Goal: Information Seeking & Learning: Learn about a topic

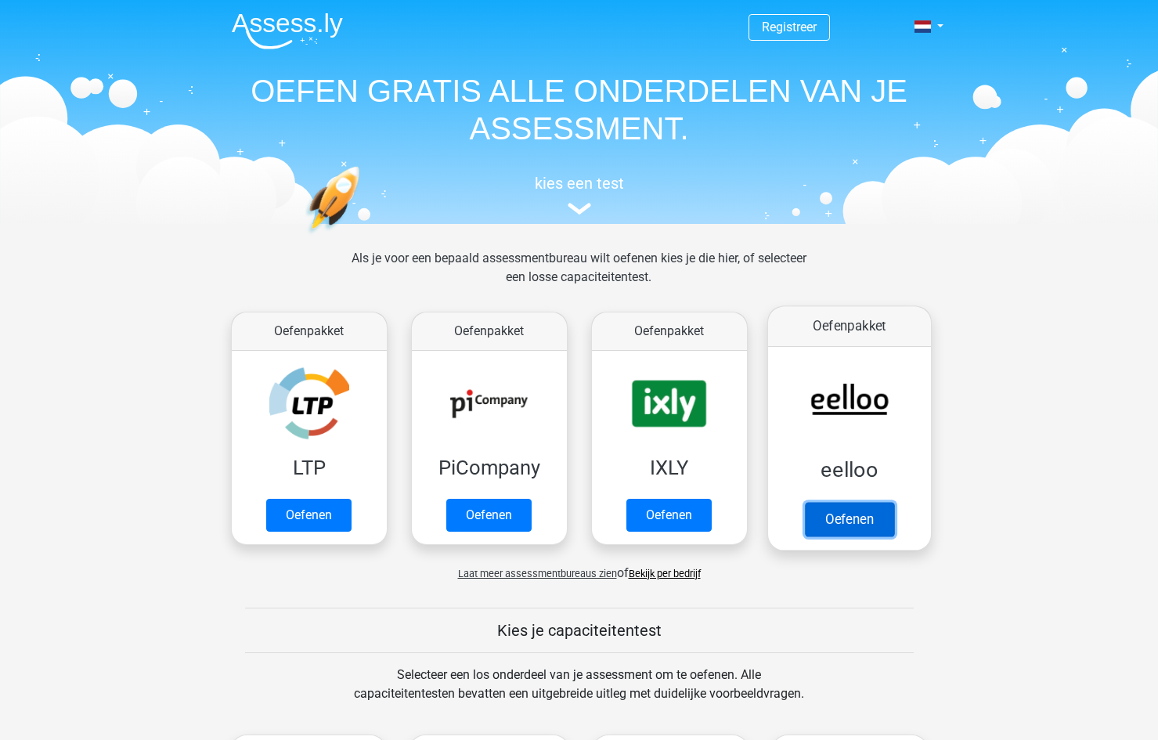
click at [871, 527] on link "Oefenen" at bounding box center [848, 519] width 89 height 34
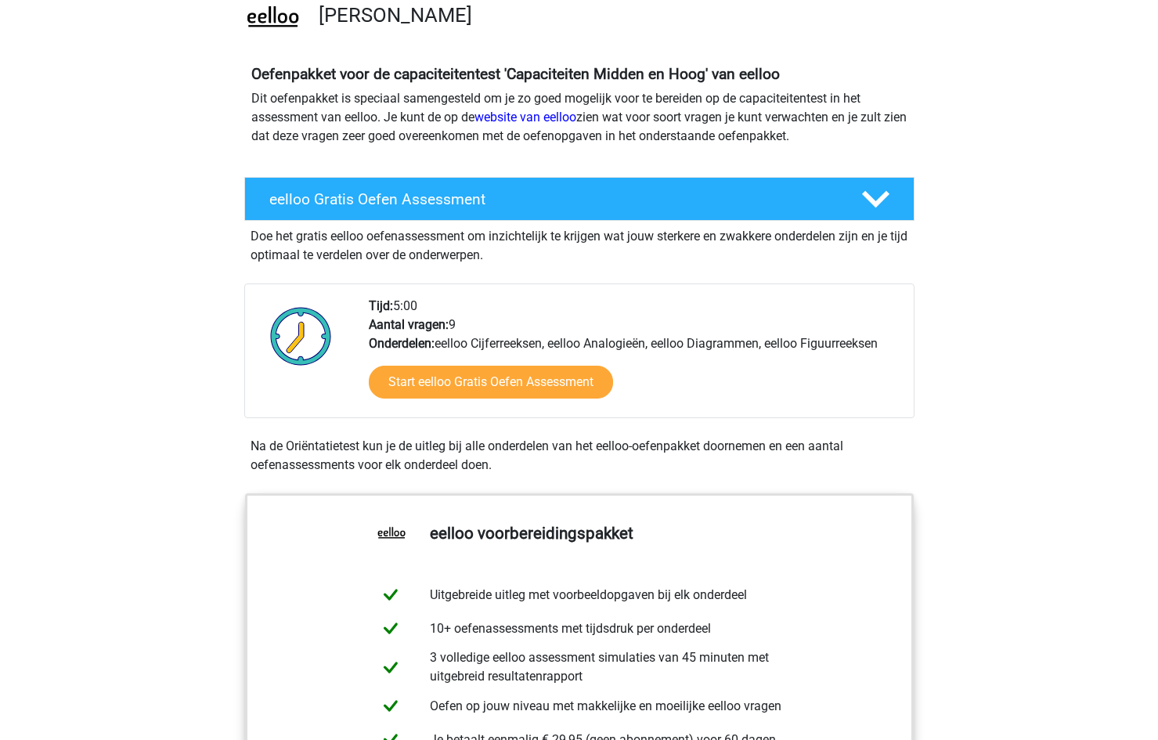
scroll to position [157, 0]
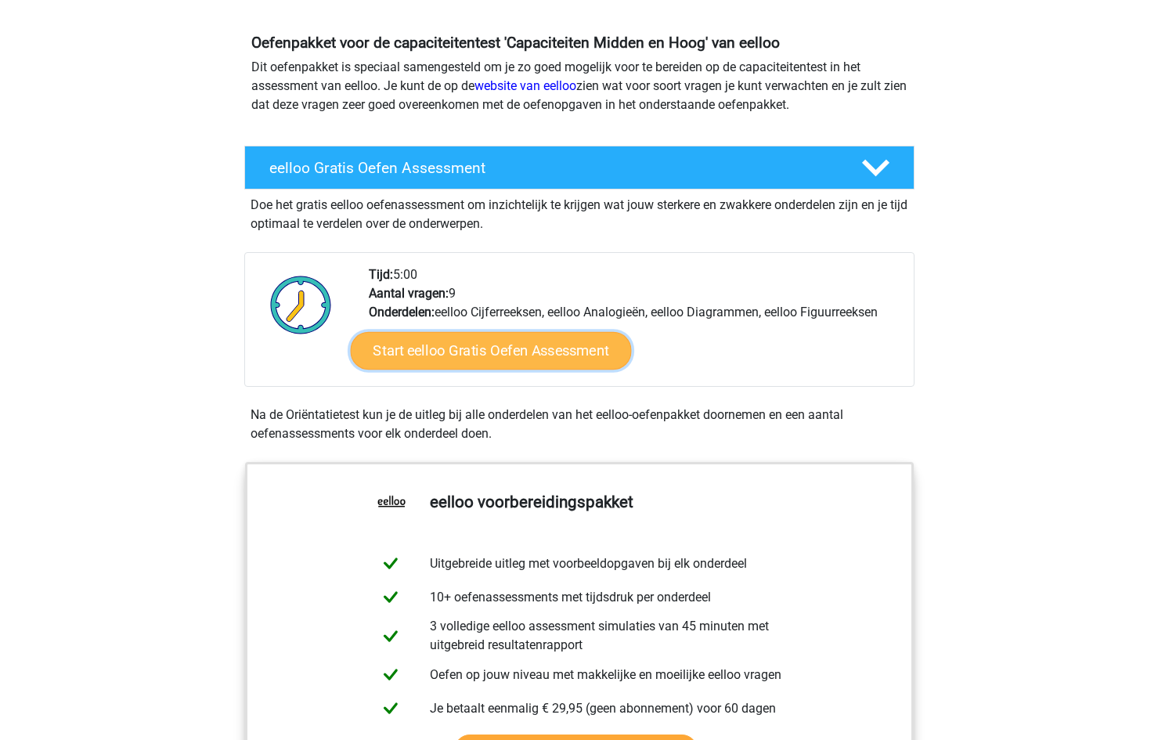
click at [552, 343] on link "Start eelloo Gratis Oefen Assessment" at bounding box center [490, 351] width 281 height 38
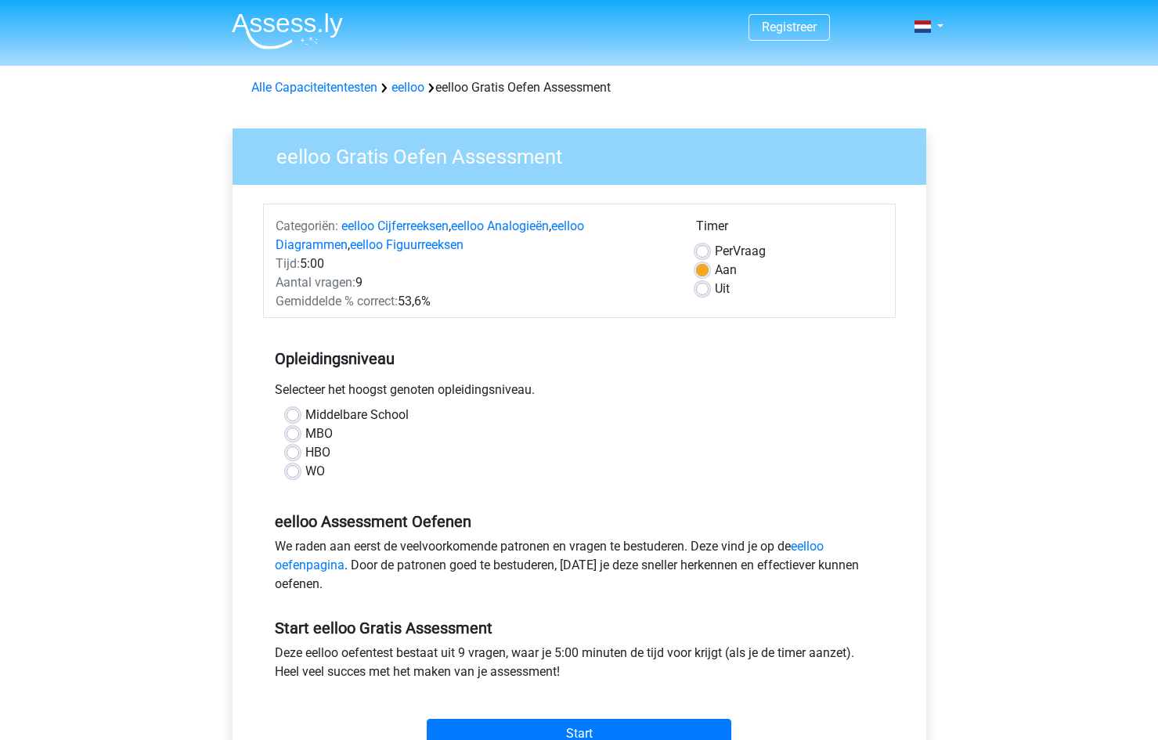
click at [305, 453] on label "HBO" at bounding box center [317, 452] width 25 height 19
click at [291, 453] on input "HBO" at bounding box center [293, 451] width 13 height 16
radio input "true"
click at [305, 467] on label "WO" at bounding box center [315, 471] width 20 height 19
click at [293, 467] on input "WO" at bounding box center [293, 470] width 13 height 16
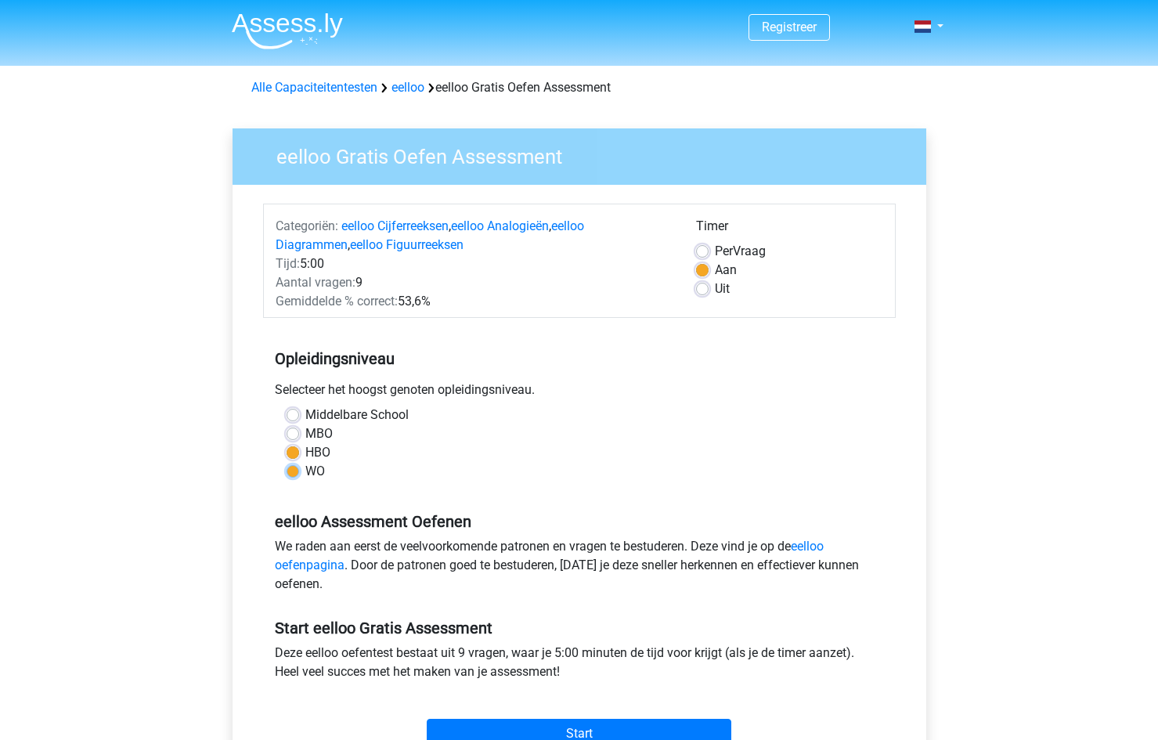
radio input "true"
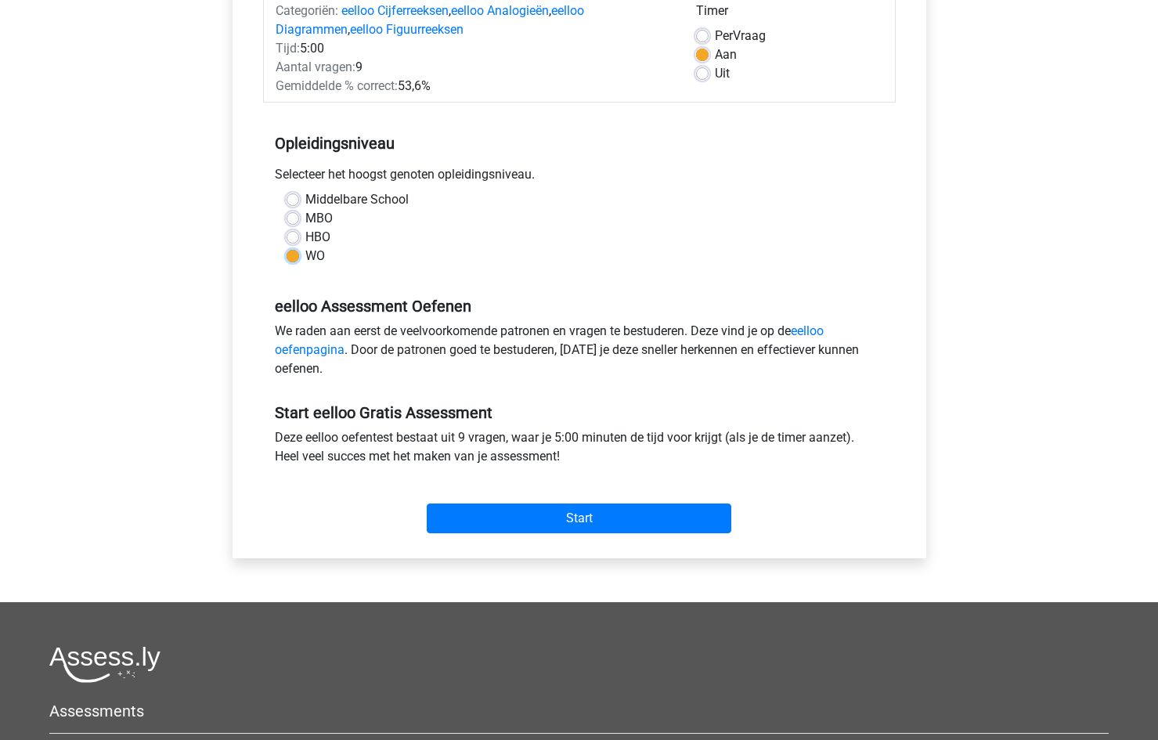
scroll to position [235, 0]
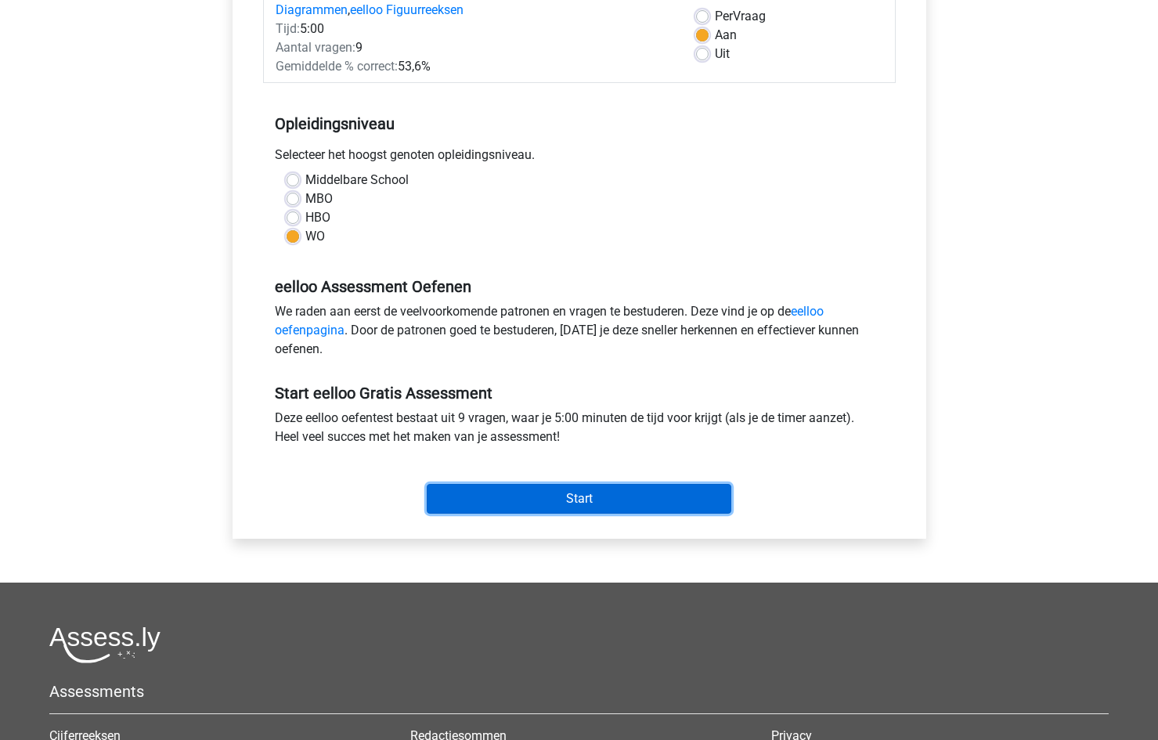
click at [586, 506] on input "Start" at bounding box center [579, 499] width 305 height 30
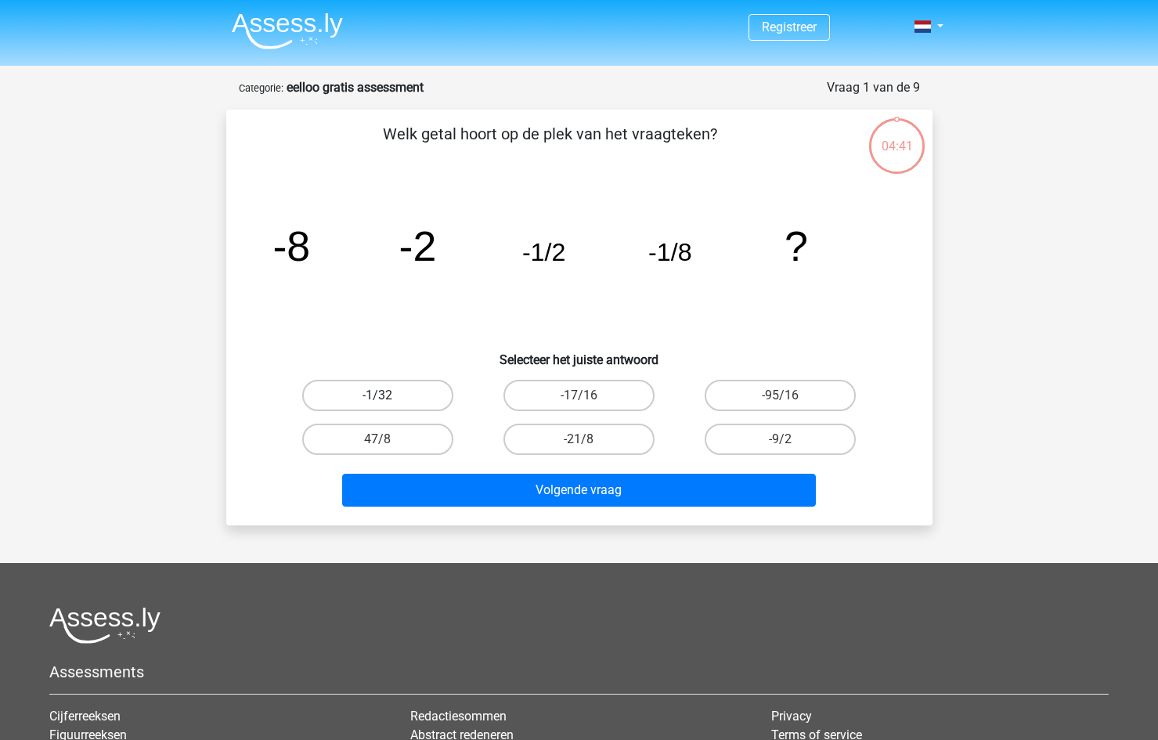
click at [388, 399] on label "-1/32" at bounding box center [377, 395] width 151 height 31
click at [388, 399] on input "-1/32" at bounding box center [382, 400] width 10 height 10
radio input "true"
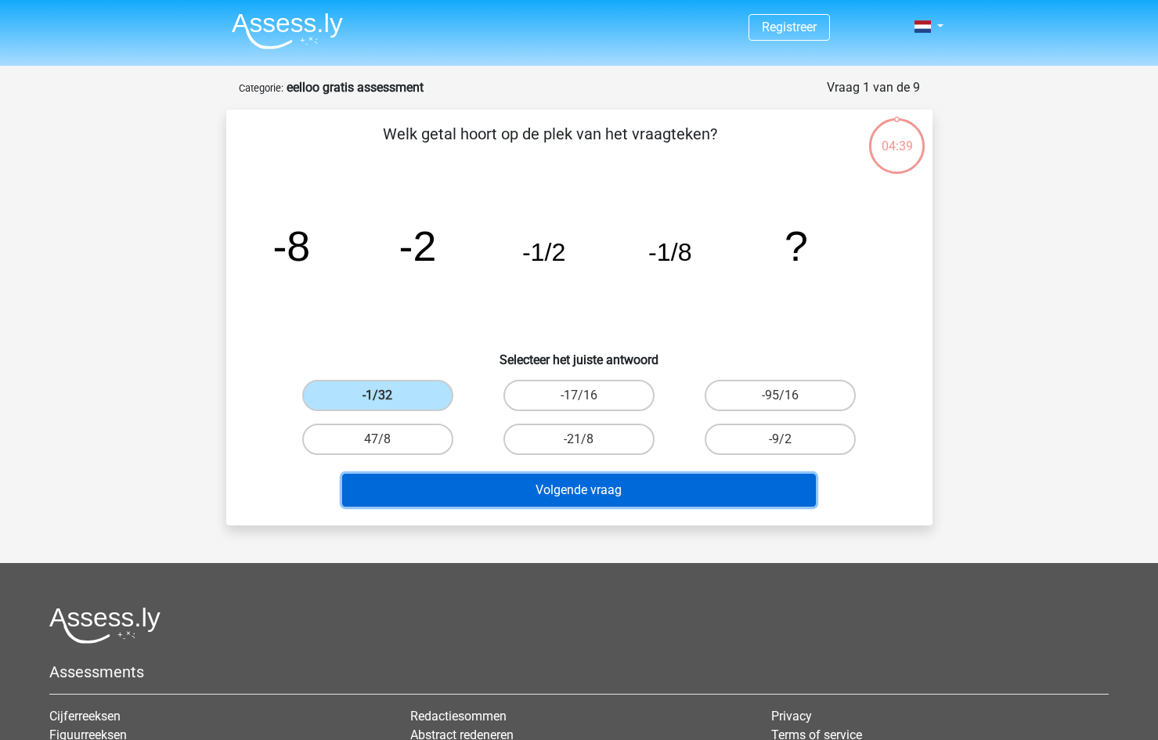
click at [503, 488] on button "Volgende vraag" at bounding box center [579, 490] width 474 height 33
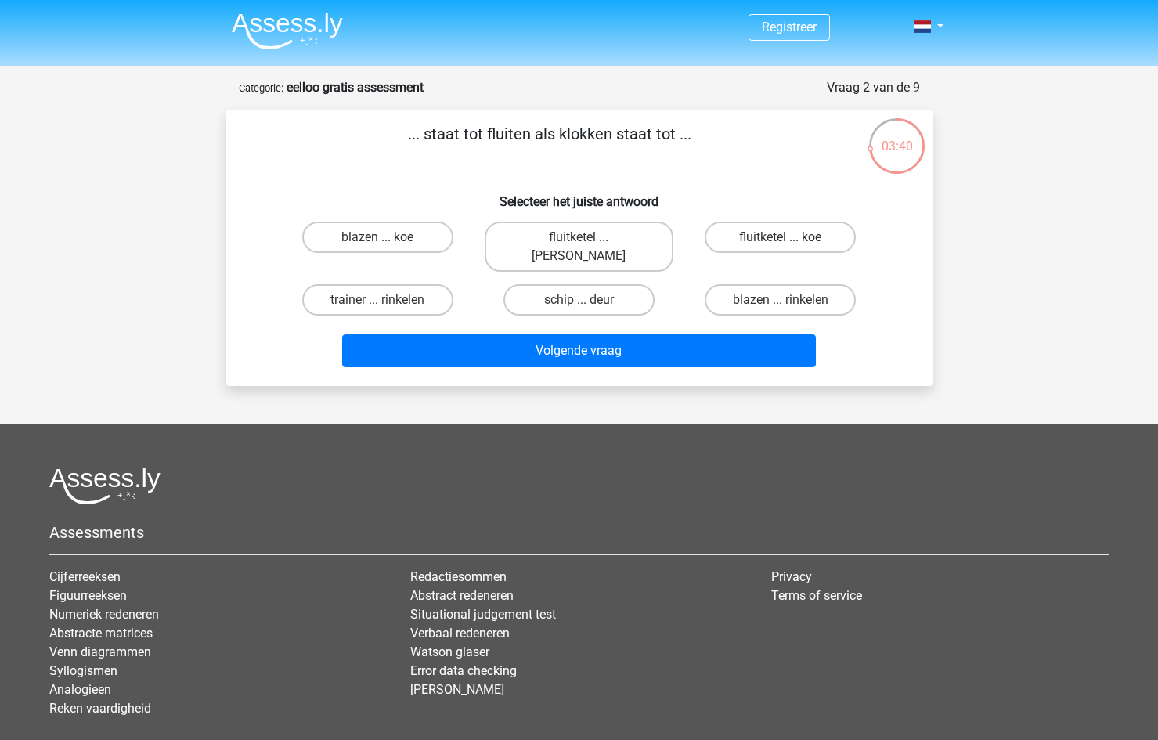
drag, startPoint x: 568, startPoint y: 135, endPoint x: 600, endPoint y: 139, distance: 31.6
click at [600, 139] on p "... staat tot fluiten als klokken staat tot ..." at bounding box center [549, 145] width 597 height 47
click at [601, 139] on p "... staat tot fluiten als klokken staat tot ..." at bounding box center [549, 145] width 597 height 47
drag, startPoint x: 564, startPoint y: 132, endPoint x: 608, endPoint y: 135, distance: 44.7
click at [608, 135] on p "... staat tot fluiten als klokken staat tot ..." at bounding box center [549, 145] width 597 height 47
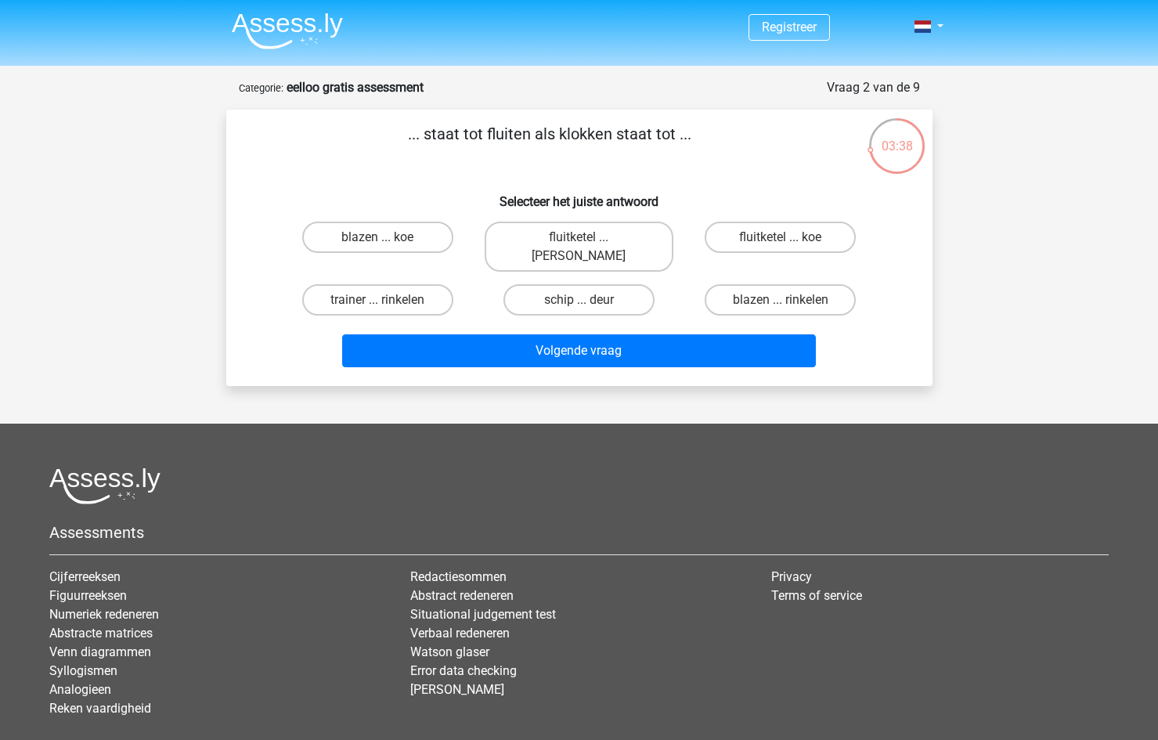
click at [580, 140] on p "... staat tot fluiten als klokken staat tot ..." at bounding box center [549, 145] width 597 height 47
drag, startPoint x: 558, startPoint y: 134, endPoint x: 612, endPoint y: 135, distance: 54.8
click at [612, 135] on p "... staat tot fluiten als klokken staat tot ..." at bounding box center [549, 145] width 597 height 47
click at [558, 141] on p "... staat tot fluiten als klokken staat tot ..." at bounding box center [549, 145] width 597 height 47
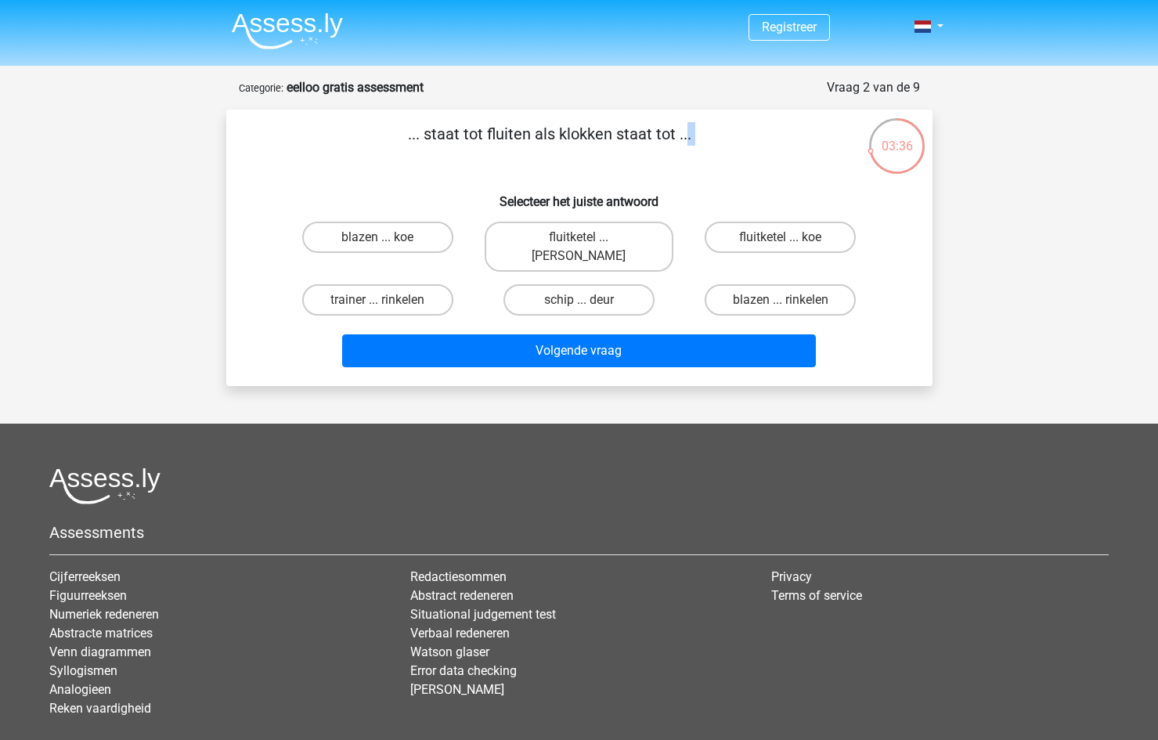
click at [558, 141] on p "... staat tot fluiten als klokken staat tot ..." at bounding box center [549, 145] width 597 height 47
click at [577, 139] on p "... staat tot fluiten als klokken staat tot ..." at bounding box center [549, 145] width 597 height 47
drag, startPoint x: 562, startPoint y: 135, endPoint x: 608, endPoint y: 135, distance: 46.2
click at [608, 135] on p "... staat tot fluiten als klokken staat tot ..." at bounding box center [549, 145] width 597 height 47
click at [587, 135] on p "... staat tot fluiten als klokken staat tot ..." at bounding box center [549, 145] width 597 height 47
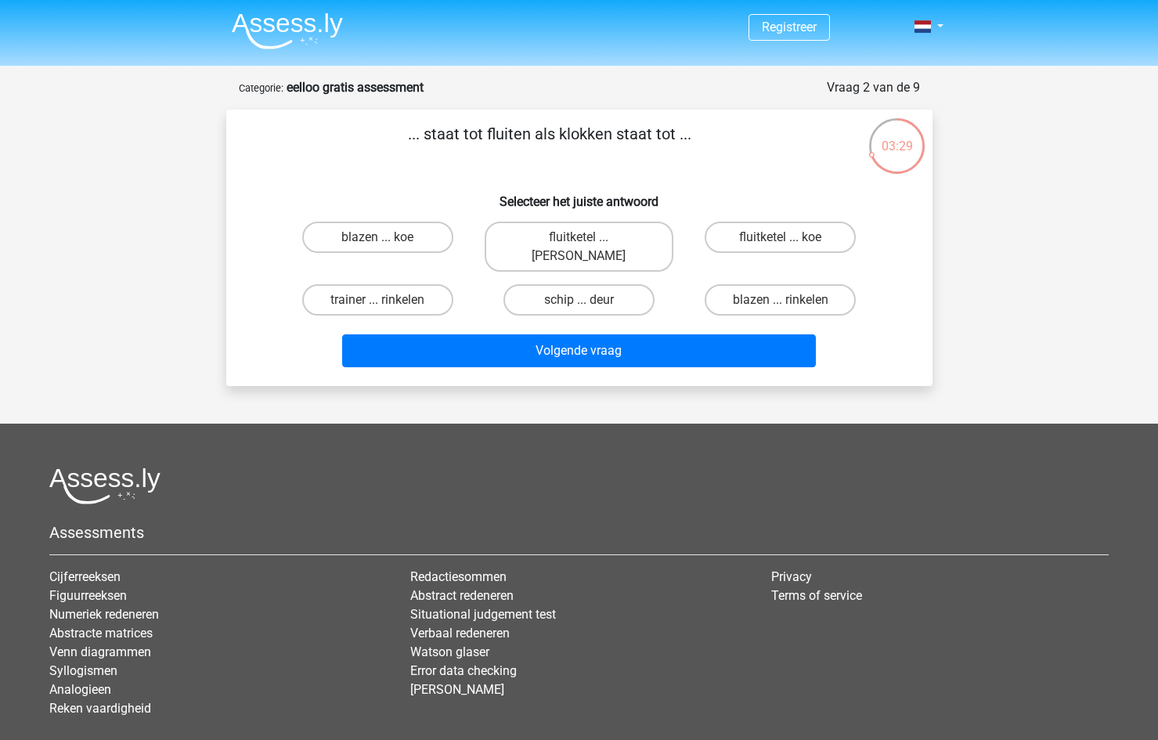
click at [587, 135] on p "... staat tot fluiten als klokken staat tot ..." at bounding box center [549, 145] width 597 height 47
click at [561, 130] on p "... staat tot fluiten als klokken staat tot ..." at bounding box center [549, 145] width 597 height 47
click at [785, 300] on input "blazen ... rinkelen" at bounding box center [786, 305] width 10 height 10
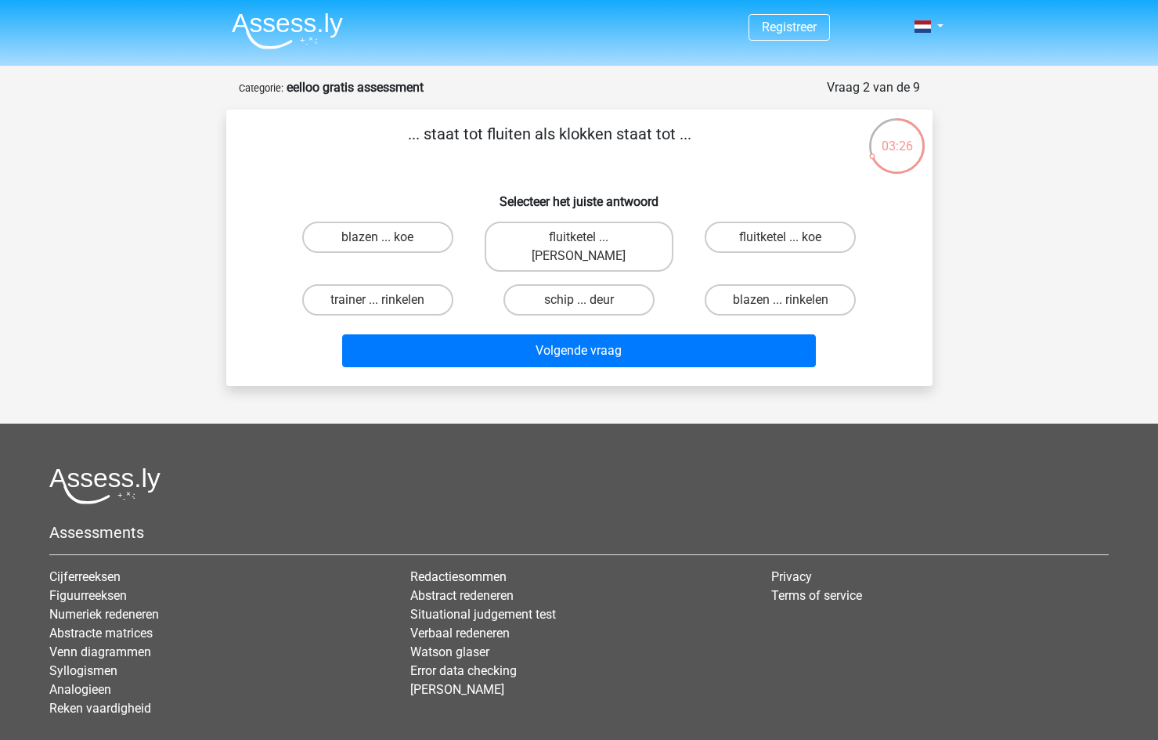
radio input "true"
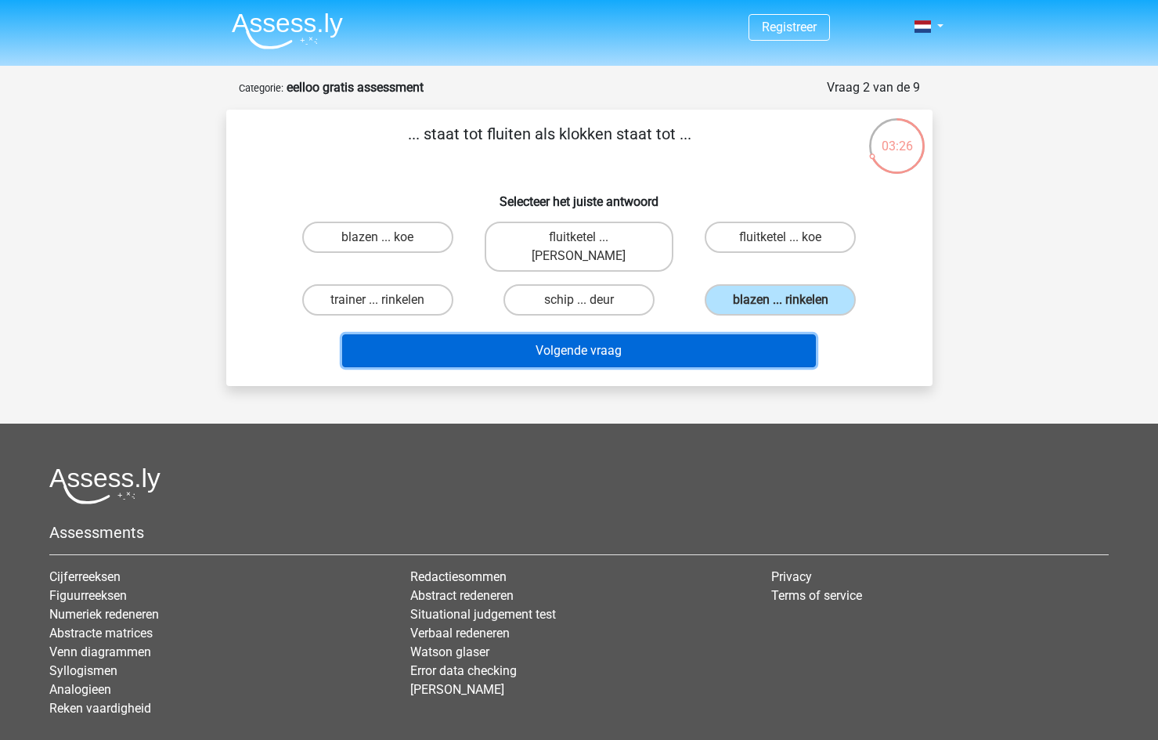
click at [756, 334] on button "Volgende vraag" at bounding box center [579, 350] width 474 height 33
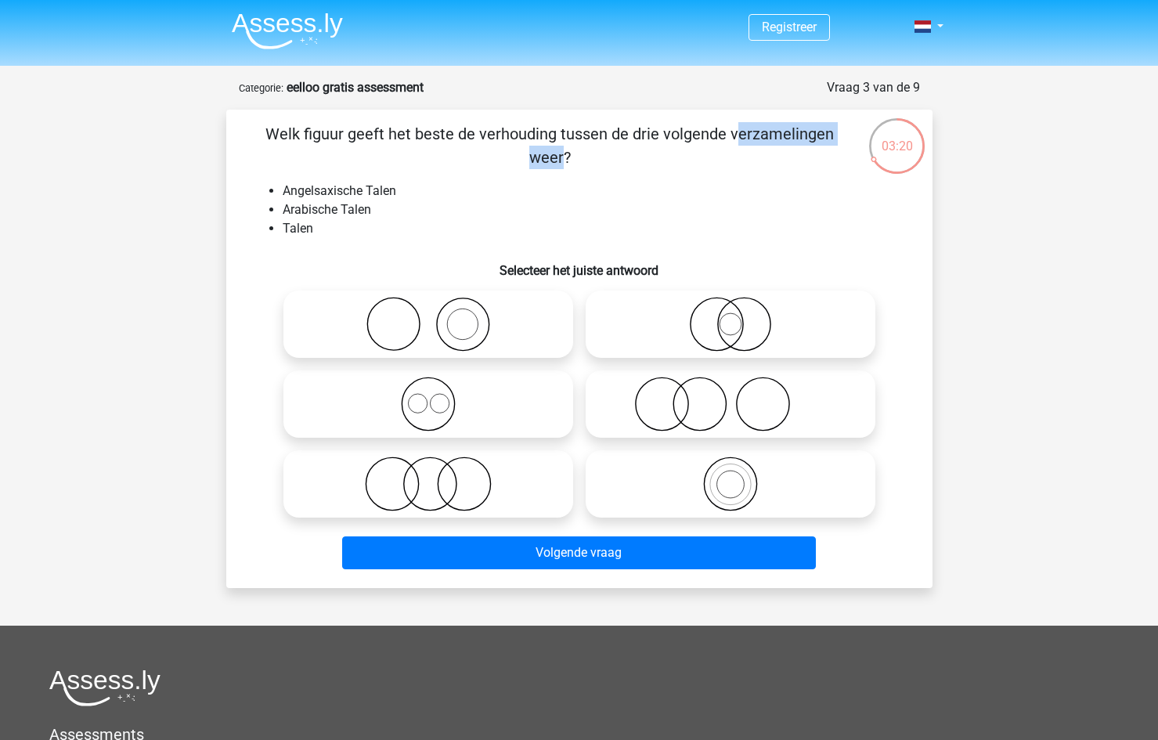
drag, startPoint x: 412, startPoint y: 143, endPoint x: 536, endPoint y: 135, distance: 123.9
click at [536, 135] on p "Welk figuur geeft het beste de verhouding tussen de drie volgende verzamelingen…" at bounding box center [549, 145] width 597 height 47
drag, startPoint x: 282, startPoint y: 189, endPoint x: 397, endPoint y: 193, distance: 115.1
click at [397, 193] on li "Angelsaxische Talen" at bounding box center [595, 191] width 625 height 19
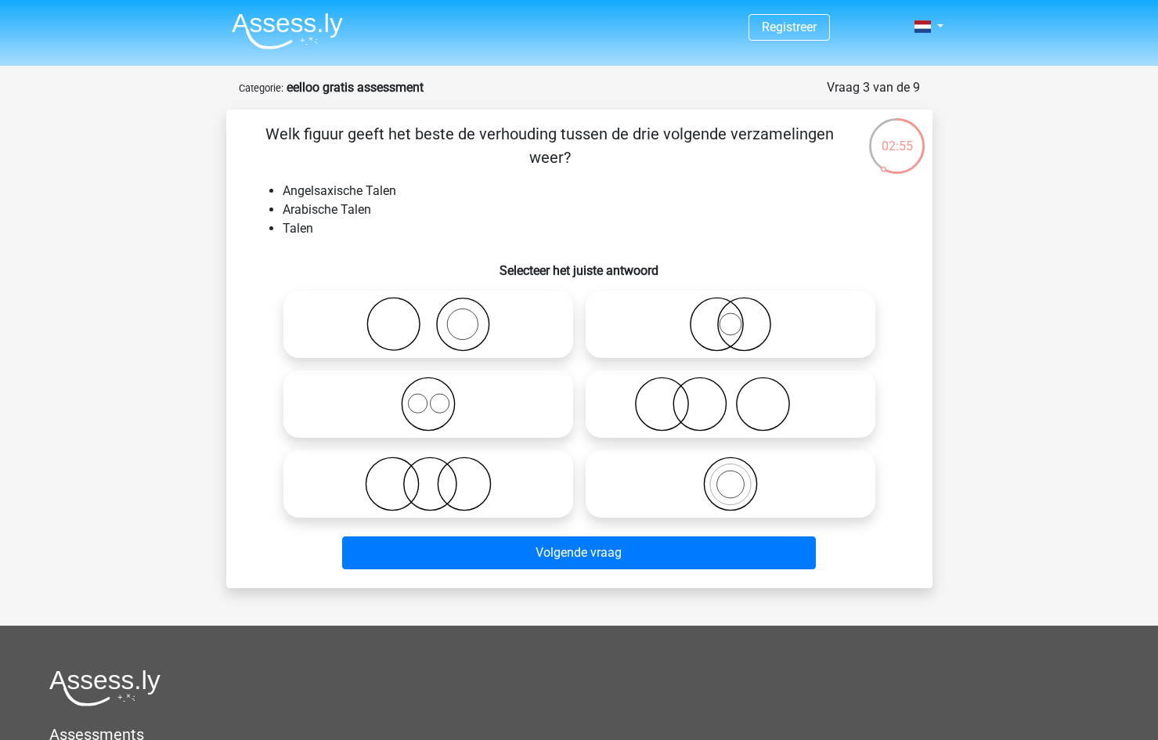
click at [300, 202] on li "Arabische Talen" at bounding box center [595, 209] width 625 height 19
drag, startPoint x: 286, startPoint y: 207, endPoint x: 359, endPoint y: 207, distance: 73.6
click at [359, 207] on li "Arabische Talen" at bounding box center [595, 209] width 625 height 19
click at [283, 193] on li "Angelsaxische Talen" at bounding box center [595, 191] width 625 height 19
click at [475, 406] on icon at bounding box center [428, 404] width 277 height 55
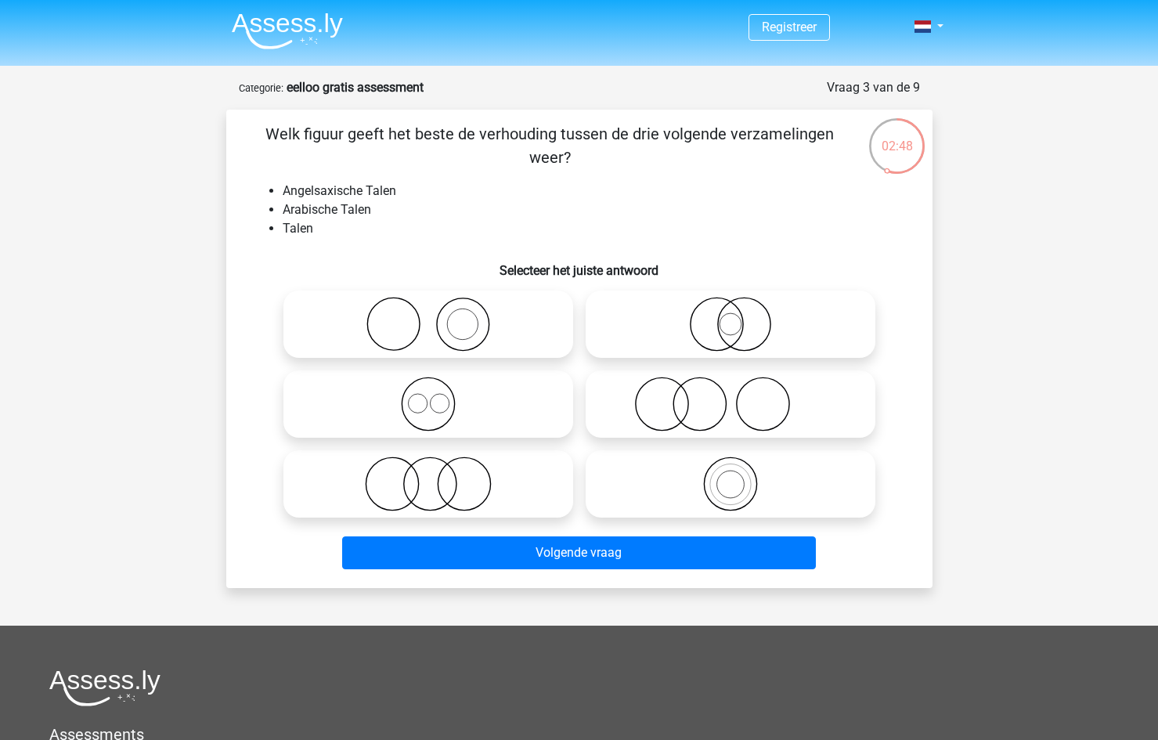
click at [439, 396] on input "radio" at bounding box center [433, 391] width 10 height 10
radio input "true"
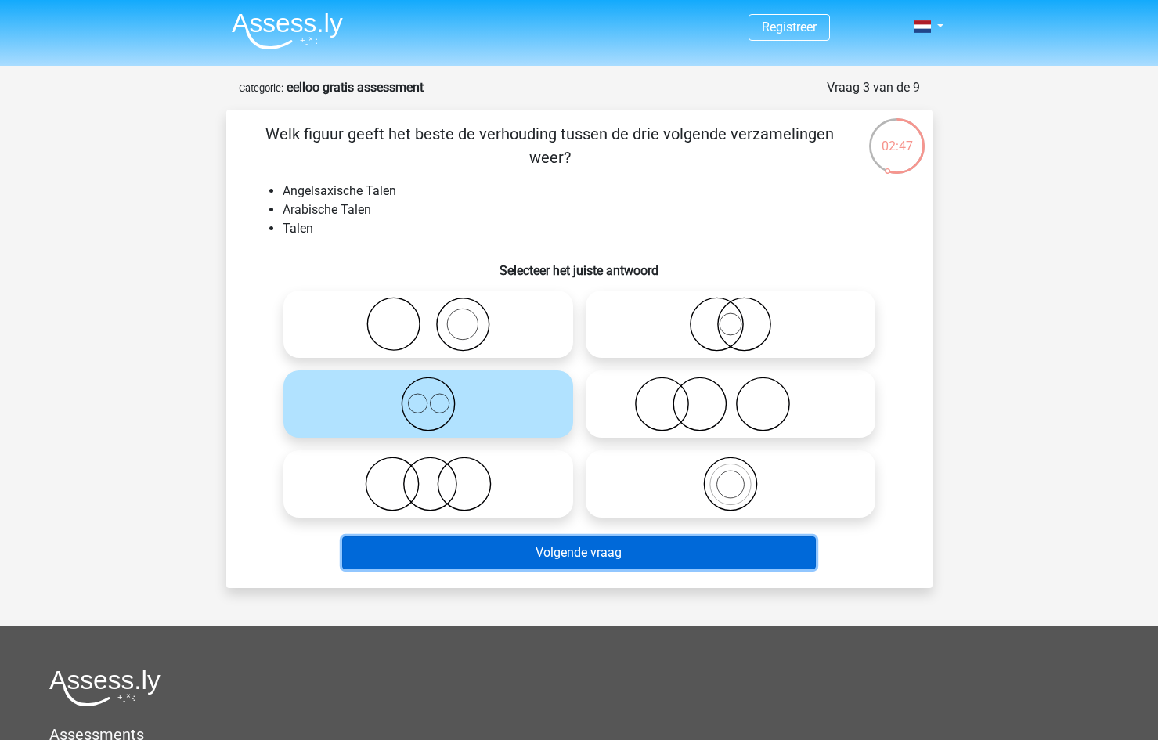
click at [619, 556] on button "Volgende vraag" at bounding box center [579, 552] width 474 height 33
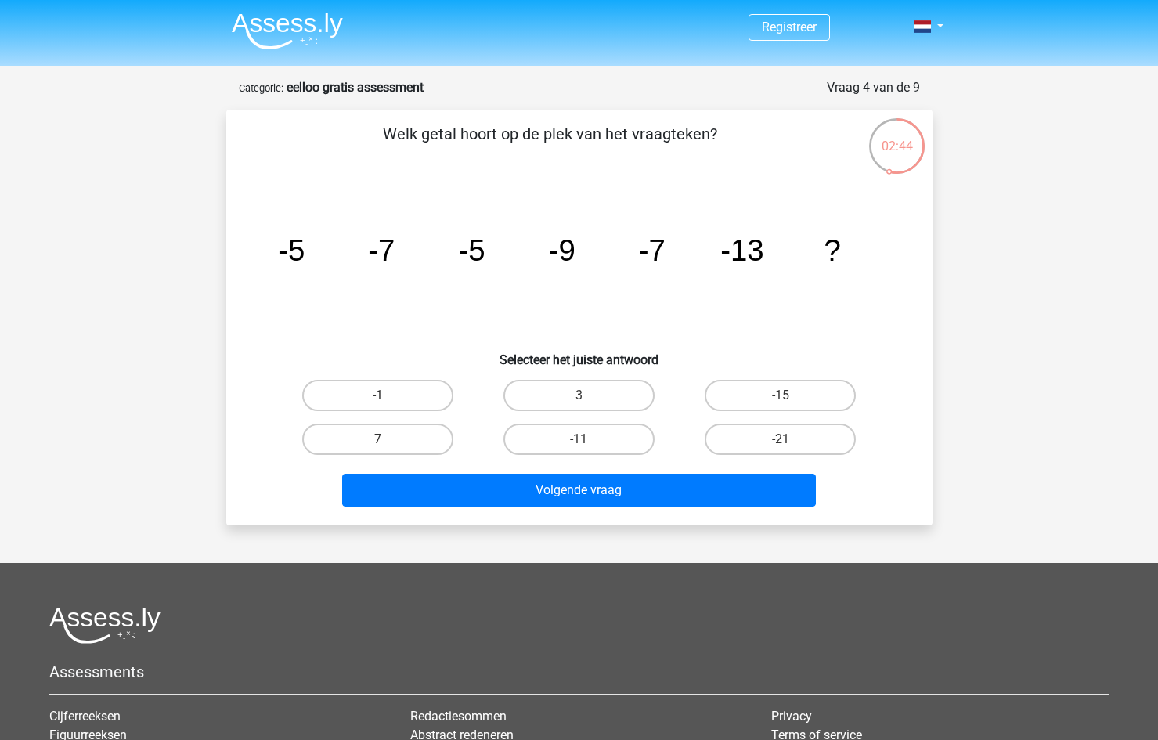
drag, startPoint x: 420, startPoint y: 132, endPoint x: 637, endPoint y: 134, distance: 216.9
click at [637, 134] on p "Welk getal hoort op de plek van het vraagteken?" at bounding box center [549, 145] width 597 height 47
drag, startPoint x: 265, startPoint y: 251, endPoint x: 289, endPoint y: 251, distance: 23.5
click at [289, 251] on icon "image/svg+xml -5 -7 -5 -9 -7 -13 ?" at bounding box center [579, 261] width 631 height 158
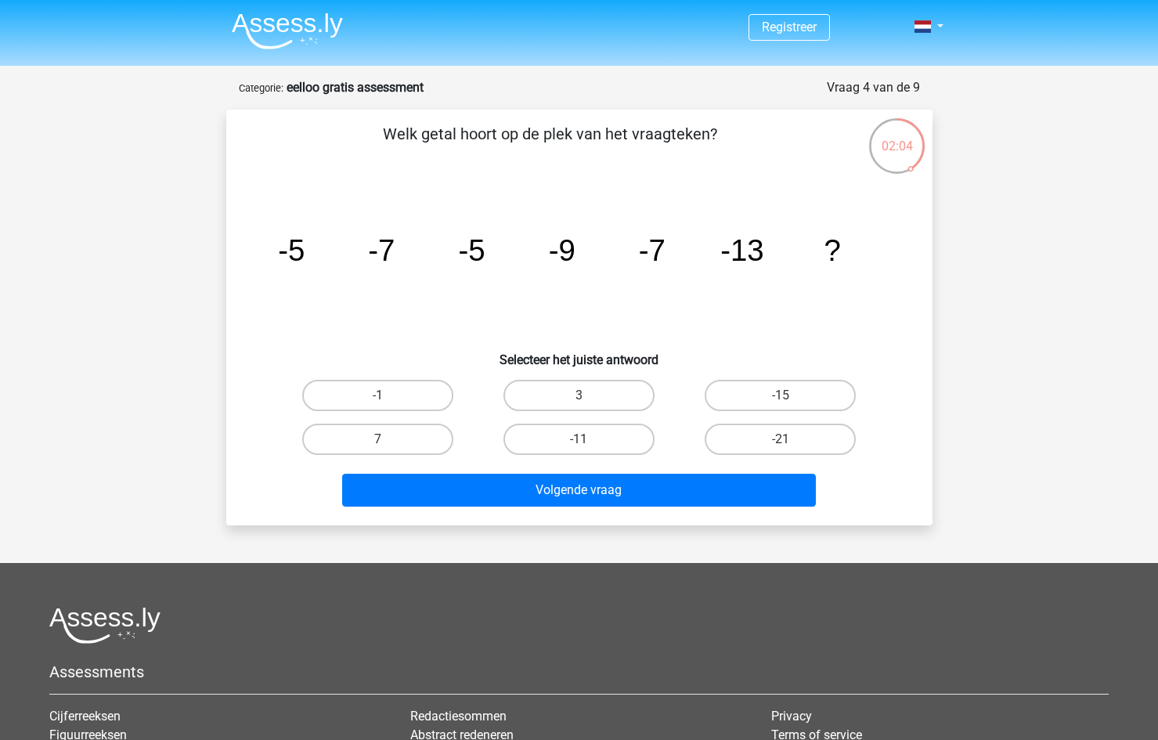
click at [369, 250] on tspan "-7" at bounding box center [381, 250] width 27 height 34
drag, startPoint x: 471, startPoint y: 258, endPoint x: 533, endPoint y: 252, distance: 63.0
click at [533, 252] on icon "image/svg+xml -5 -7 -5 -9 -7 -13 ?" at bounding box center [579, 261] width 631 height 158
click at [550, 262] on tspan "-9" at bounding box center [561, 250] width 27 height 34
drag, startPoint x: 560, startPoint y: 262, endPoint x: 623, endPoint y: 274, distance: 64.7
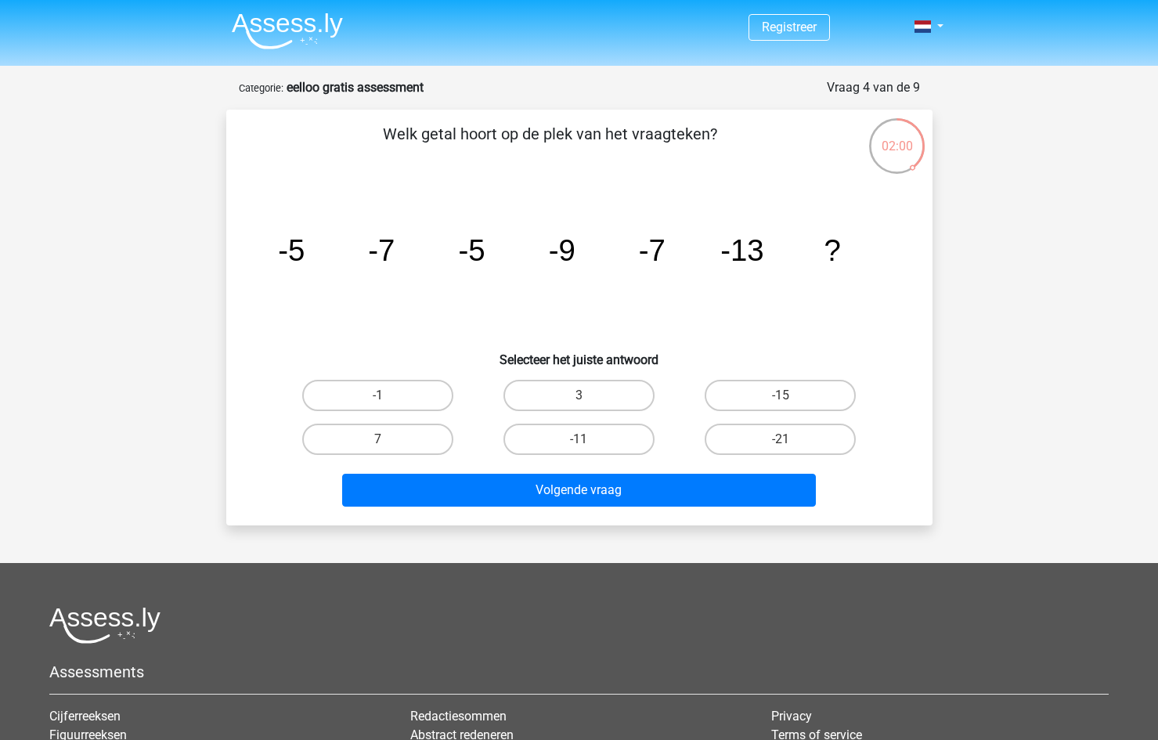
click at [570, 269] on icon "image/svg+xml -5 -7 -5 -9 -7 -13 ?" at bounding box center [579, 261] width 631 height 158
drag, startPoint x: 751, startPoint y: 278, endPoint x: 823, endPoint y: 261, distance: 74.1
click at [823, 261] on g "-5 -7 -5 -9 -7 -13 ?" at bounding box center [559, 250] width 563 height 34
click at [816, 302] on icon "image/svg+xml -5 -7 -5 -9 -7 -13 ?" at bounding box center [579, 261] width 631 height 158
click at [610, 424] on label "-11" at bounding box center [578, 439] width 151 height 31
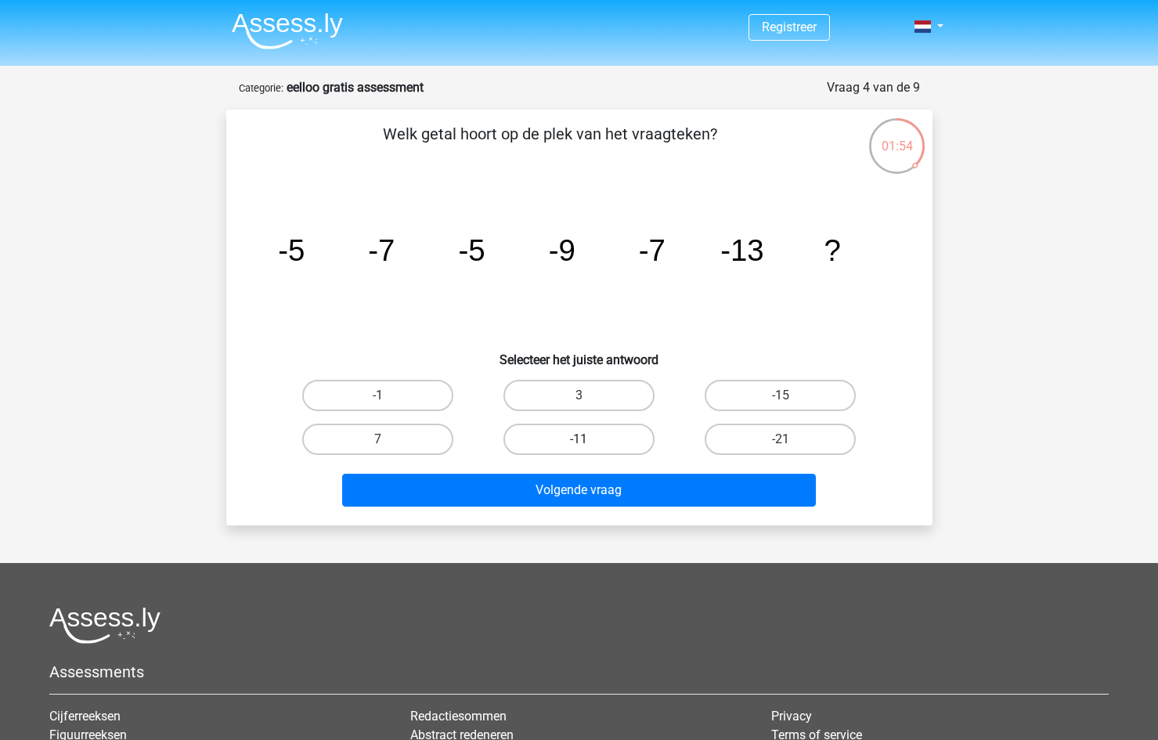
click at [589, 439] on input "-11" at bounding box center [584, 444] width 10 height 10
radio input "true"
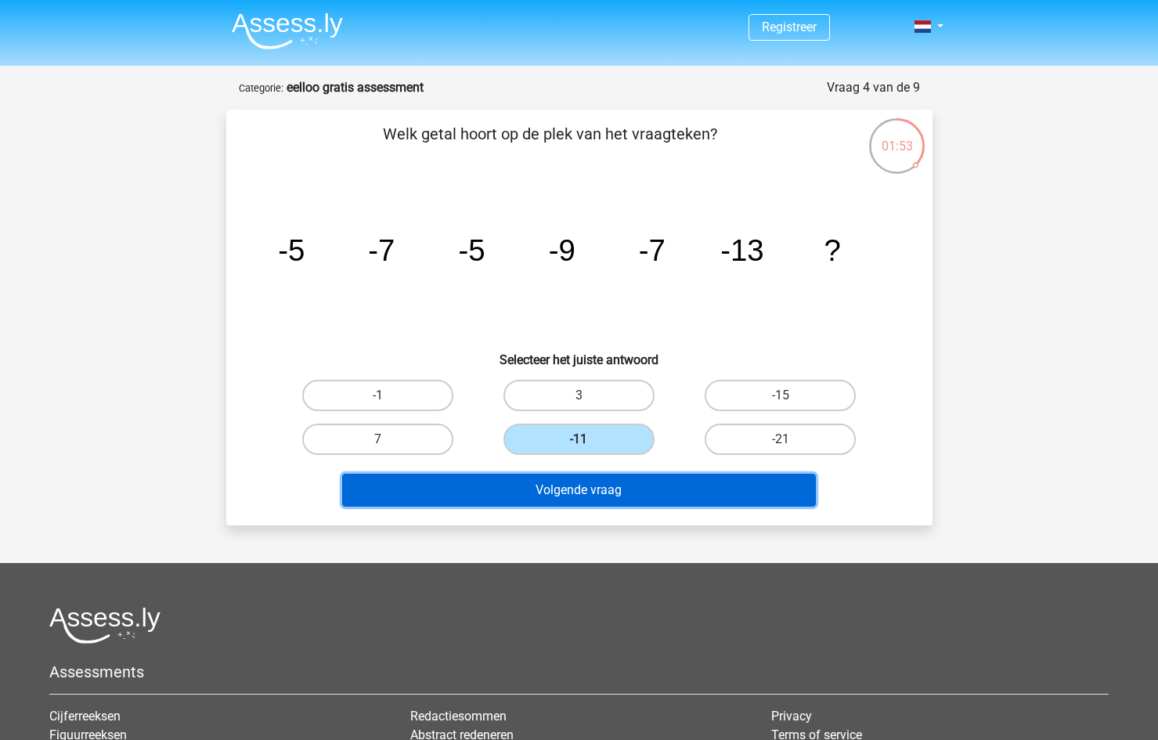
click at [601, 482] on button "Volgende vraag" at bounding box center [579, 490] width 474 height 33
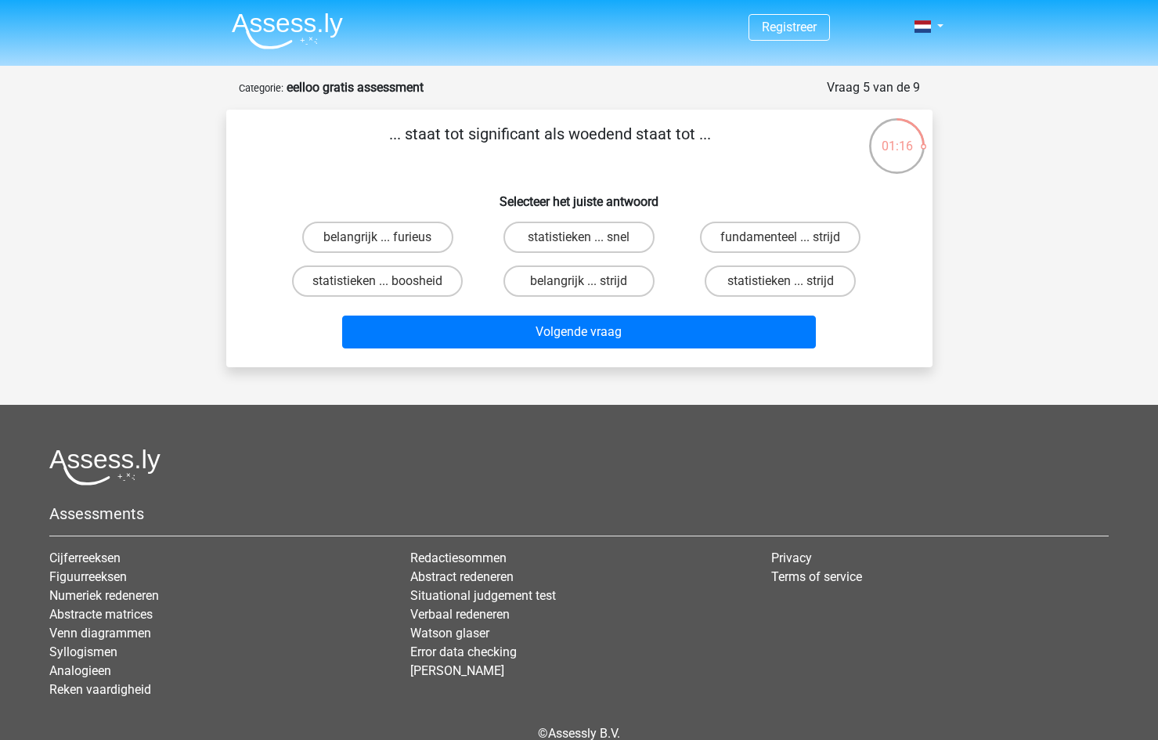
drag, startPoint x: 478, startPoint y: 130, endPoint x: 518, endPoint y: 140, distance: 40.5
click at [529, 128] on p "... staat tot significant als woedend staat tot ..." at bounding box center [549, 145] width 597 height 47
click at [505, 146] on p "... staat tot significant als woedend staat tot ..." at bounding box center [549, 145] width 597 height 47
drag, startPoint x: 481, startPoint y: 130, endPoint x: 542, endPoint y: 128, distance: 61.1
click at [542, 128] on p "... staat tot significant als woedend staat tot ..." at bounding box center [549, 145] width 597 height 47
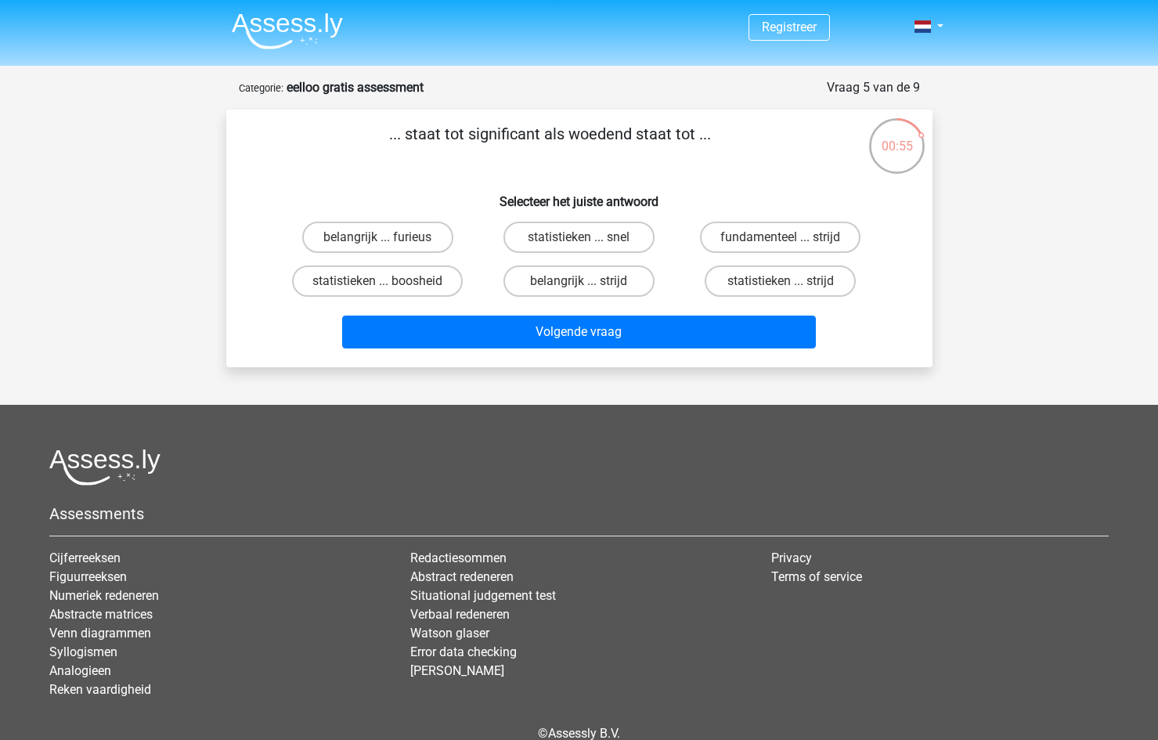
click at [477, 127] on p "... staat tot significant als woedend staat tot ..." at bounding box center [549, 145] width 597 height 47
drag, startPoint x: 474, startPoint y: 128, endPoint x: 542, endPoint y: 128, distance: 68.1
click at [547, 128] on p "... staat tot significant als woedend staat tot ..." at bounding box center [549, 145] width 597 height 47
click at [522, 128] on p "... staat tot significant als woedend staat tot ..." at bounding box center [549, 145] width 597 height 47
drag, startPoint x: 572, startPoint y: 135, endPoint x: 493, endPoint y: 194, distance: 97.9
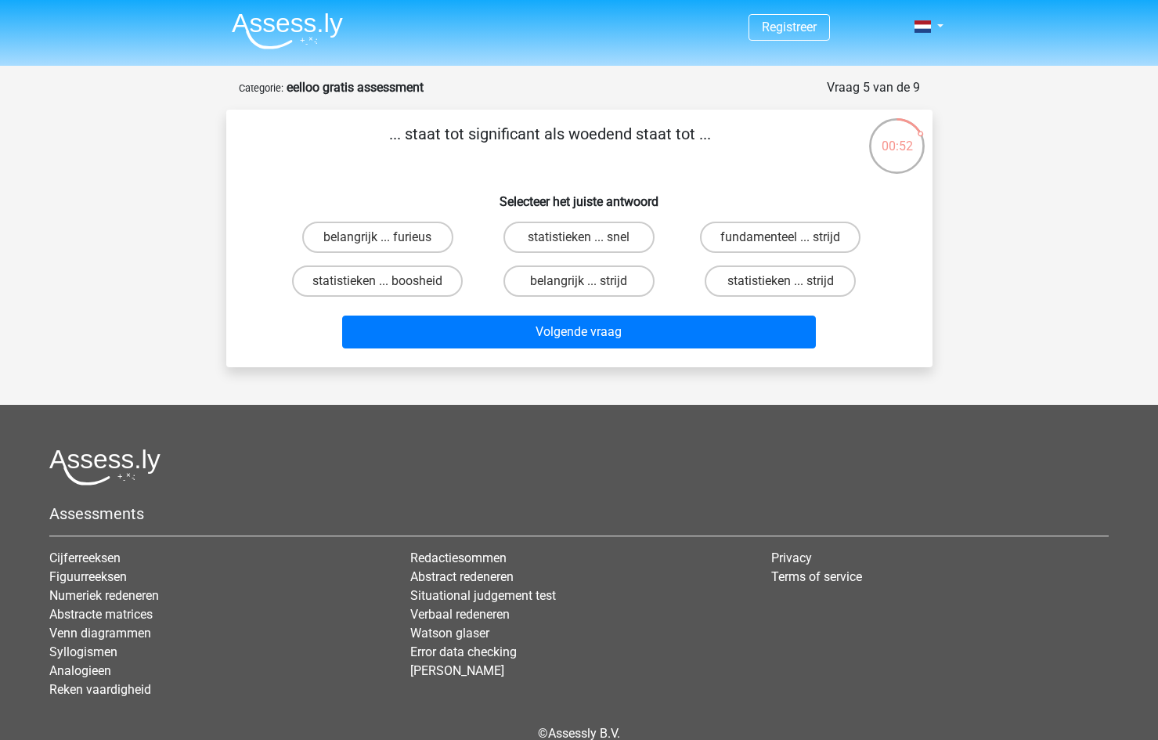
click at [650, 136] on p "... staat tot significant als woedend staat tot ..." at bounding box center [549, 145] width 597 height 47
click at [413, 235] on label "belangrijk ... furieus" at bounding box center [377, 237] width 151 height 31
click at [388, 237] on input "belangrijk ... furieus" at bounding box center [382, 242] width 10 height 10
radio input "true"
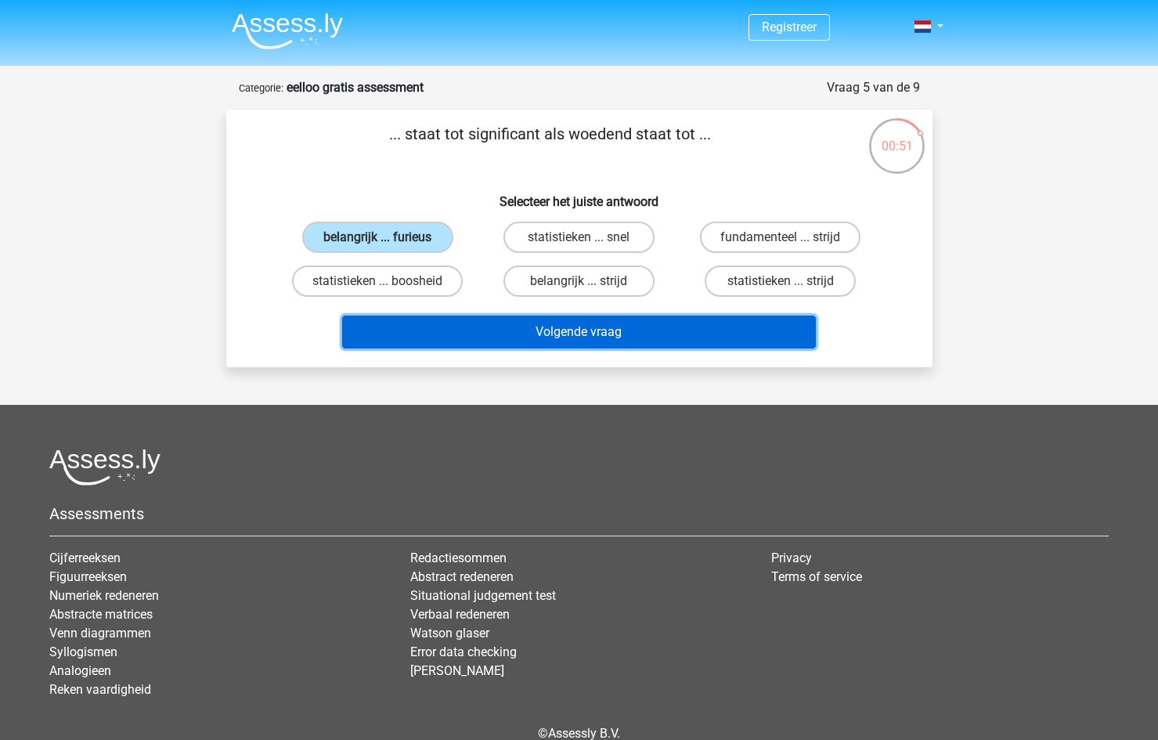
click at [446, 324] on button "Volgende vraag" at bounding box center [579, 332] width 474 height 33
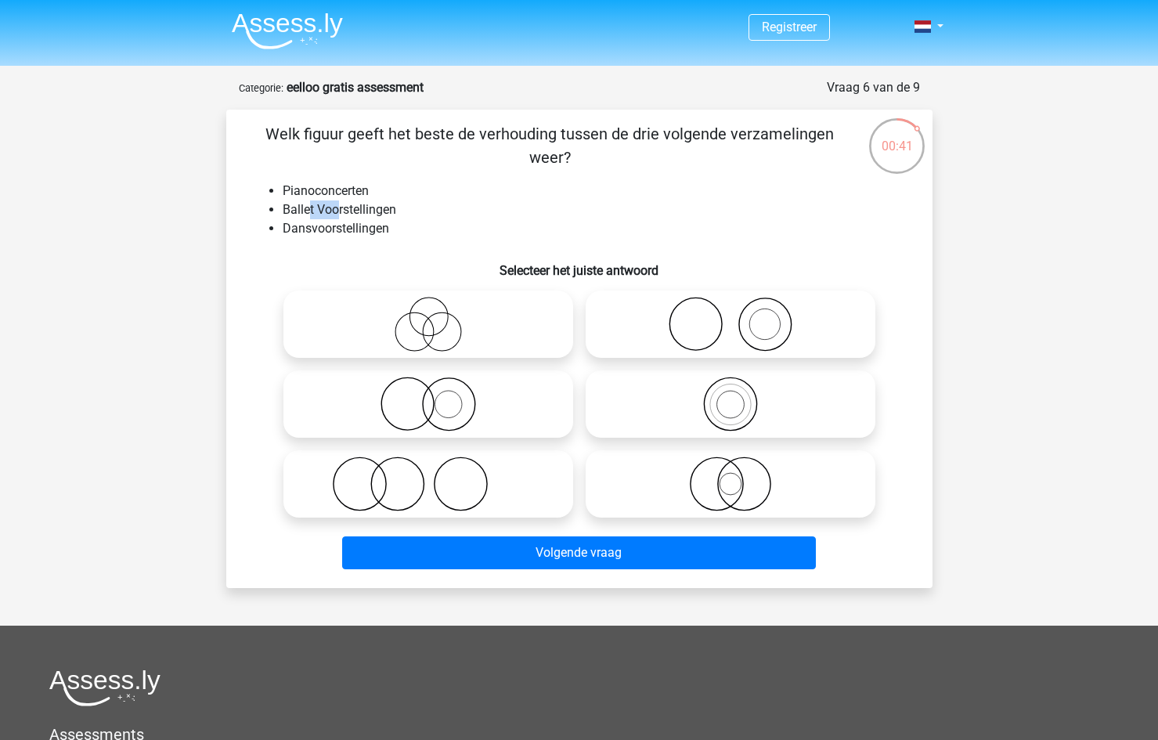
drag, startPoint x: 317, startPoint y: 213, endPoint x: 337, endPoint y: 210, distance: 19.8
click at [337, 210] on li "Ballet Voorstellingen" at bounding box center [595, 209] width 625 height 19
click at [330, 223] on li "Dansvoorstellingen" at bounding box center [595, 228] width 625 height 19
drag, startPoint x: 288, startPoint y: 210, endPoint x: 380, endPoint y: 204, distance: 91.8
click at [380, 204] on li "Ballet Voorstellingen" at bounding box center [595, 209] width 625 height 19
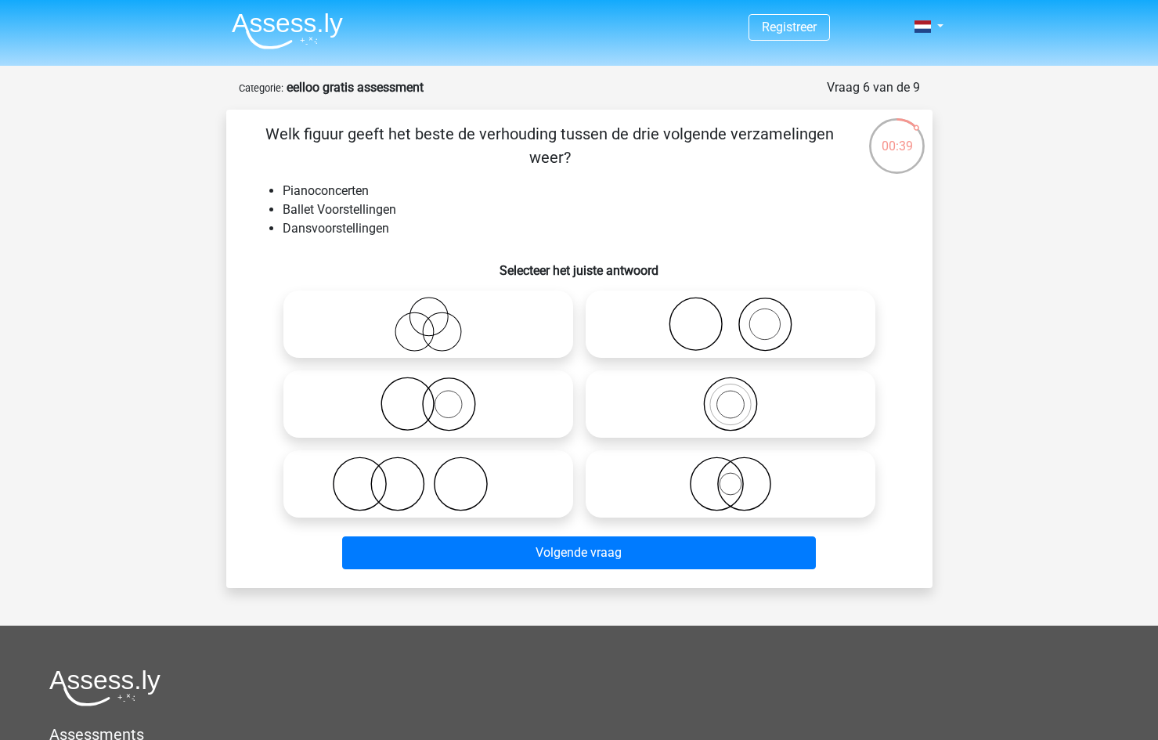
click at [295, 235] on li "Dansvoorstellingen" at bounding box center [595, 228] width 625 height 19
click at [292, 215] on li "Ballet Voorstellingen" at bounding box center [595, 209] width 625 height 19
click at [291, 215] on li "Ballet Voorstellingen" at bounding box center [595, 209] width 625 height 19
click at [413, 423] on icon at bounding box center [428, 404] width 277 height 55
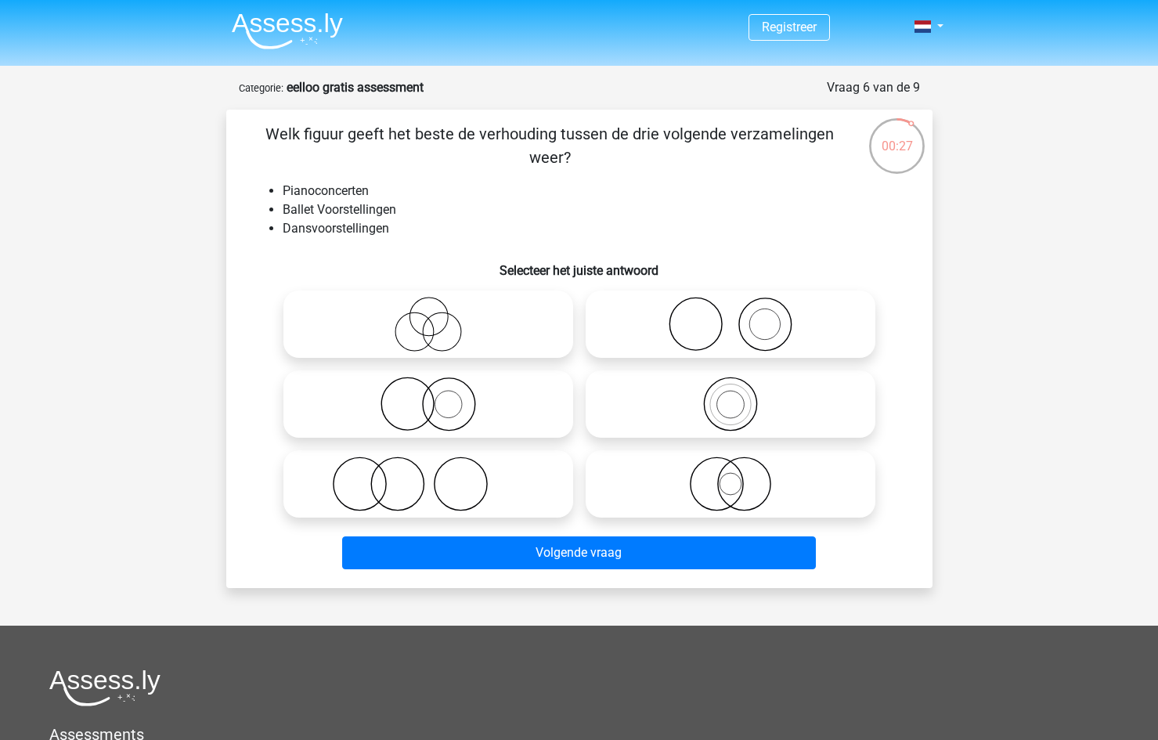
click at [428, 396] on input "radio" at bounding box center [433, 391] width 10 height 10
radio input "true"
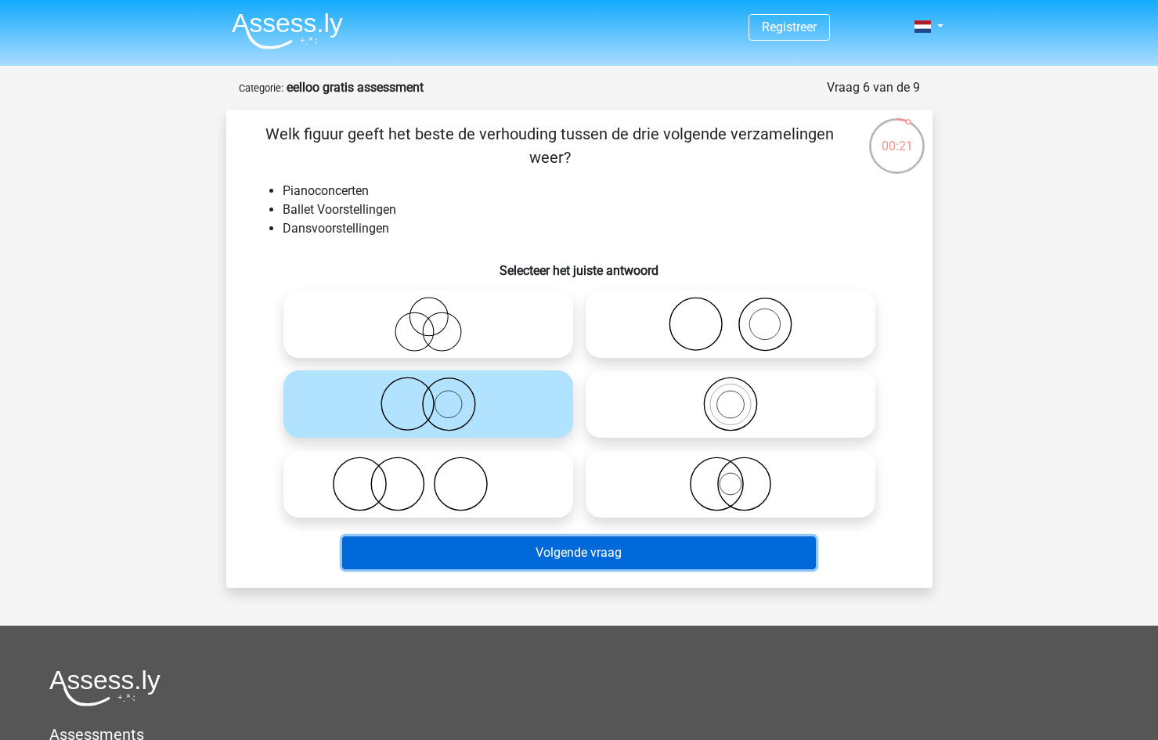
click at [486, 547] on button "Volgende vraag" at bounding box center [579, 552] width 474 height 33
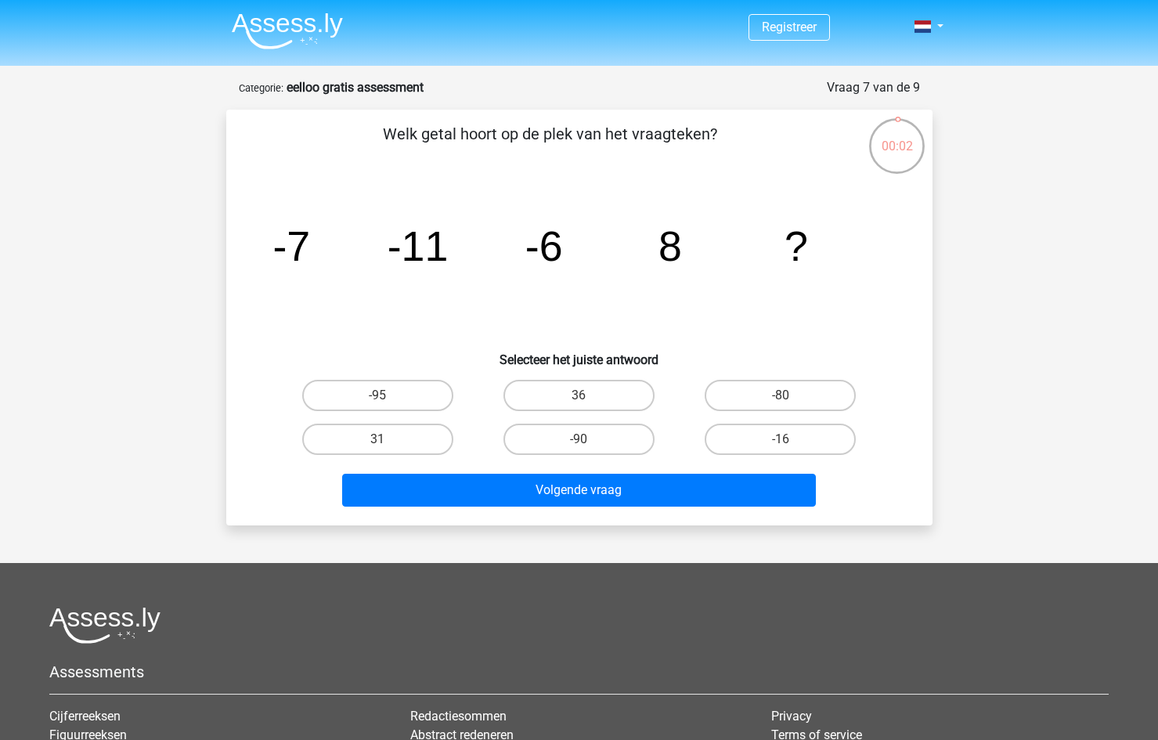
click at [789, 446] on input "-16" at bounding box center [786, 444] width 10 height 10
radio input "true"
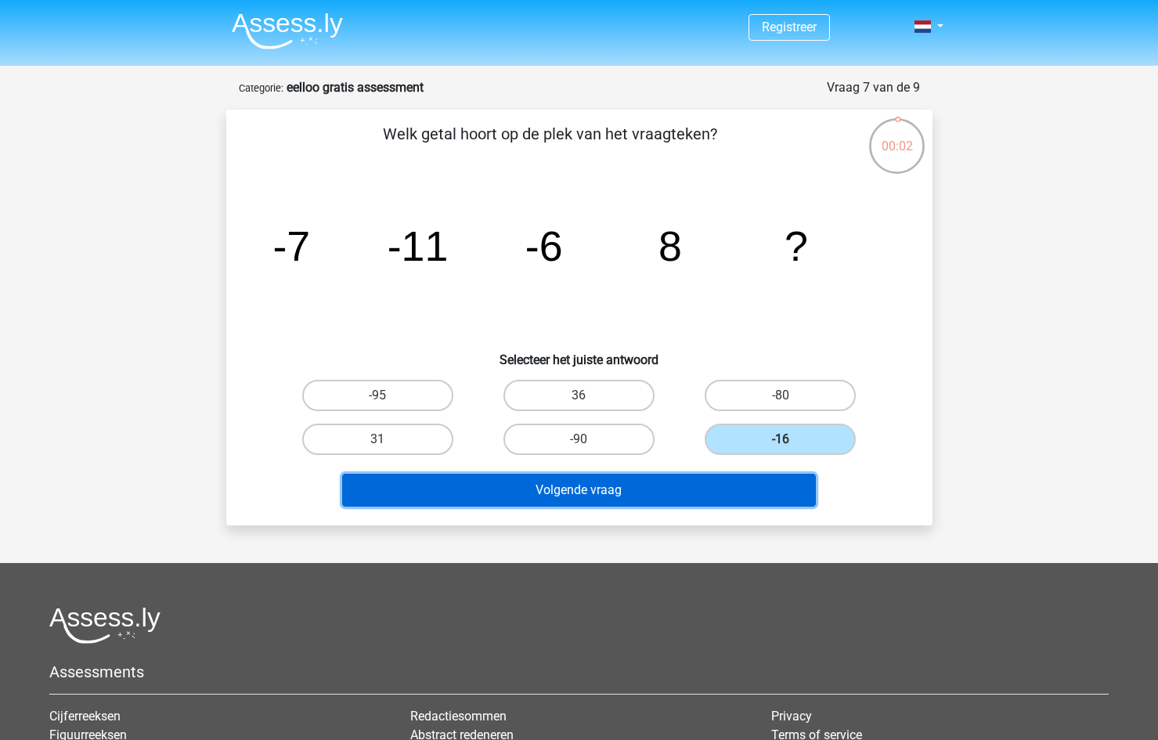
click at [751, 491] on button "Volgende vraag" at bounding box center [579, 490] width 474 height 33
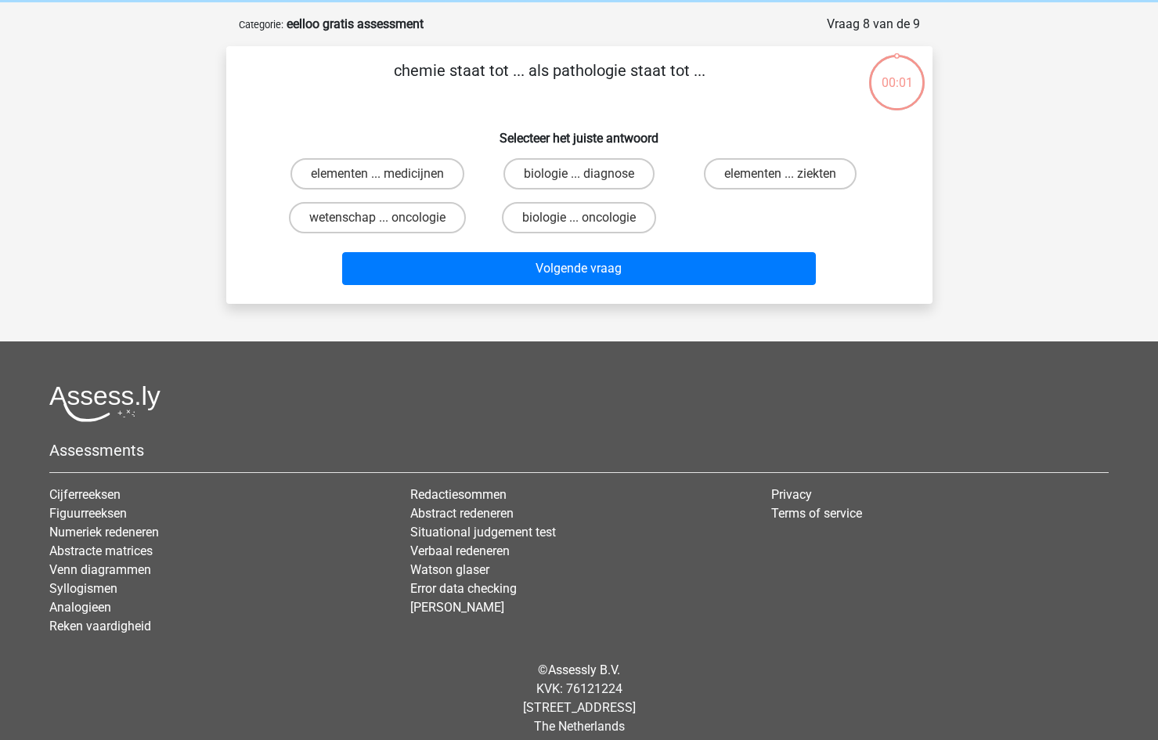
scroll to position [78, 0]
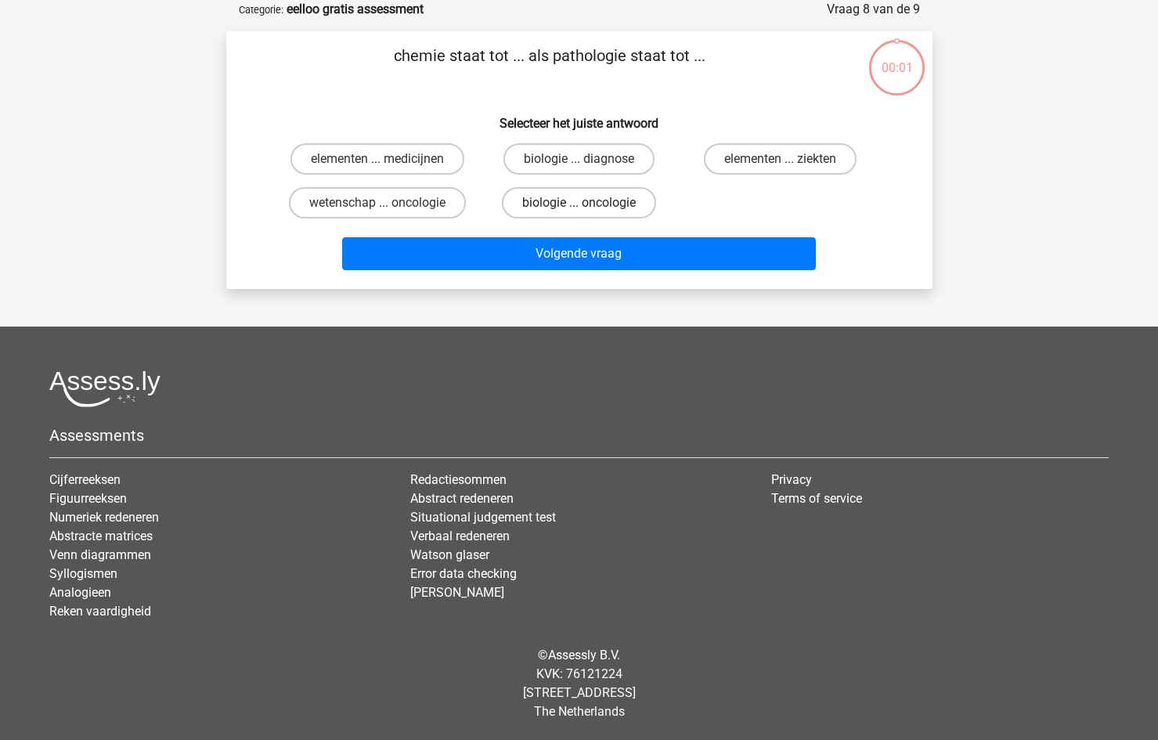
drag, startPoint x: 592, startPoint y: 200, endPoint x: 597, endPoint y: 219, distance: 19.6
click at [592, 201] on label "biologie ... oncologie" at bounding box center [579, 202] width 154 height 31
click at [589, 203] on input "biologie ... oncologie" at bounding box center [584, 208] width 10 height 10
radio input "true"
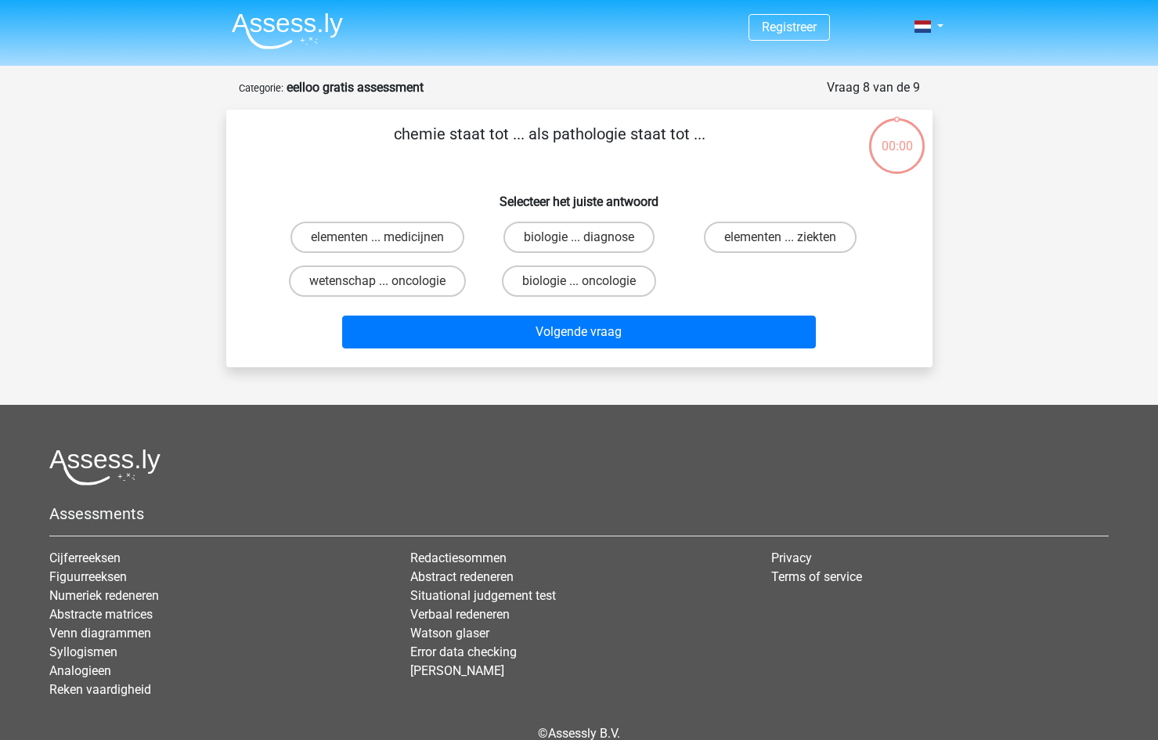
scroll to position [78, 0]
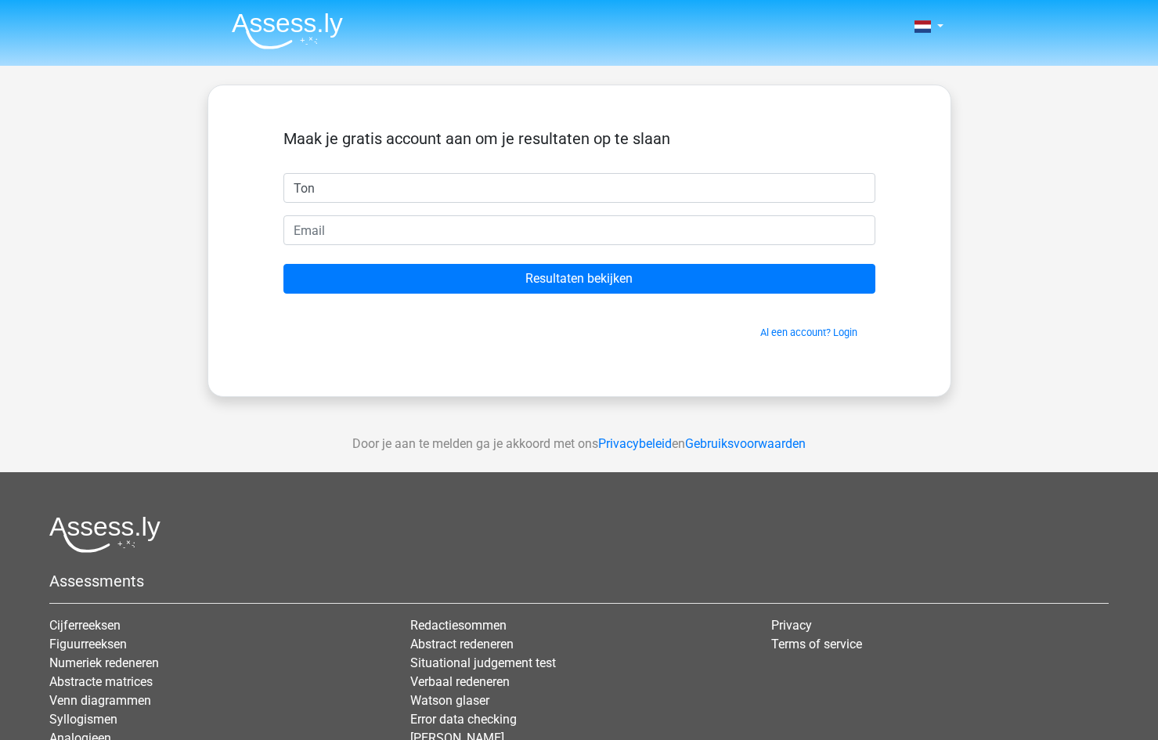
type input "Ton"
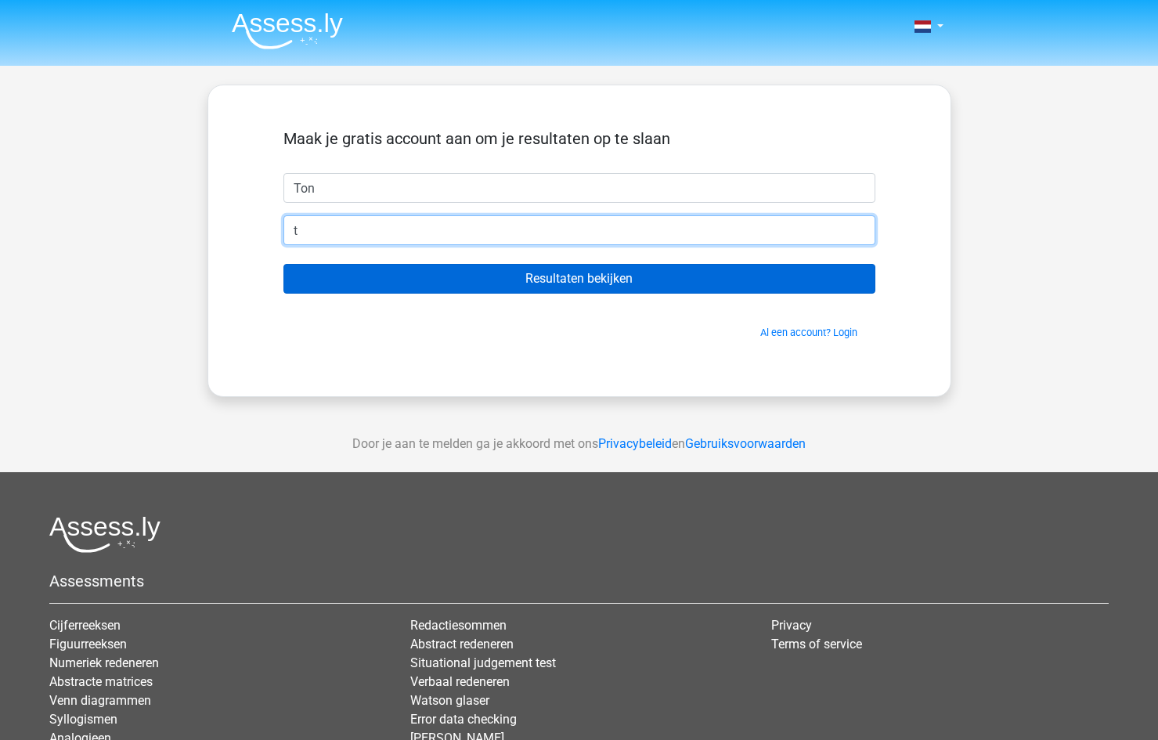
type input "[EMAIL_ADDRESS][DOMAIN_NAME]"
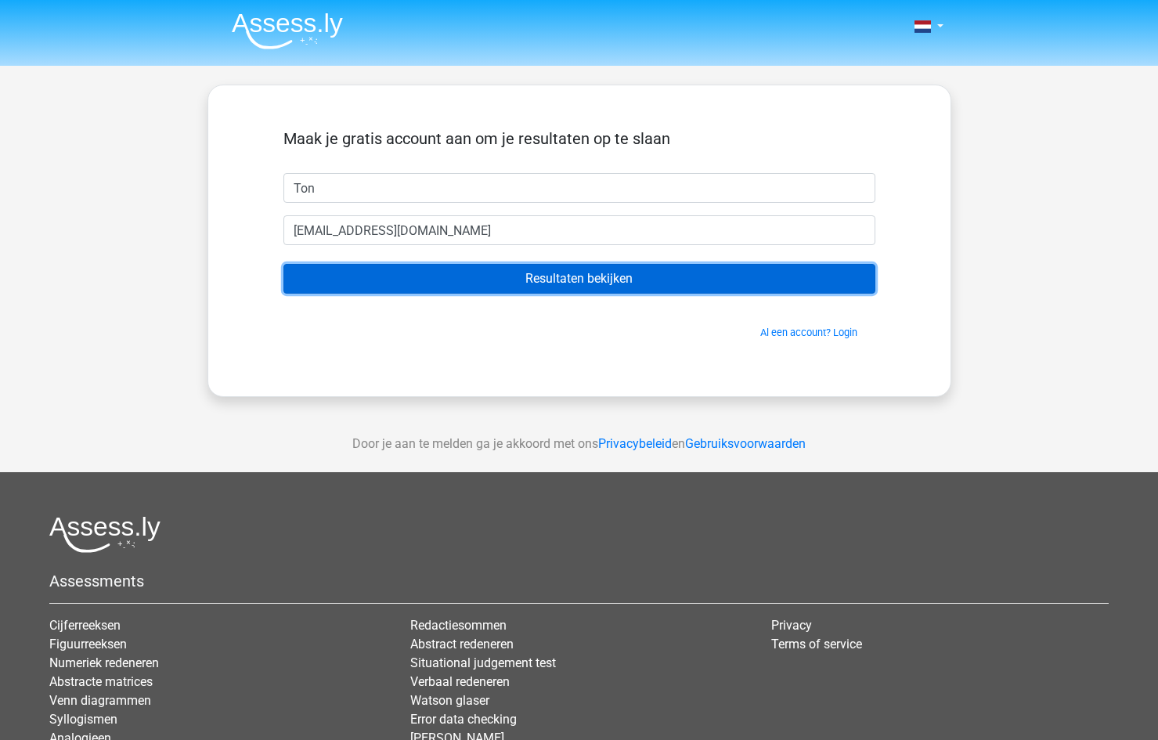
click at [570, 269] on input "Resultaten bekijken" at bounding box center [579, 279] width 592 height 30
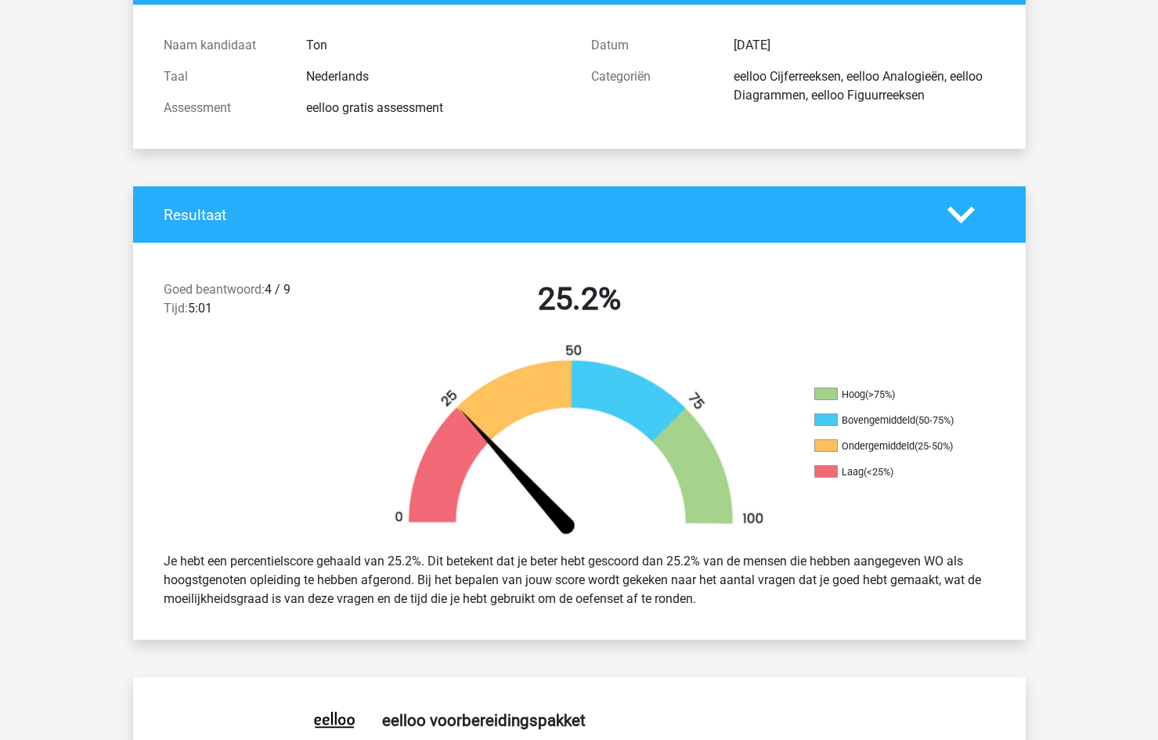
scroll to position [157, 0]
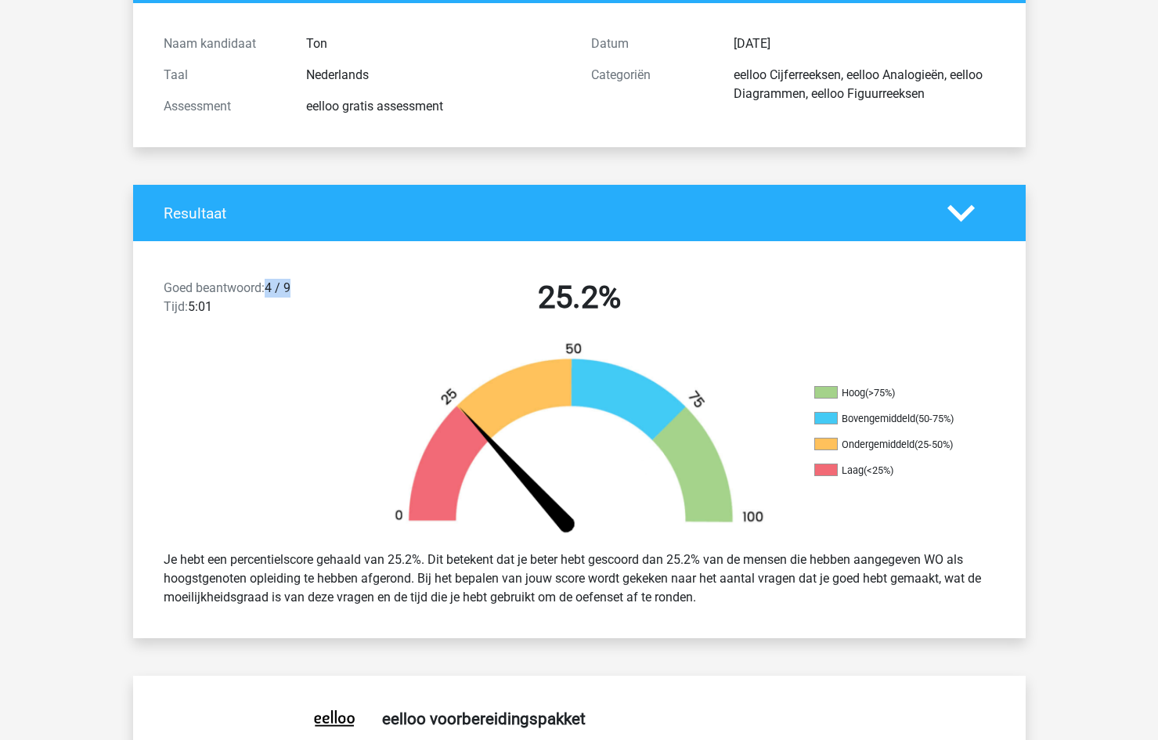
drag, startPoint x: 269, startPoint y: 289, endPoint x: 310, endPoint y: 288, distance: 41.5
click at [310, 288] on div "Goed beantwoord: 4 / 9 Tijd: 5:01" at bounding box center [259, 301] width 214 height 44
drag, startPoint x: 272, startPoint y: 284, endPoint x: 309, endPoint y: 282, distance: 37.7
click at [305, 282] on div "Goed beantwoord: 4 / 9 Tijd: 5:01" at bounding box center [259, 301] width 214 height 44
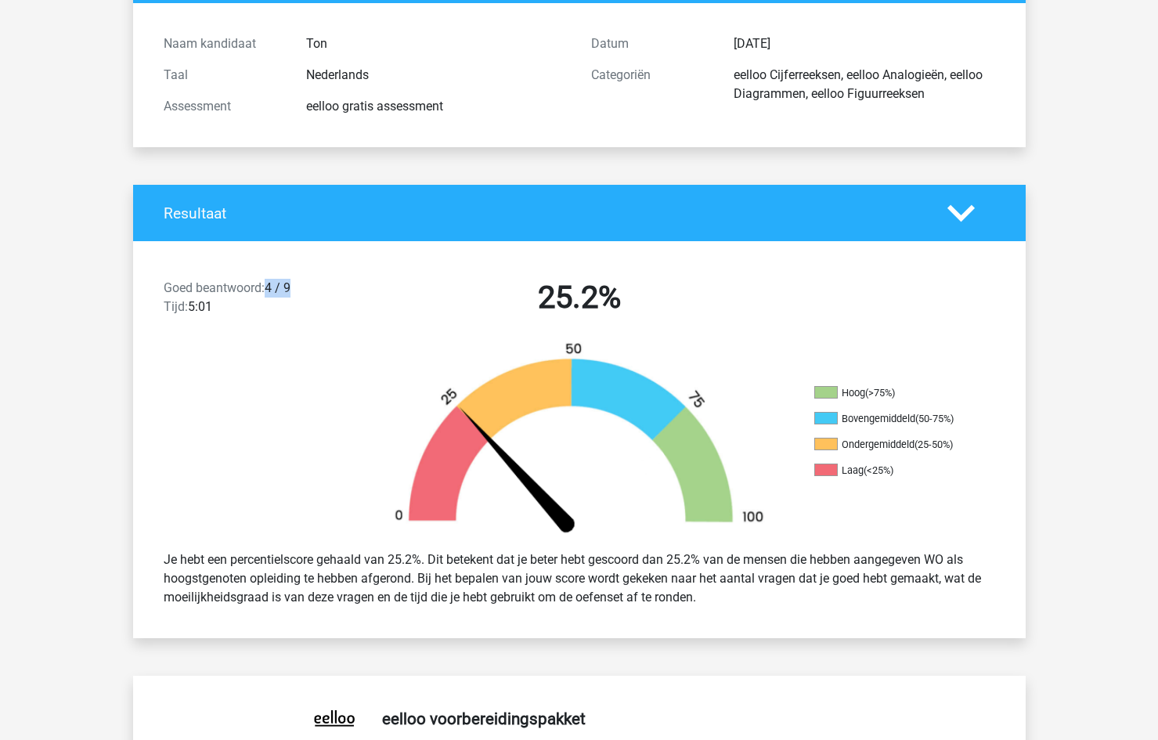
click at [309, 282] on div "Goed beantwoord: 4 / 9 Tijd: 5:01" at bounding box center [259, 301] width 214 height 44
click at [280, 283] on div "Goed beantwoord: 4 / 9 Tijd: 5:01" at bounding box center [259, 301] width 214 height 44
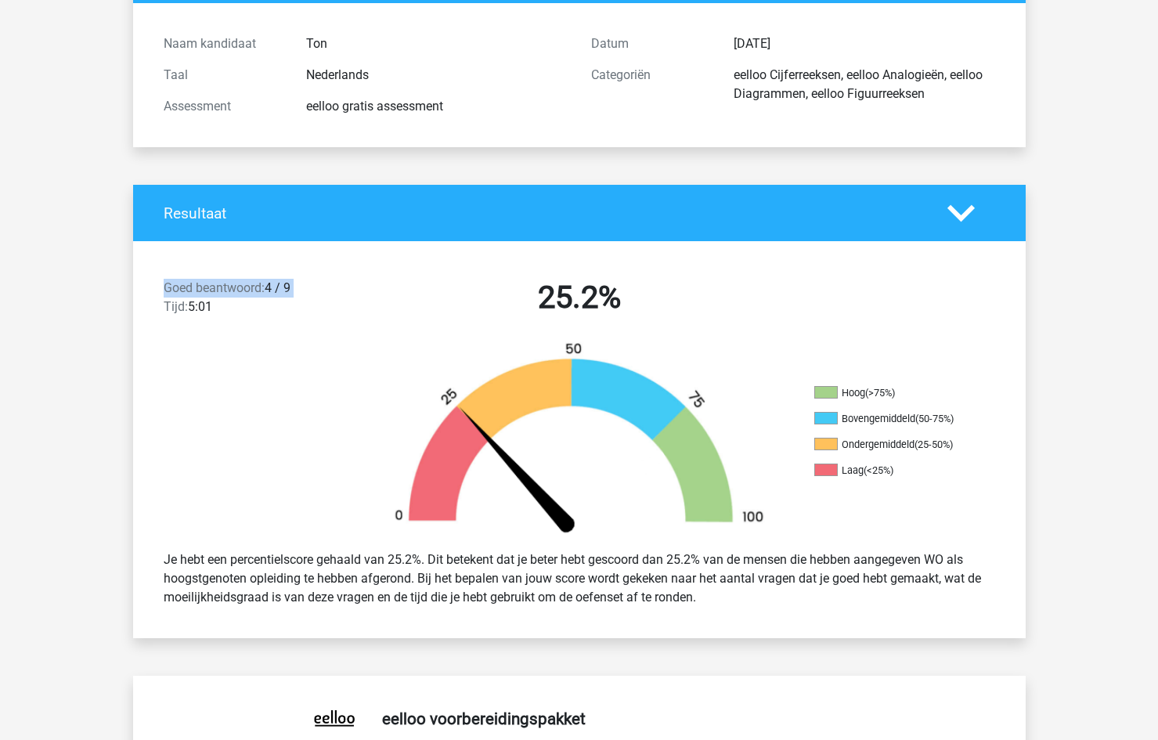
click at [280, 283] on div "Goed beantwoord: 4 / 9 Tijd: 5:01" at bounding box center [259, 301] width 214 height 44
click at [274, 287] on div "Goed beantwoord: 4 / 9 Tijd: 5:01" at bounding box center [259, 301] width 214 height 44
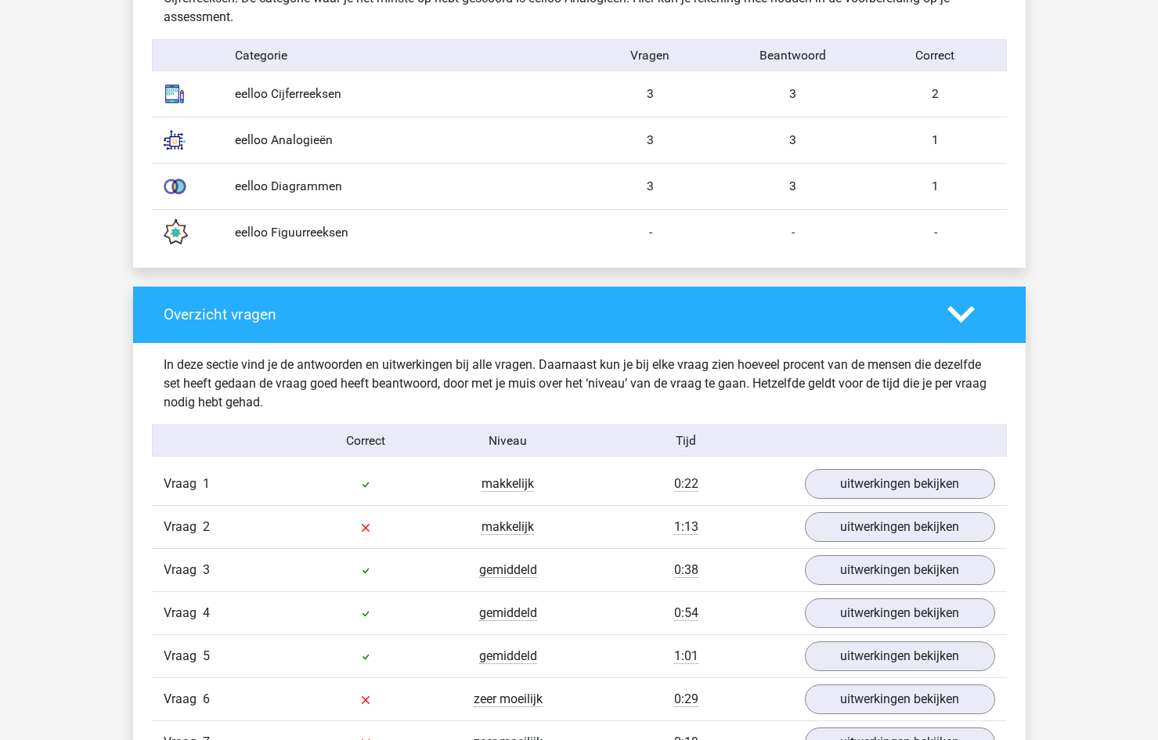
scroll to position [1488, 0]
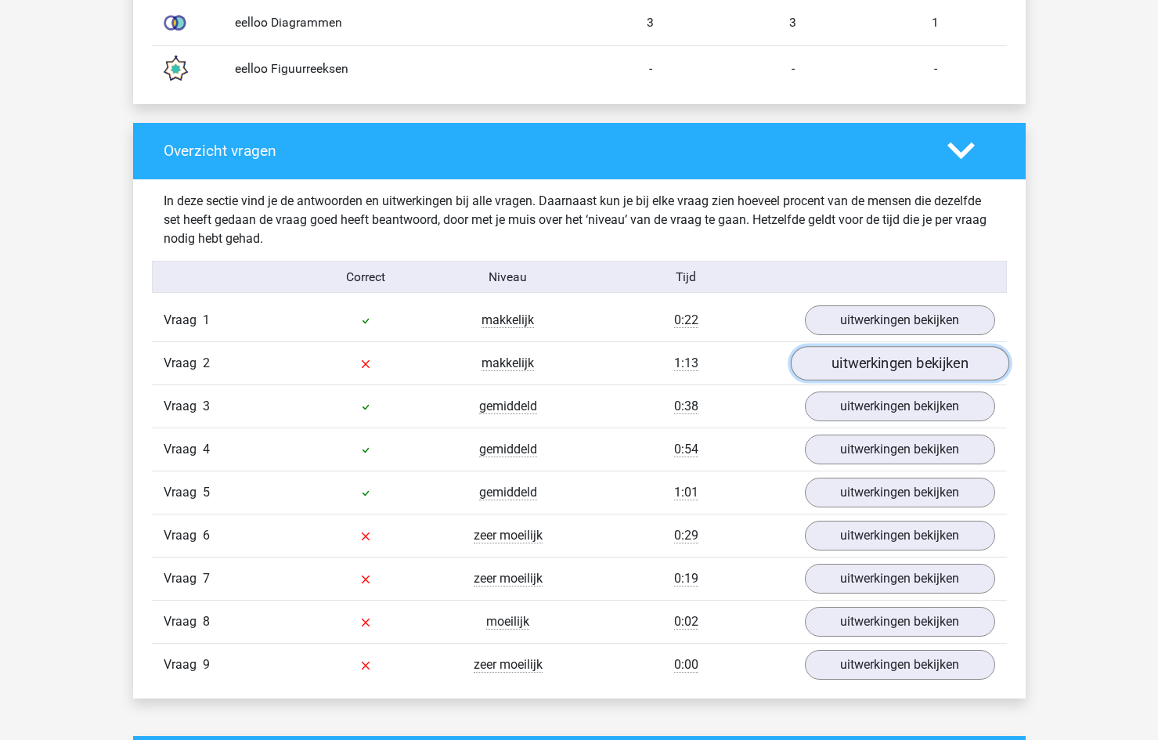
click at [839, 361] on link "uitwerkingen bekijken" at bounding box center [899, 363] width 218 height 34
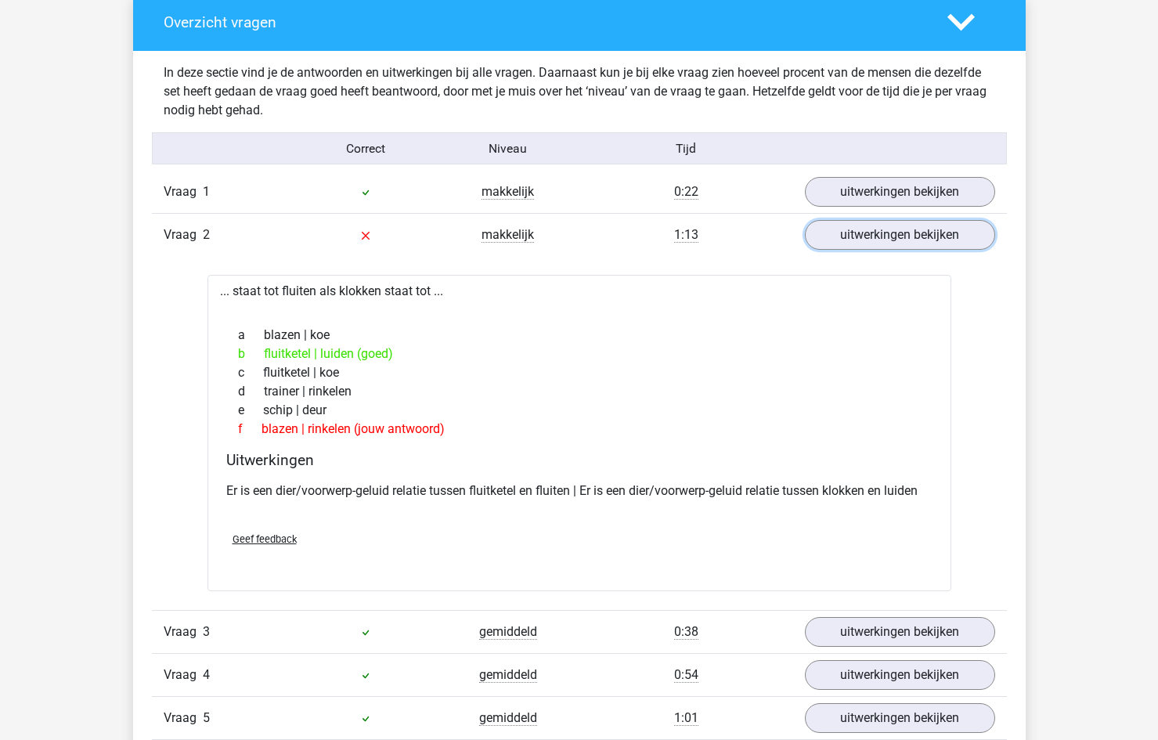
scroll to position [1644, 0]
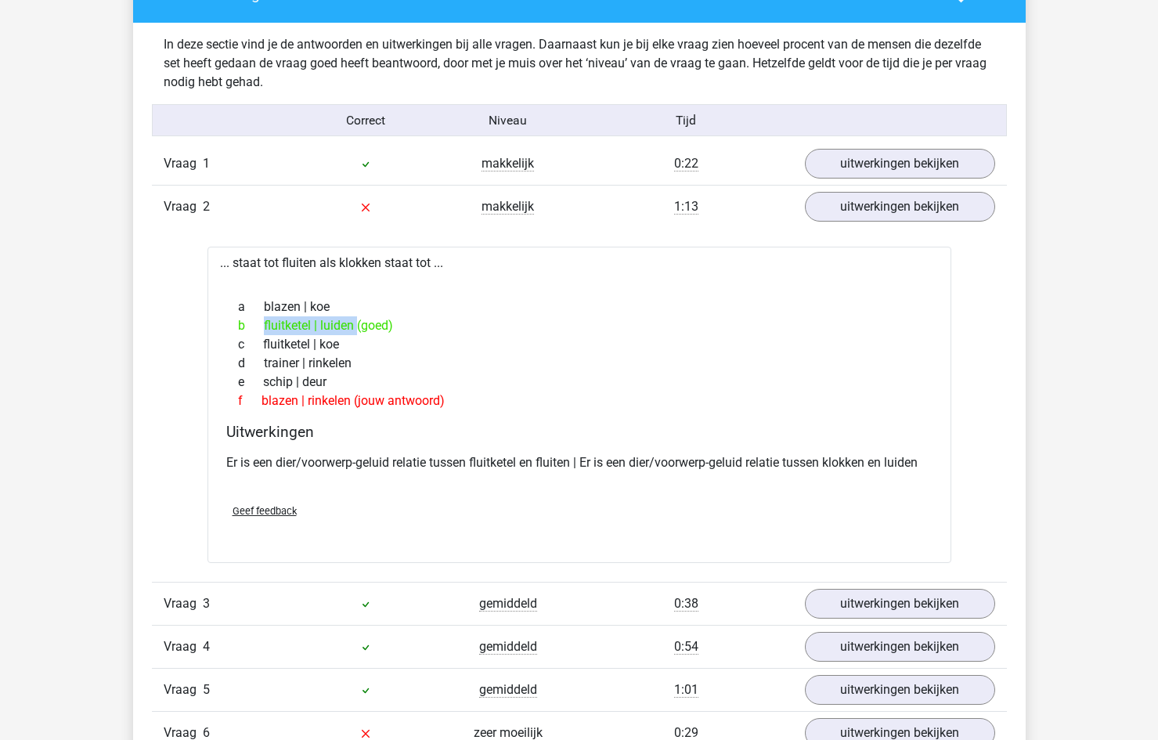
drag, startPoint x: 261, startPoint y: 327, endPoint x: 308, endPoint y: 318, distance: 47.9
click at [308, 318] on div "b fluitketel | luiden (goed)" at bounding box center [579, 325] width 706 height 19
drag, startPoint x: 828, startPoint y: 467, endPoint x: 854, endPoint y: 460, distance: 27.0
click at [854, 460] on p "Er is een dier/voorwerp-geluid relatie tussen fluitketel en fluiten | Er is een…" at bounding box center [579, 462] width 706 height 19
click at [812, 464] on p "Er is een dier/voorwerp-geluid relatie tussen fluitketel en fluiten | Er is een…" at bounding box center [579, 462] width 706 height 19
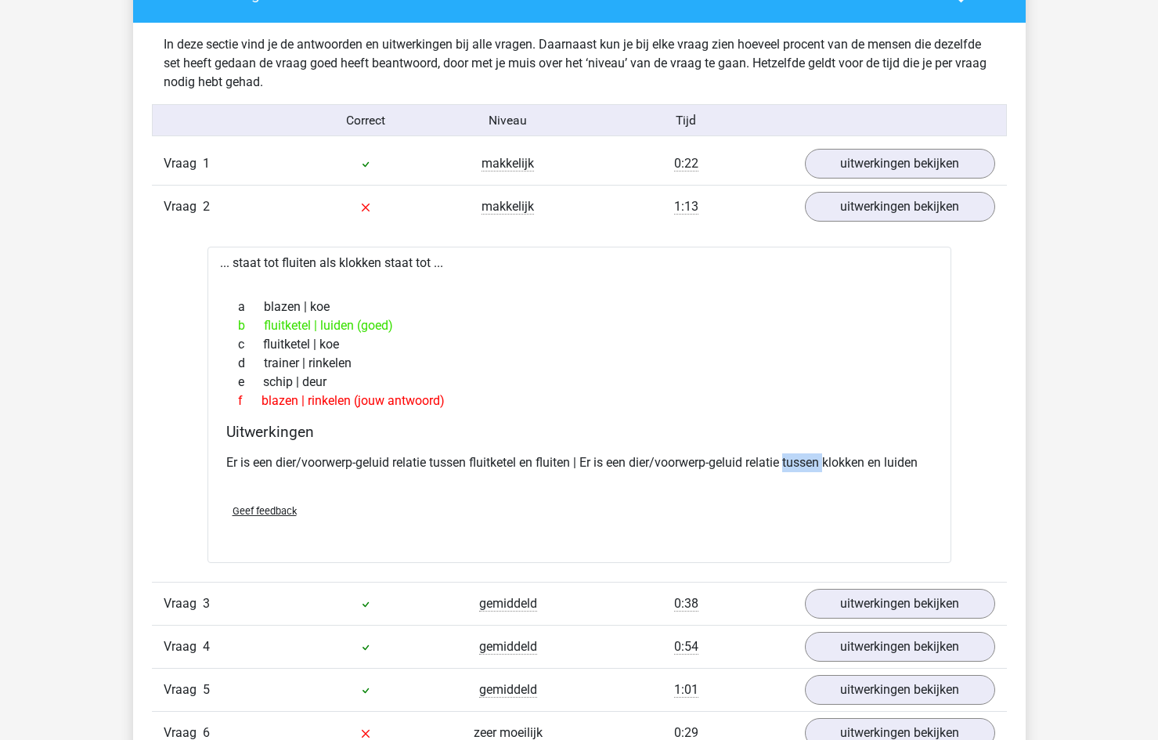
click at [812, 464] on p "Er is een dier/voorwerp-geluid relatie tussen fluitketel en fluiten | Er is een…" at bounding box center [579, 462] width 706 height 19
click at [851, 465] on p "Er is een dier/voorwerp-geluid relatie tussen fluitketel en fluiten | Er is een…" at bounding box center [579, 462] width 706 height 19
click at [846, 467] on p "Er is een dier/voorwerp-geluid relatie tussen fluitketel en fluiten | Er is een…" at bounding box center [579, 462] width 706 height 19
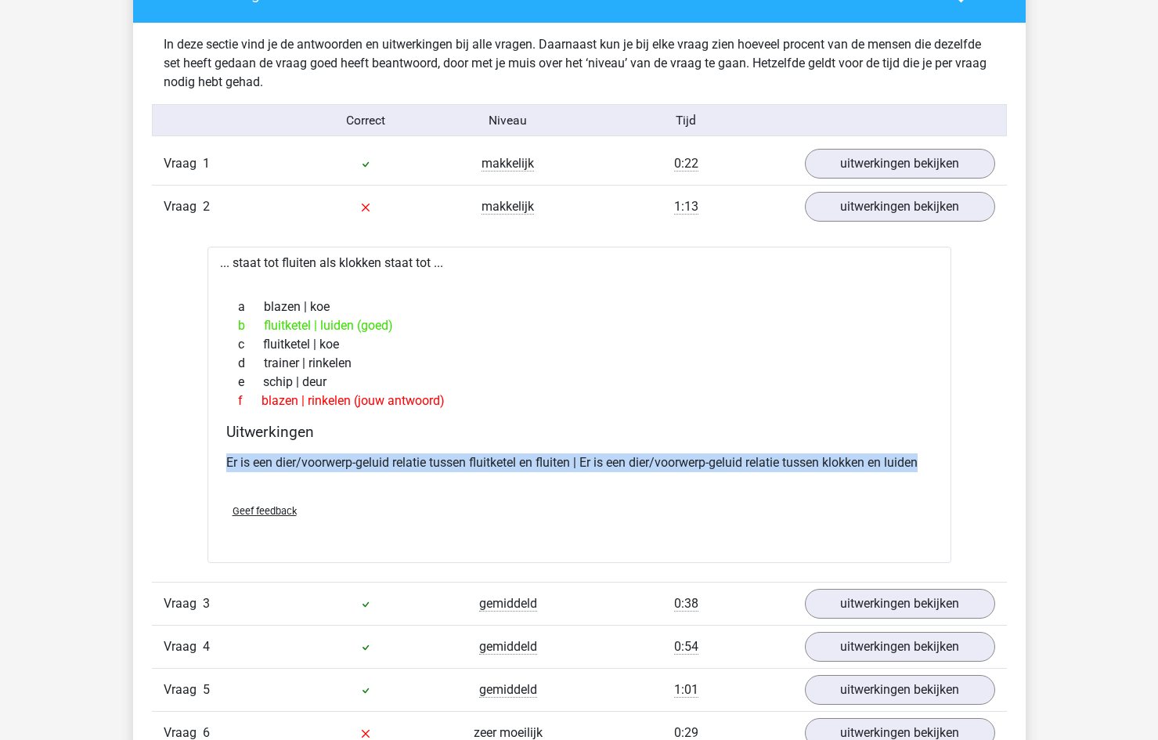
click at [846, 467] on p "Er is een dier/voorwerp-geluid relatie tussen fluitketel en fluiten | Er is een…" at bounding box center [579, 462] width 706 height 19
click at [844, 467] on p "Er is een dier/voorwerp-geluid relatie tussen fluitketel en fluiten | Er is een…" at bounding box center [579, 462] width 706 height 19
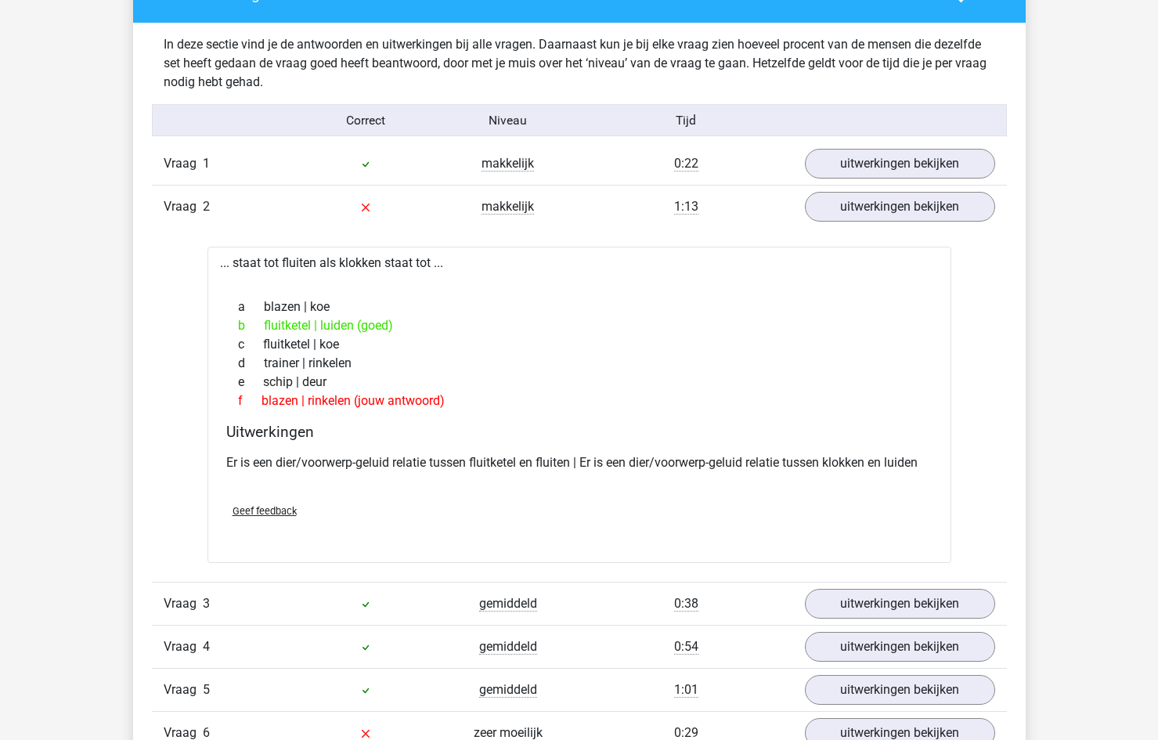
click at [289, 322] on div "b fluitketel | luiden (goed)" at bounding box center [579, 325] width 706 height 19
click at [532, 475] on div "Er is een dier/voorwerp-geluid relatie tussen fluitketel en fluiten | Er is een…" at bounding box center [579, 469] width 706 height 44
drag, startPoint x: 714, startPoint y: 467, endPoint x: 784, endPoint y: 469, distance: 69.7
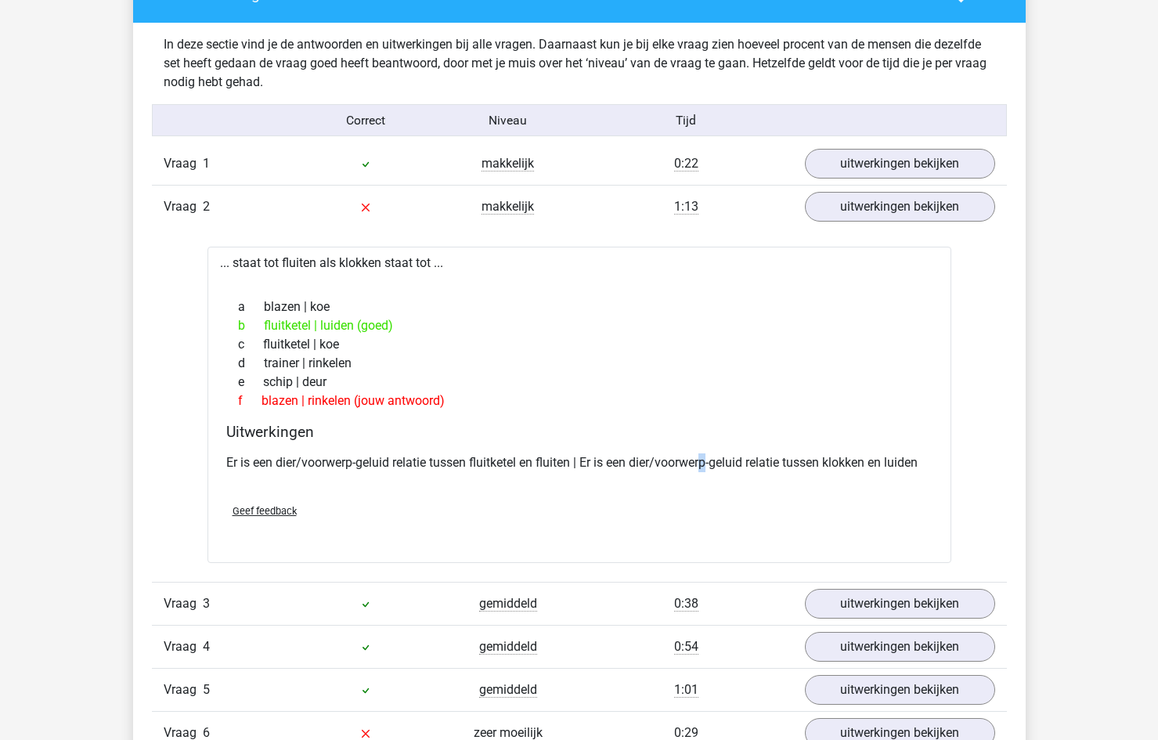
click at [727, 467] on p "Er is een dier/voorwerp-geluid relatie tussen fluitketel en fluiten | Er is een…" at bounding box center [579, 462] width 706 height 19
click at [872, 478] on div "Er is een dier/voorwerp-geluid relatie tussen fluitketel en fluiten | Er is een…" at bounding box center [579, 469] width 706 height 44
click at [840, 464] on p "Er is een dier/voorwerp-geluid relatie tussen fluitketel en fluiten | Er is een…" at bounding box center [579, 462] width 706 height 19
click at [842, 464] on p "Er is een dier/voorwerp-geluid relatie tussen fluitketel en fluiten | Er is een…" at bounding box center [579, 462] width 706 height 19
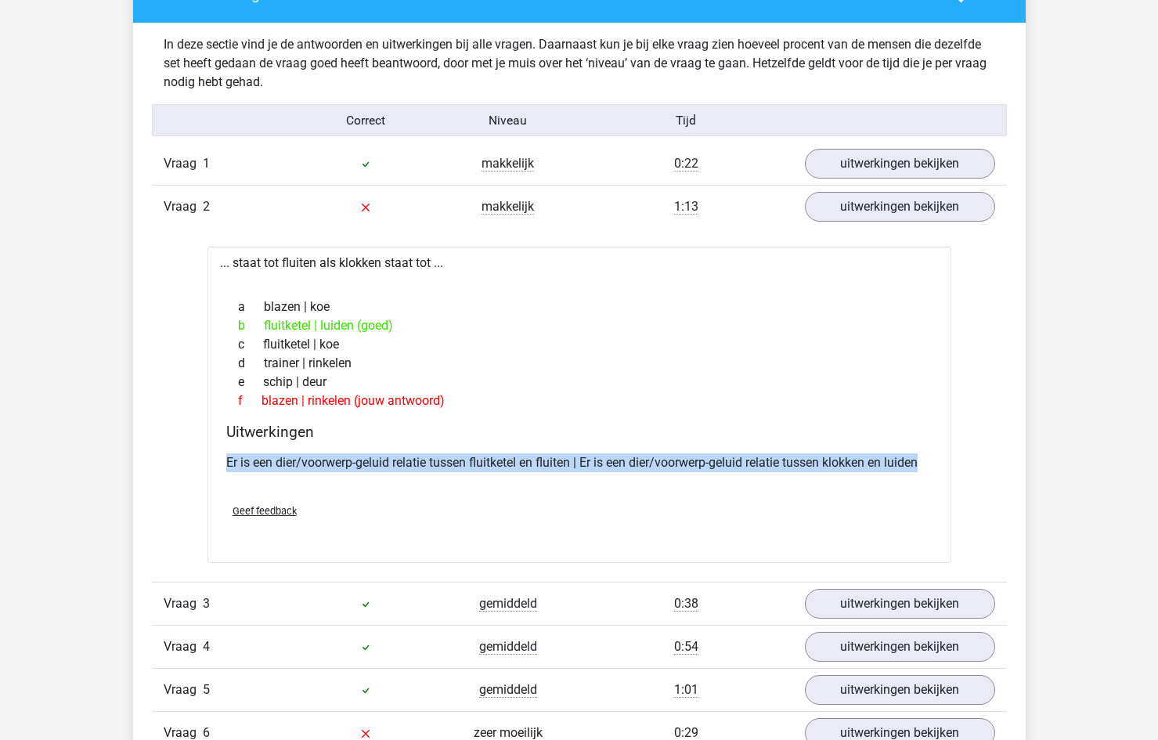
click at [842, 464] on p "Er is een dier/voorwerp-geluid relatie tussen fluitketel en fluiten | Er is een…" at bounding box center [579, 462] width 706 height 19
click at [610, 478] on div "Er is een dier/voorwerp-geluid relatie tussen fluitketel en fluiten | Er is een…" at bounding box center [579, 469] width 706 height 44
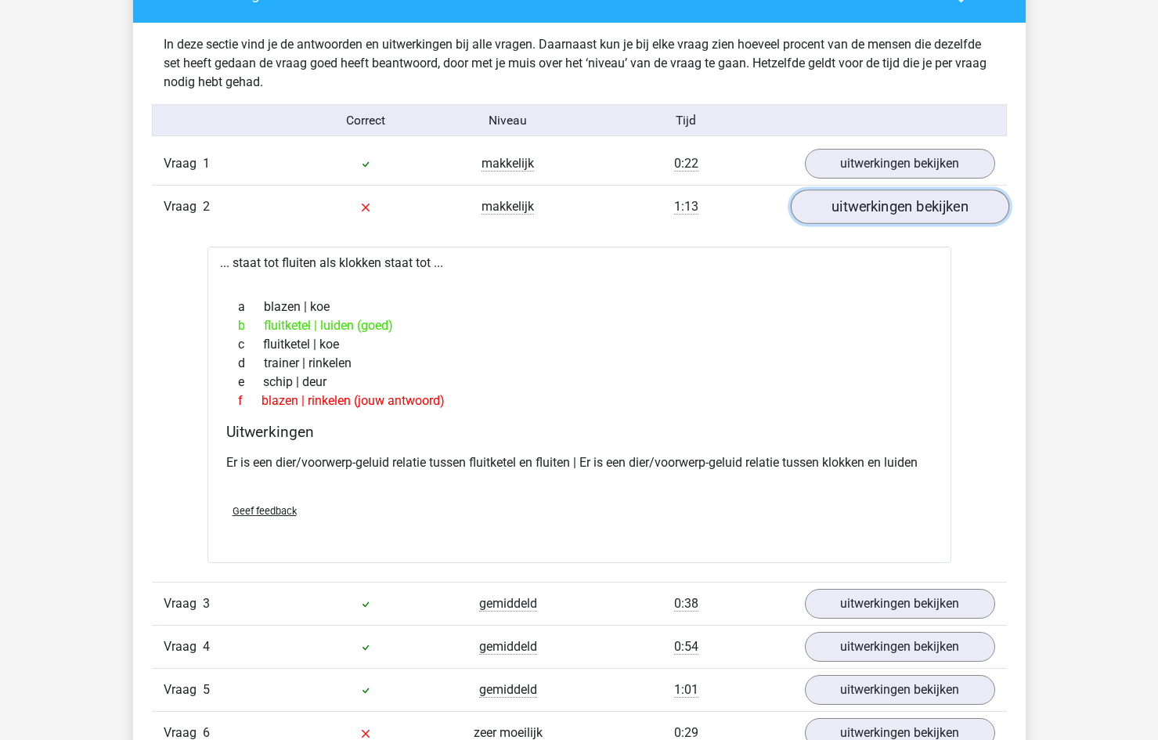
click at [859, 214] on link "uitwerkingen bekijken" at bounding box center [899, 206] width 218 height 34
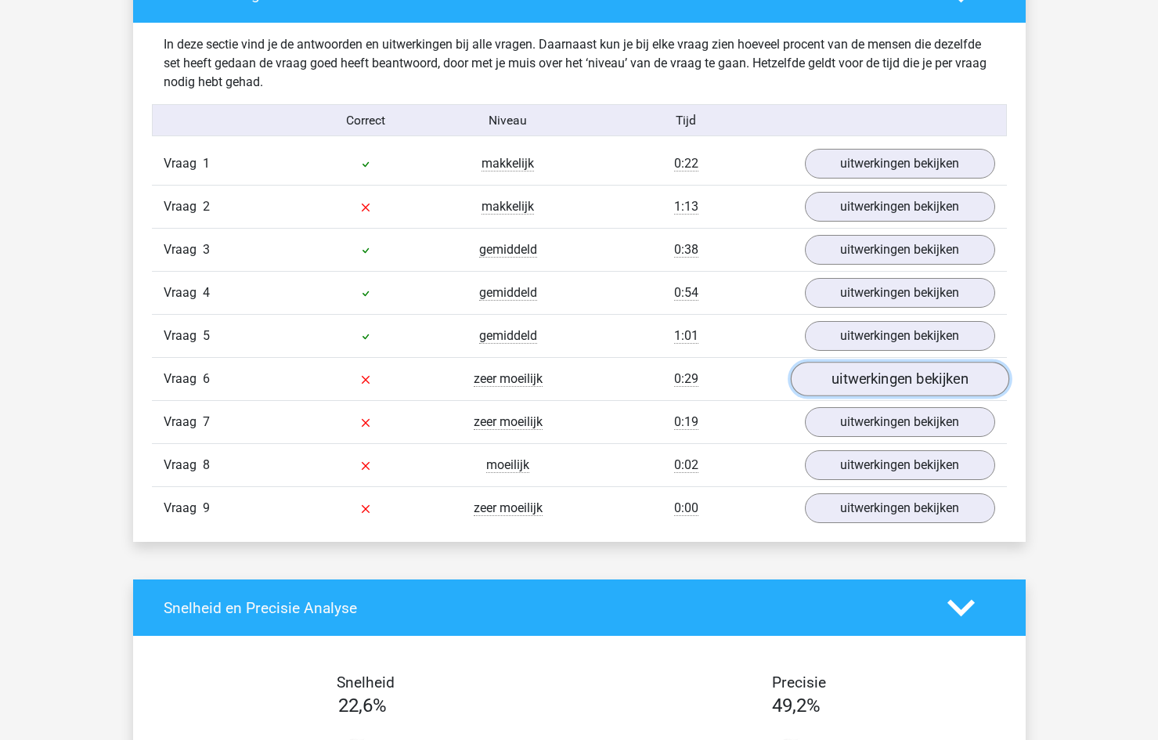
click at [910, 386] on link "uitwerkingen bekijken" at bounding box center [899, 379] width 218 height 34
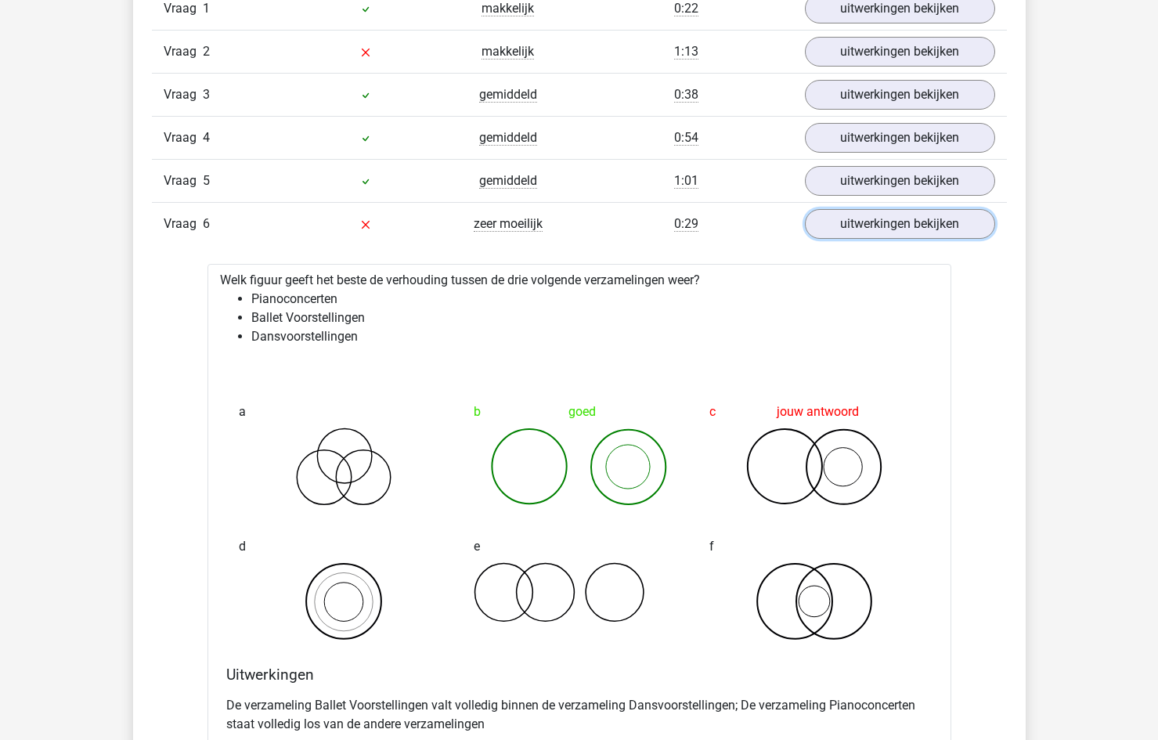
scroll to position [1801, 0]
drag, startPoint x: 473, startPoint y: 410, endPoint x: 874, endPoint y: 507, distance: 412.7
click at [874, 507] on div "a b goed c jouw antwoord d e f" at bounding box center [579, 517] width 706 height 282
click at [507, 409] on div "goed" at bounding box center [579, 410] width 211 height 31
drag, startPoint x: 563, startPoint y: 404, endPoint x: 869, endPoint y: 409, distance: 306.2
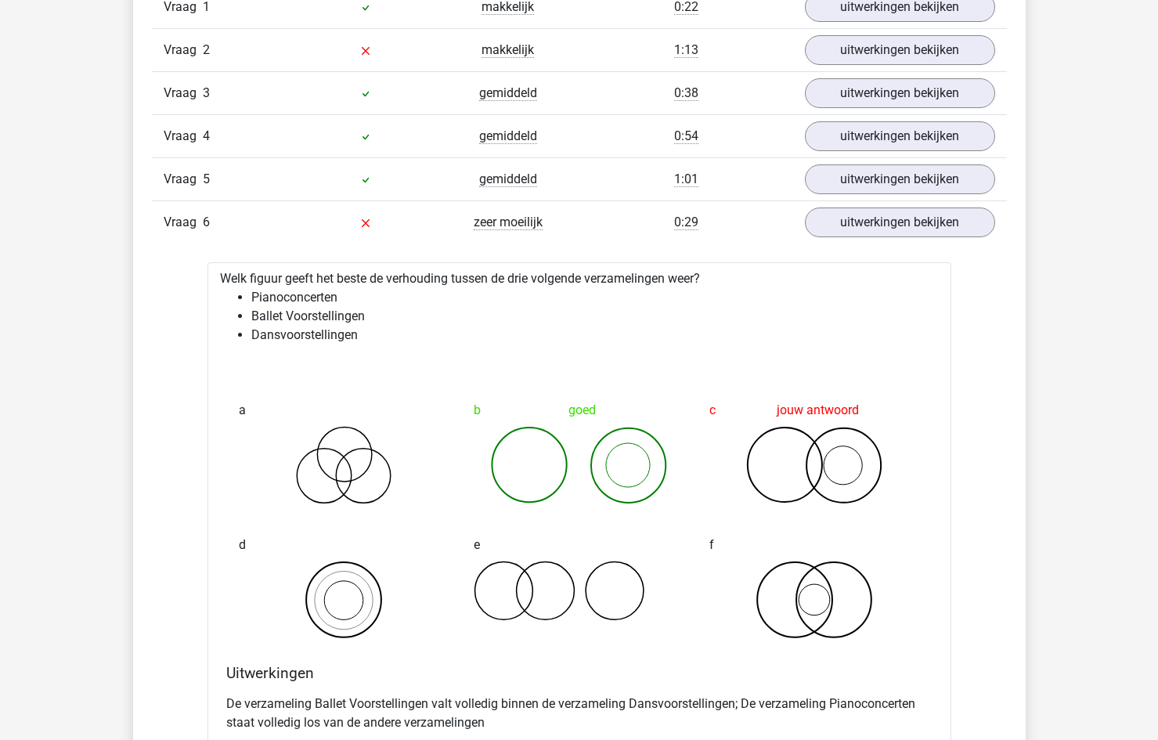
click at [869, 409] on div "a b goed c jouw antwoord d e f" at bounding box center [579, 517] width 706 height 282
click at [789, 380] on div "a b goed c jouw antwoord d e f" at bounding box center [579, 517] width 706 height 282
click at [298, 333] on li "Dansvoorstellingen" at bounding box center [595, 335] width 688 height 19
click at [297, 300] on li "Pianoconcerten" at bounding box center [595, 297] width 688 height 19
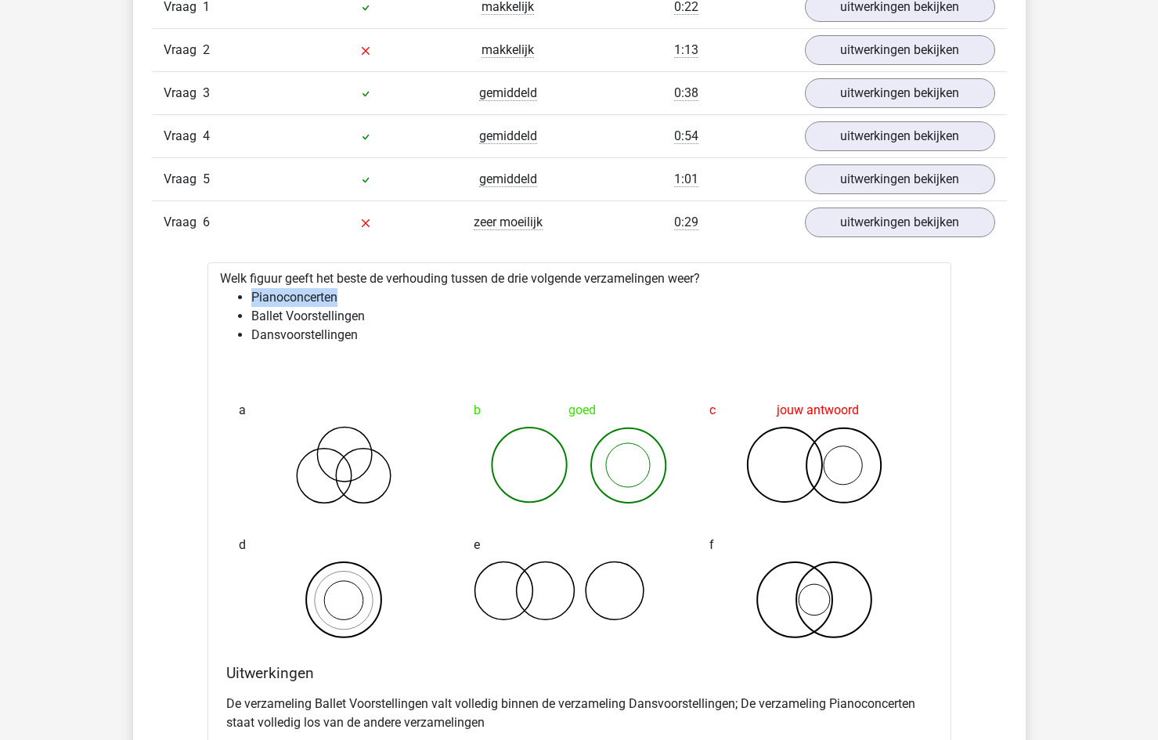
click at [297, 300] on li "Pianoconcerten" at bounding box center [595, 297] width 688 height 19
click at [294, 336] on li "Dansvoorstellingen" at bounding box center [595, 335] width 688 height 19
click at [293, 335] on li "Dansvoorstellingen" at bounding box center [595, 335] width 688 height 19
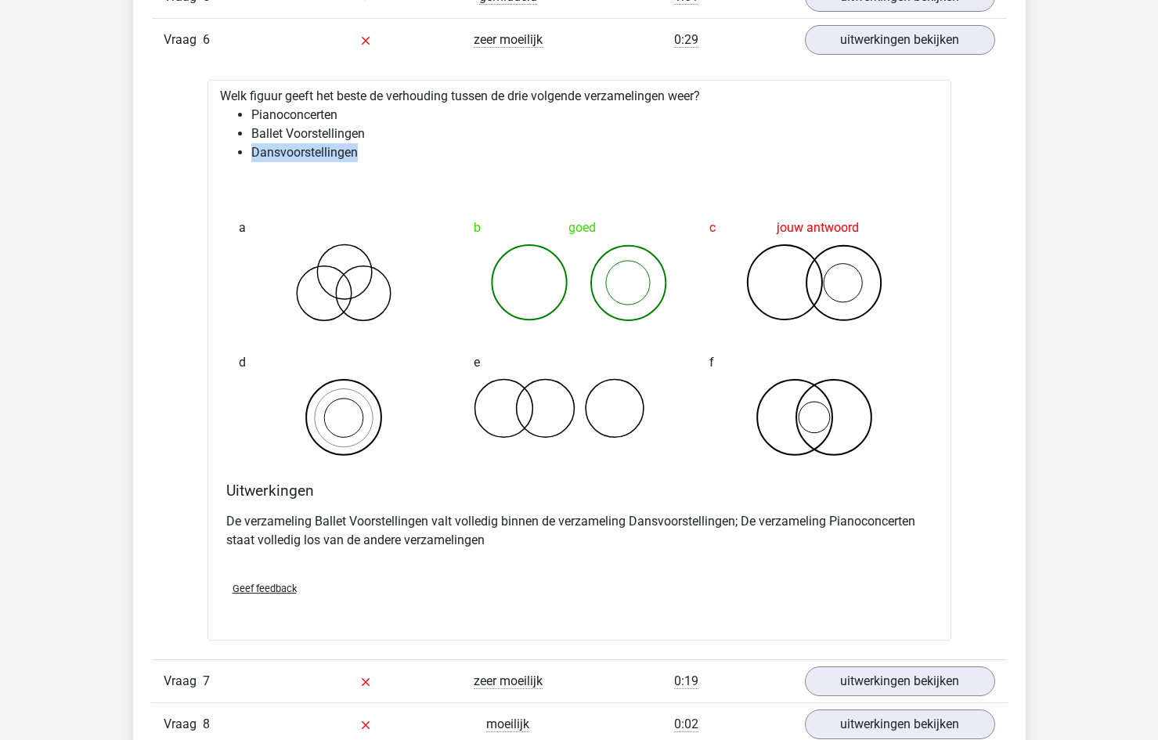
scroll to position [1958, 0]
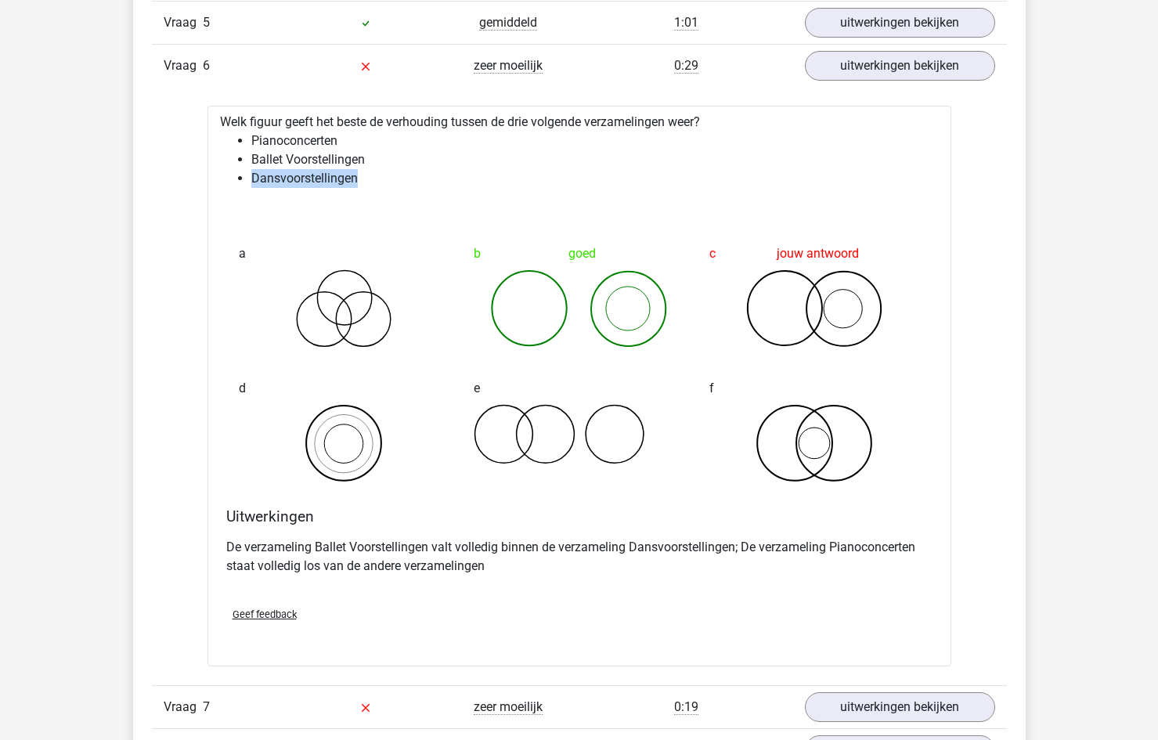
drag, startPoint x: 211, startPoint y: 119, endPoint x: 690, endPoint y: 114, distance: 479.2
click at [690, 114] on div "Welk figuur geeft het beste de verhouding tussen de drie volgende verzamelingen…" at bounding box center [580, 386] width 744 height 561
click at [319, 148] on li "Pianoconcerten" at bounding box center [595, 141] width 688 height 19
drag, startPoint x: 248, startPoint y: 141, endPoint x: 344, endPoint y: 141, distance: 95.5
click at [344, 141] on ul "Pianoconcerten Ballet Voorstellingen Dansvoorstellingen" at bounding box center [579, 160] width 719 height 56
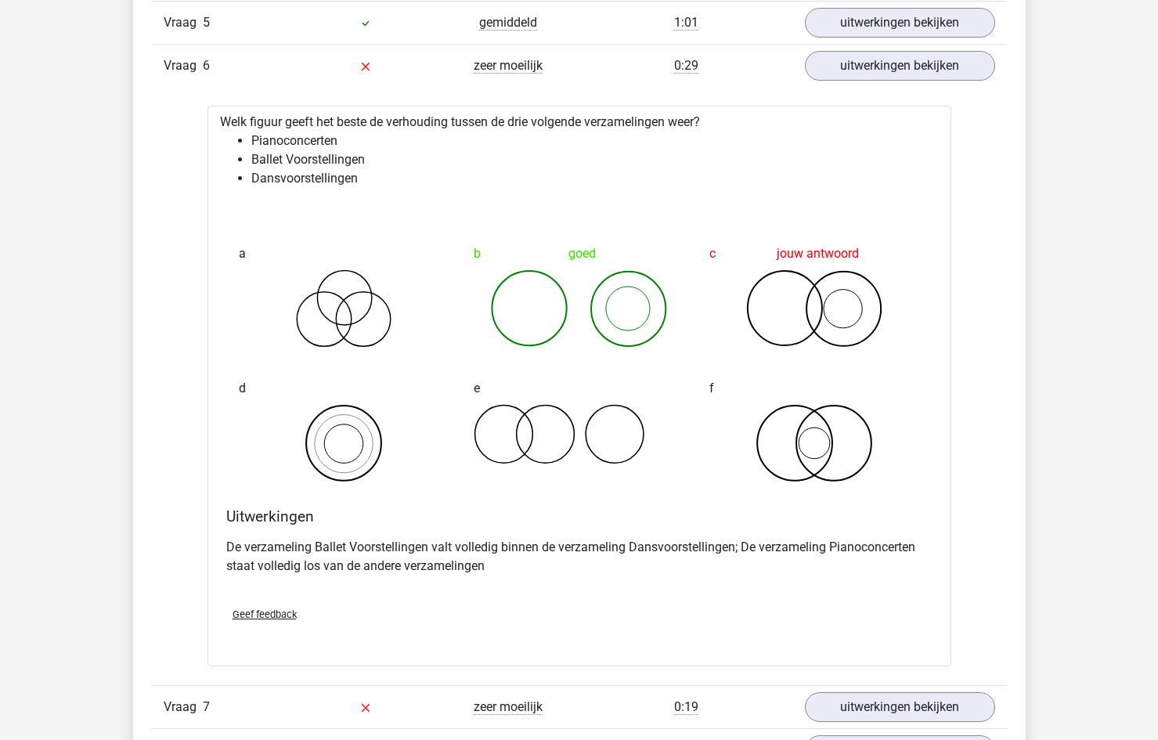
click at [341, 151] on li "Ballet Voorstellingen" at bounding box center [595, 159] width 688 height 19
click at [293, 143] on li "Pianoconcerten" at bounding box center [595, 141] width 688 height 19
click at [292, 143] on li "Pianoconcerten" at bounding box center [595, 141] width 688 height 19
click at [291, 143] on li "Pianoconcerten" at bounding box center [595, 141] width 688 height 19
click at [276, 139] on li "Pianoconcerten" at bounding box center [595, 141] width 688 height 19
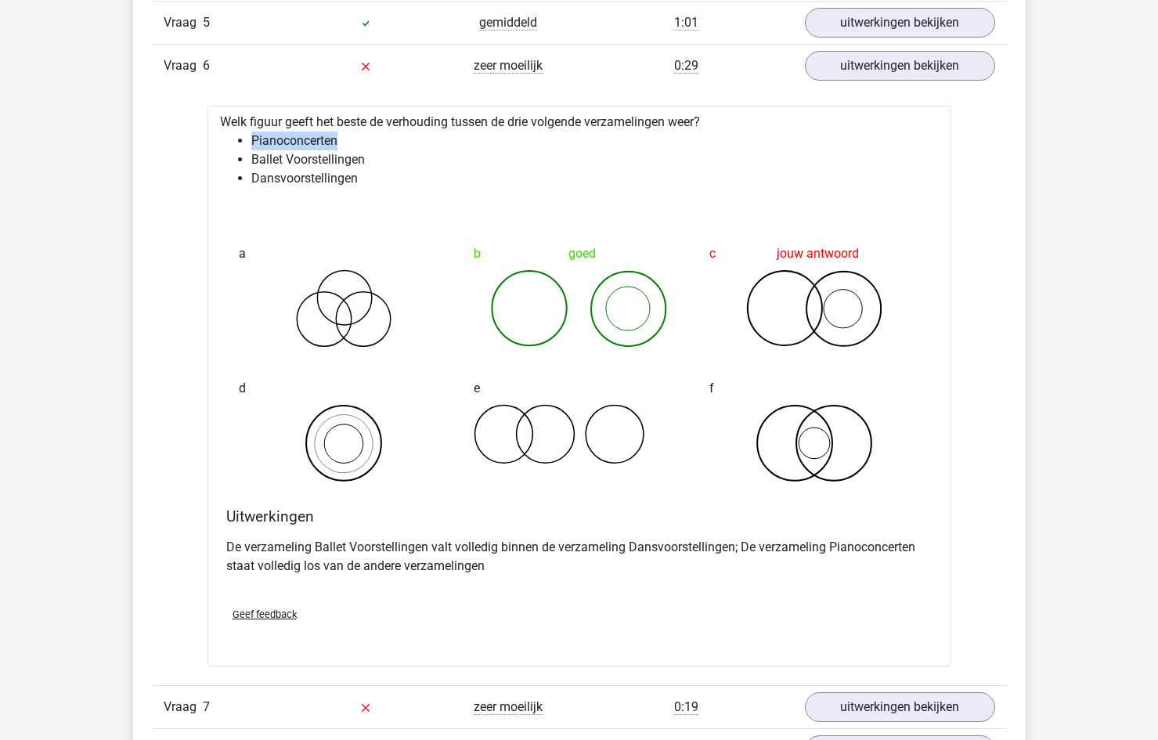
click at [276, 139] on li "Pianoconcerten" at bounding box center [595, 141] width 688 height 19
click at [255, 141] on li "Pianoconcerten" at bounding box center [595, 141] width 688 height 19
click at [254, 141] on li "Pianoconcerten" at bounding box center [595, 141] width 688 height 19
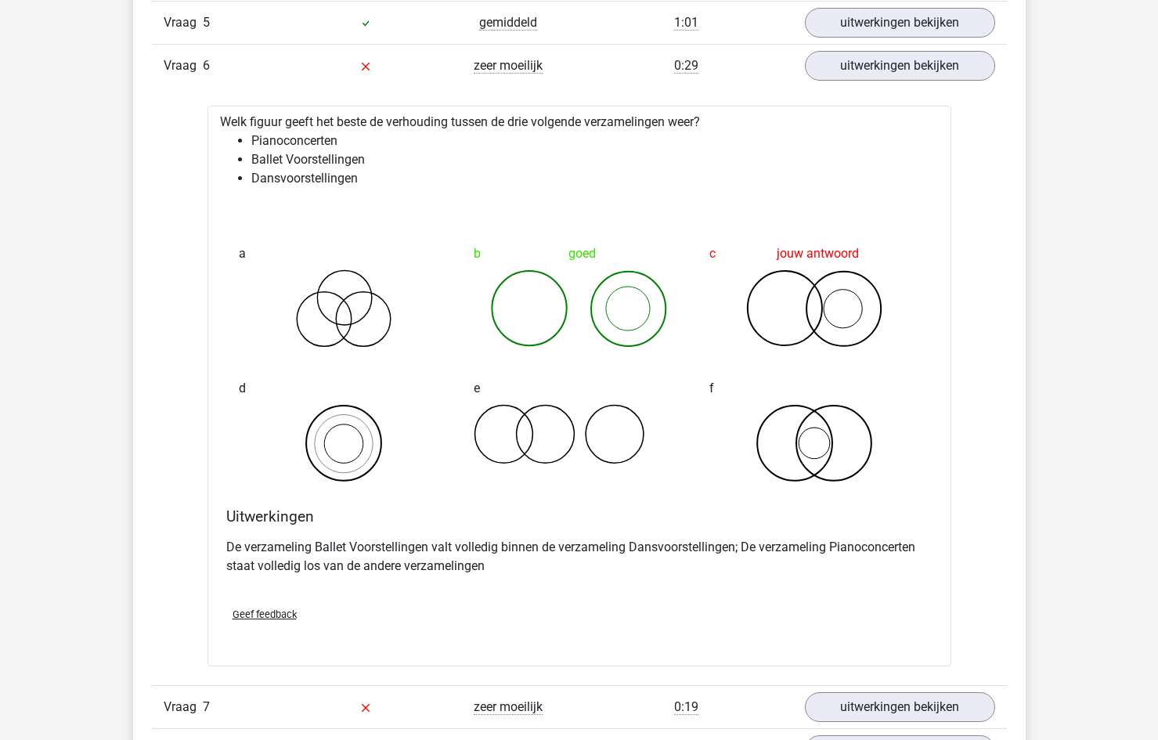
click at [262, 180] on li "Dansvoorstellingen" at bounding box center [595, 178] width 688 height 19
click at [291, 181] on li "Dansvoorstellingen" at bounding box center [595, 178] width 688 height 19
click at [290, 180] on li "Dansvoorstellingen" at bounding box center [595, 178] width 688 height 19
drag, startPoint x: 264, startPoint y: 163, endPoint x: 283, endPoint y: 163, distance: 18.8
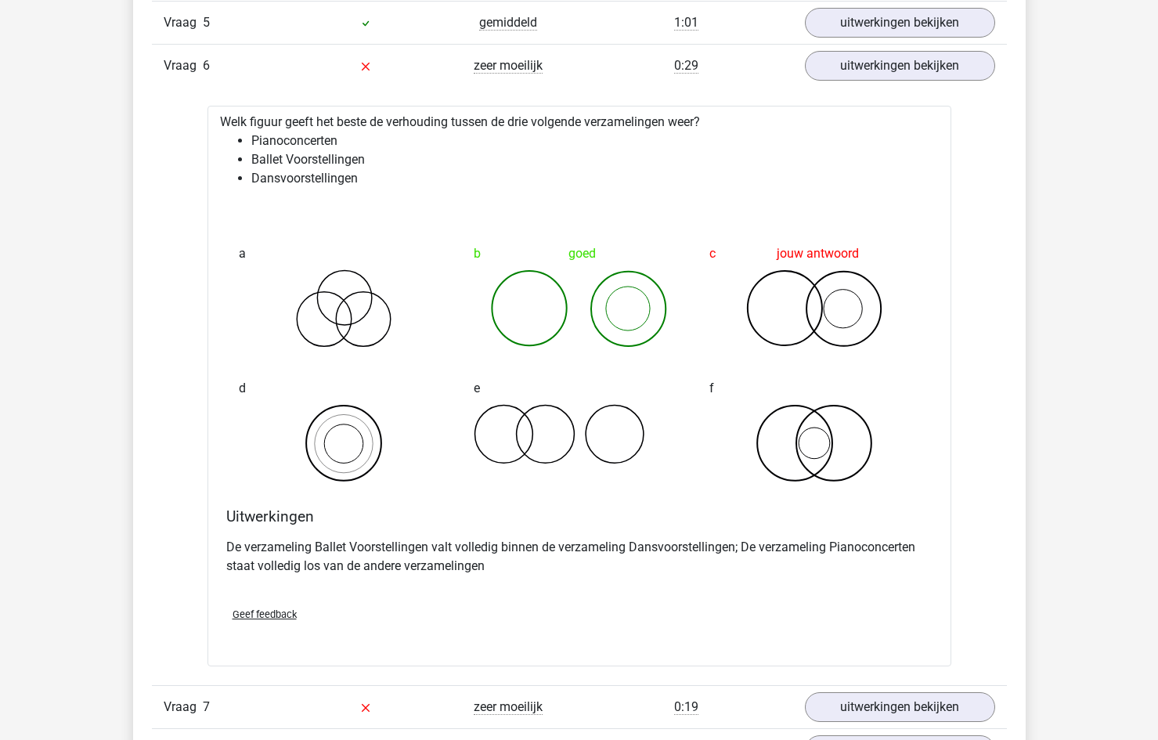
click at [275, 163] on li "Ballet Voorstellingen" at bounding box center [595, 159] width 688 height 19
drag, startPoint x: 290, startPoint y: 130, endPoint x: 303, endPoint y: 151, distance: 25.0
click at [300, 144] on div "Welk figuur geeft het beste de verhouding tussen de drie volgende verzamelingen…" at bounding box center [580, 386] width 744 height 561
click at [275, 156] on li "Ballet Voorstellingen" at bounding box center [595, 159] width 688 height 19
drag, startPoint x: 255, startPoint y: 155, endPoint x: 394, endPoint y: 155, distance: 138.6
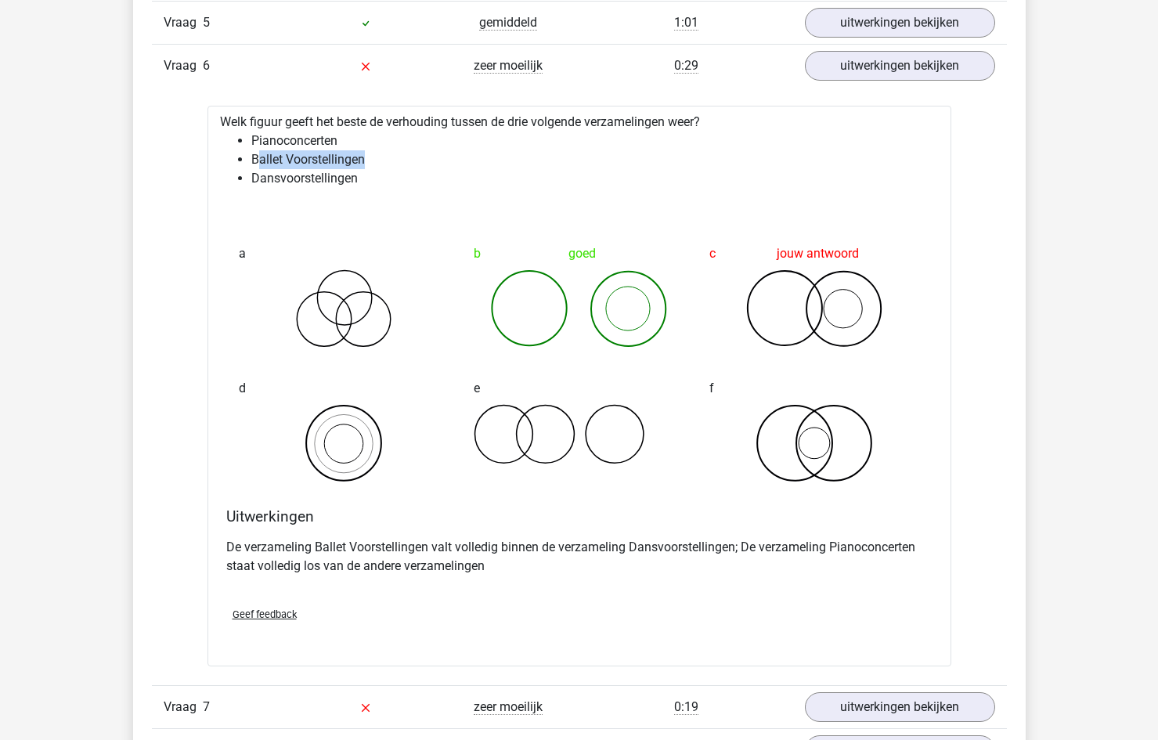
click at [392, 155] on li "Ballet Voorstellingen" at bounding box center [595, 159] width 688 height 19
click at [397, 153] on li "Ballet Voorstellingen" at bounding box center [595, 159] width 688 height 19
click at [862, 67] on link "uitwerkingen bekijken" at bounding box center [899, 66] width 218 height 34
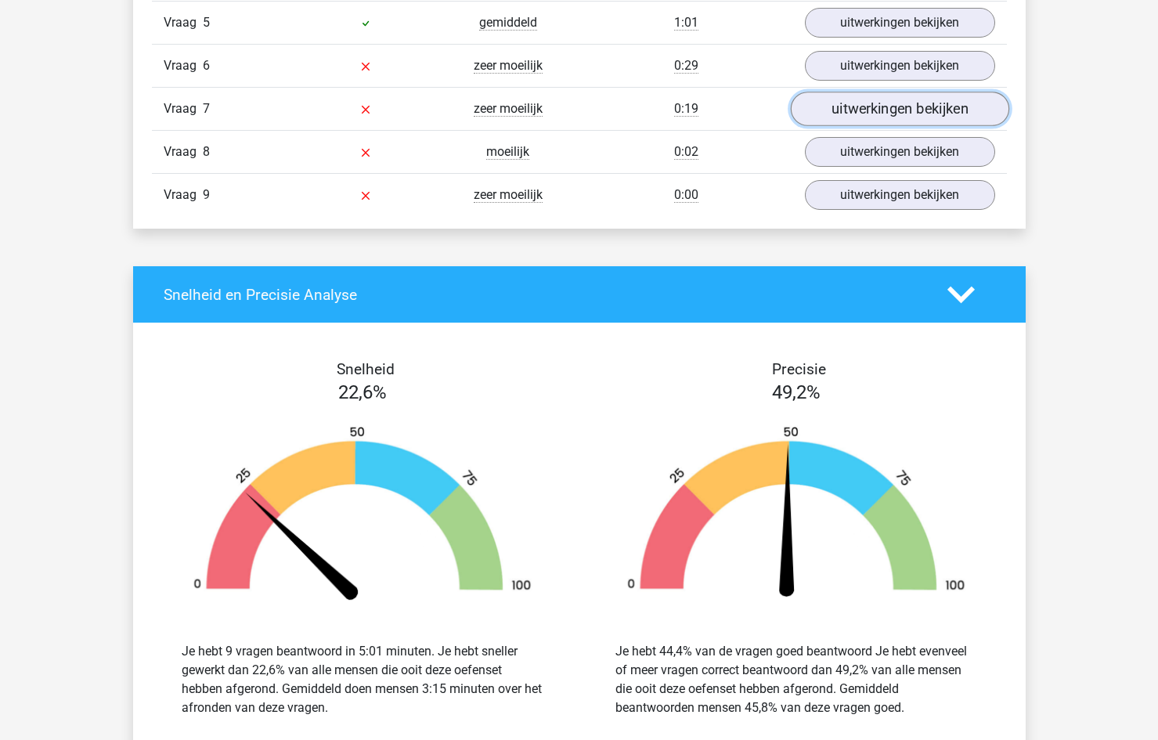
click at [852, 111] on link "uitwerkingen bekijken" at bounding box center [899, 109] width 218 height 34
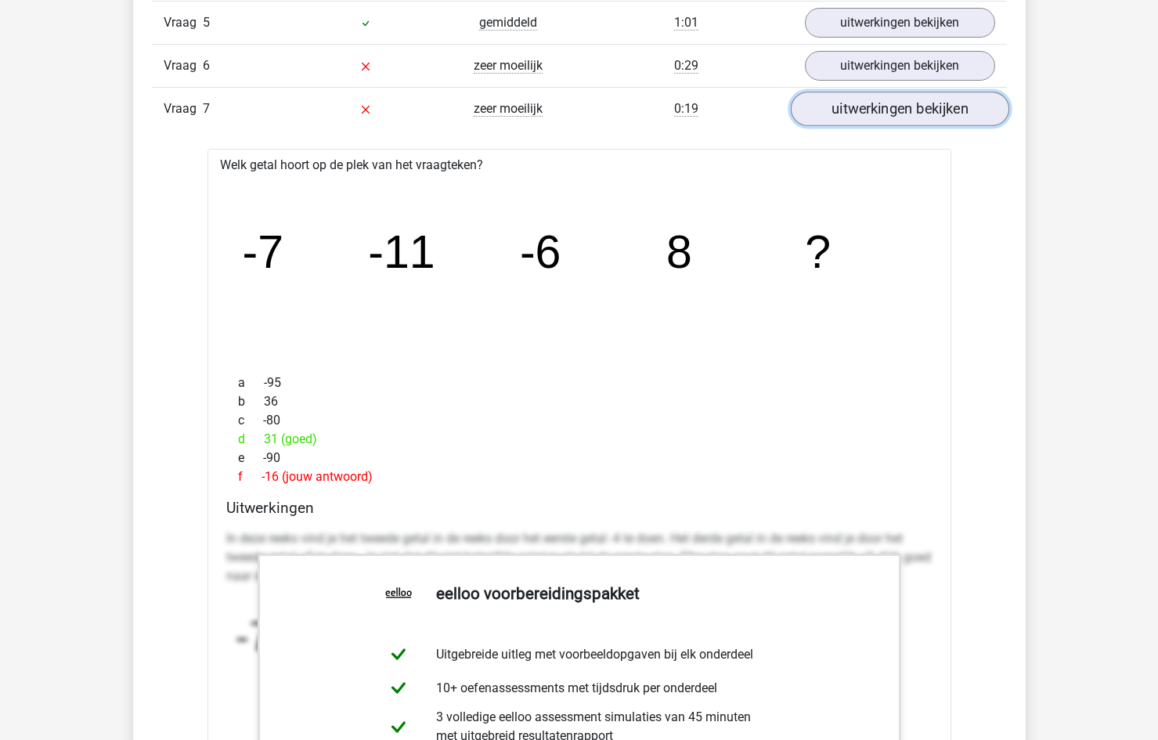
click at [866, 104] on link "uitwerkingen bekijken" at bounding box center [899, 109] width 218 height 34
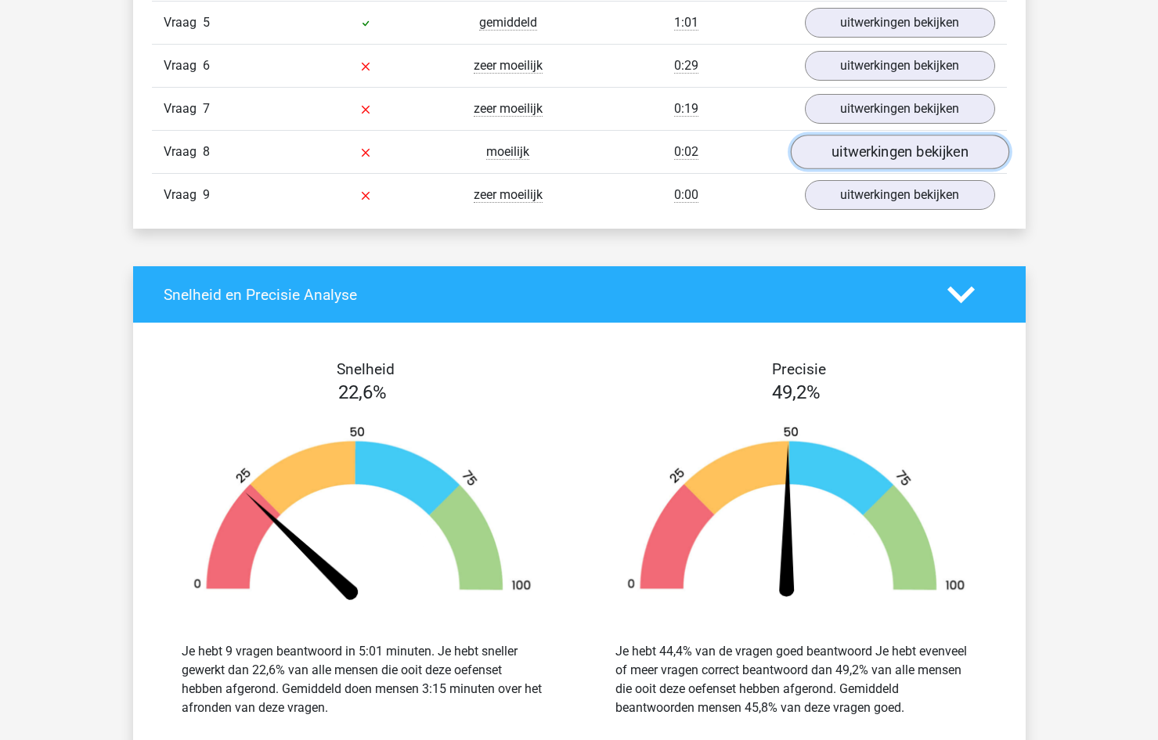
click at [869, 149] on link "uitwerkingen bekijken" at bounding box center [899, 152] width 218 height 34
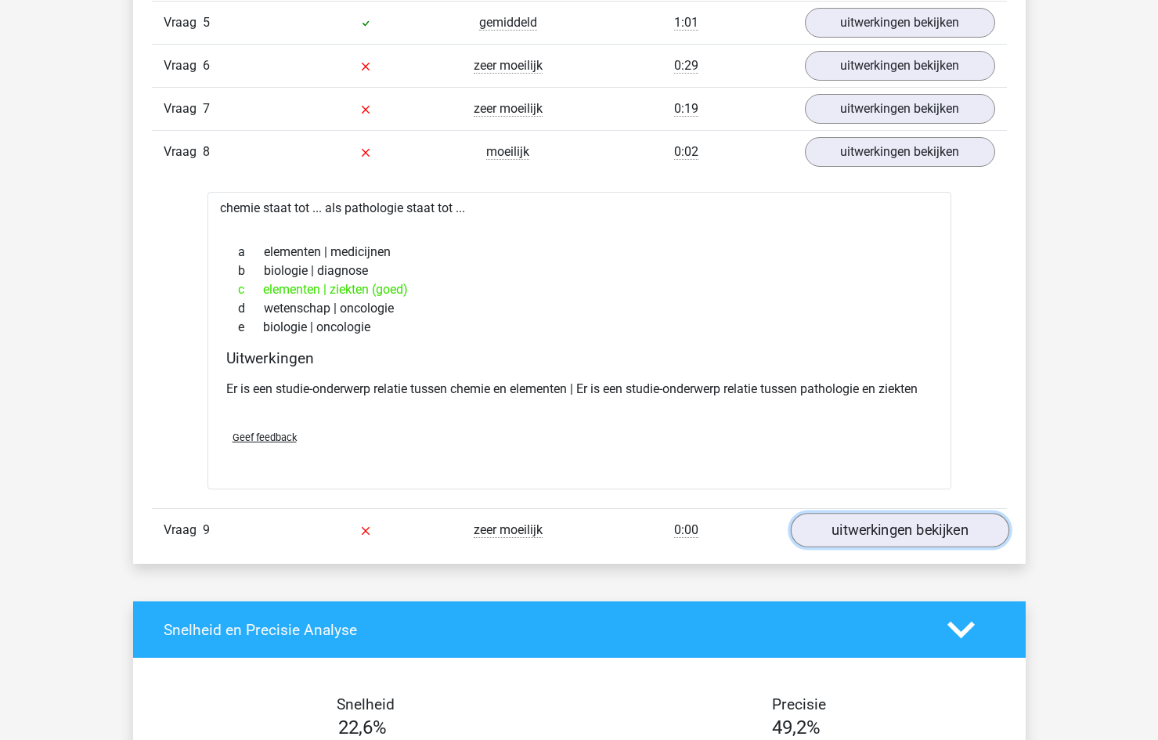
click at [914, 520] on link "uitwerkingen bekijken" at bounding box center [899, 531] width 218 height 34
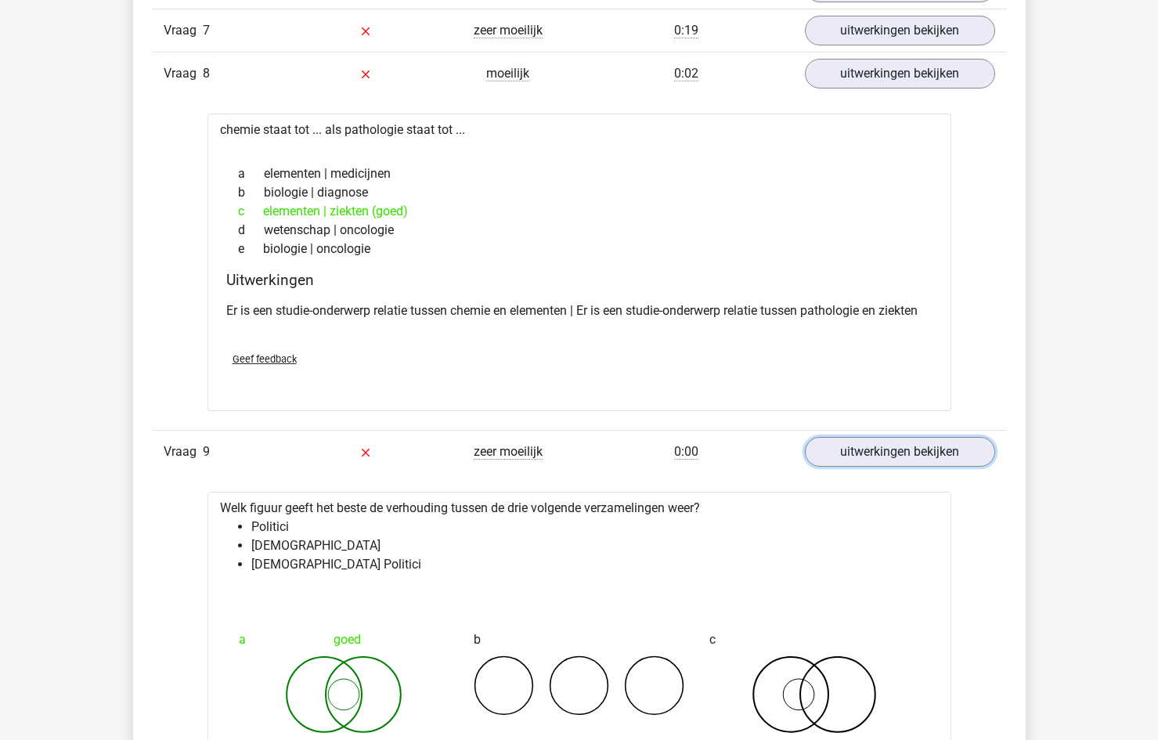
scroll to position [1879, 0]
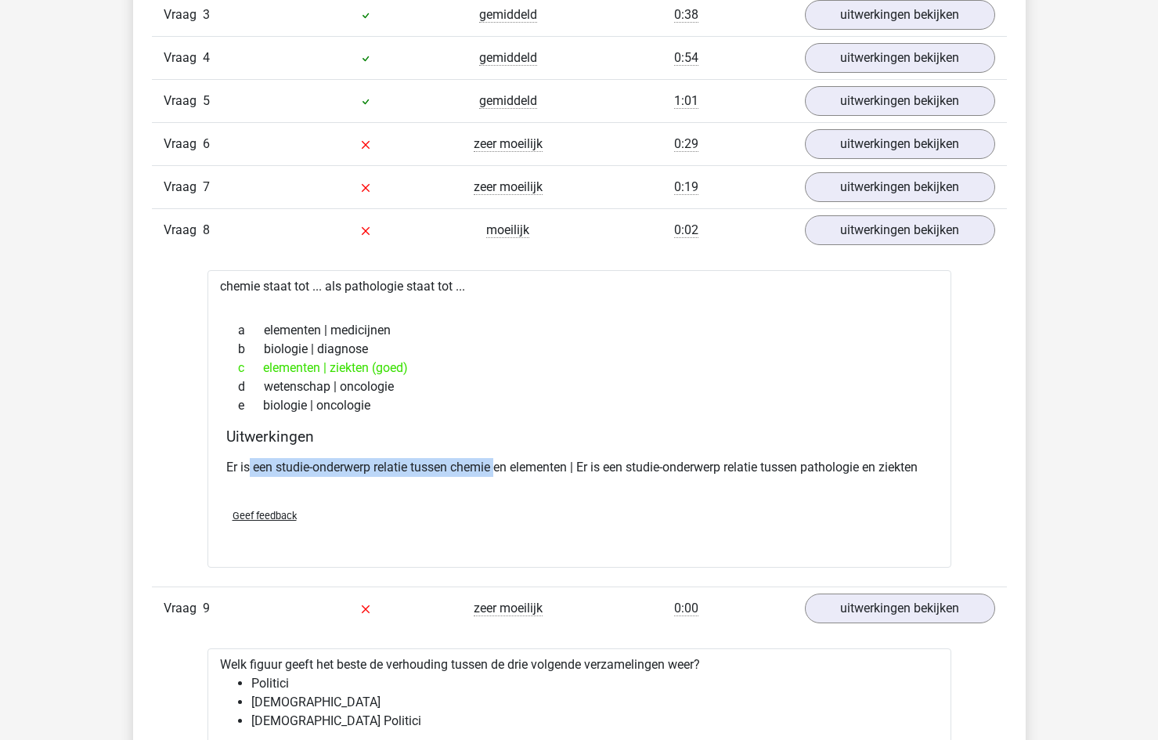
drag, startPoint x: 287, startPoint y: 467, endPoint x: 499, endPoint y: 470, distance: 212.2
click at [499, 470] on p "Er is een studie-onderwerp relatie tussen chemie en elementen | Er is een studi…" at bounding box center [579, 467] width 706 height 19
drag, startPoint x: 377, startPoint y: 288, endPoint x: 414, endPoint y: 285, distance: 37.7
click at [414, 285] on div "chemie staat tot ... als pathologie staat tot ... a elementen | medicijnen b bi…" at bounding box center [580, 419] width 744 height 298
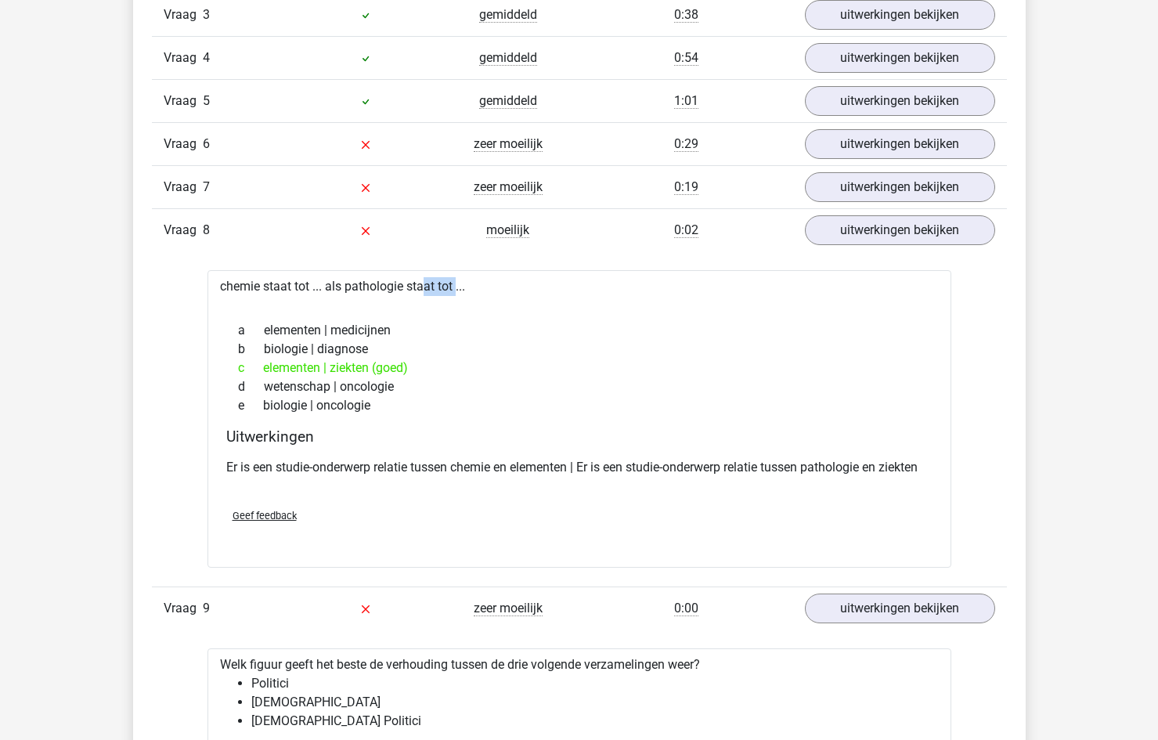
click at [414, 286] on div "chemie staat tot ... als pathologie staat tot ... a elementen | medicijnen b bi…" at bounding box center [580, 419] width 744 height 298
click at [410, 287] on div "chemie staat tot ... als pathologie staat tot ... a elementen | medicijnen b bi…" at bounding box center [580, 419] width 744 height 298
click at [374, 286] on div "chemie staat tot ... als pathologie staat tot ... a elementen | medicijnen b bi…" at bounding box center [580, 419] width 744 height 298
click at [374, 285] on div "chemie staat tot ... als pathologie staat tot ... a elementen | medicijnen b bi…" at bounding box center [580, 419] width 744 height 298
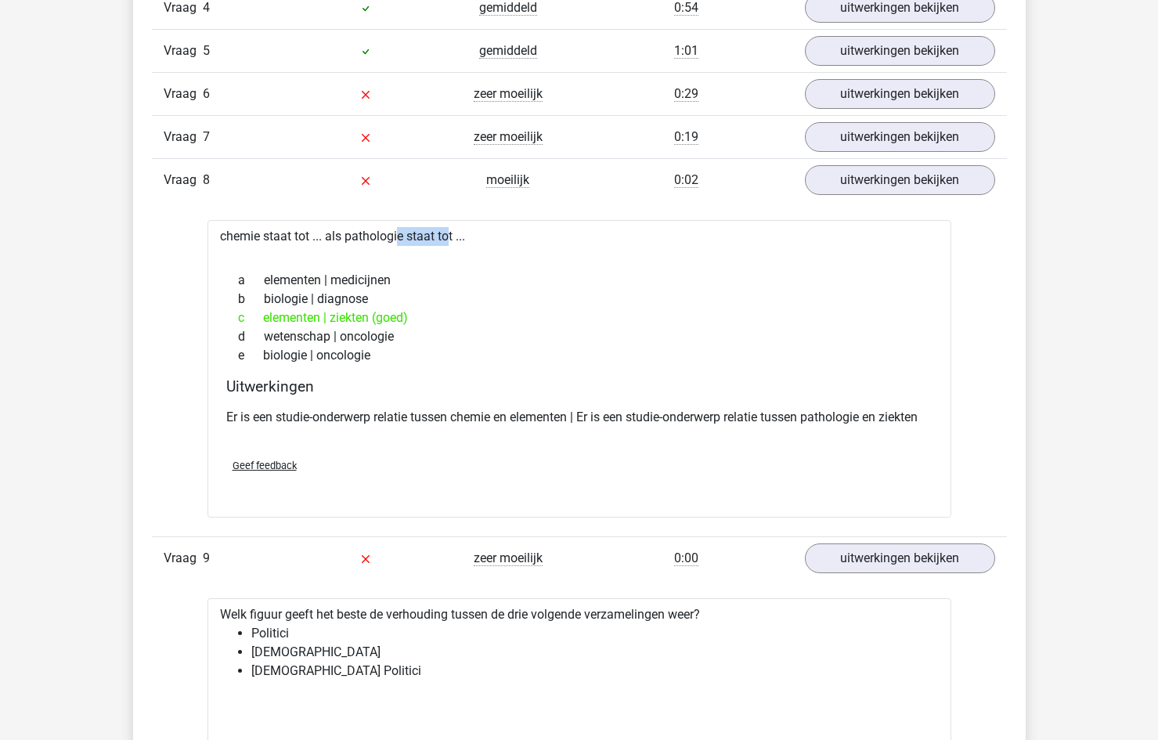
scroll to position [1958, 0]
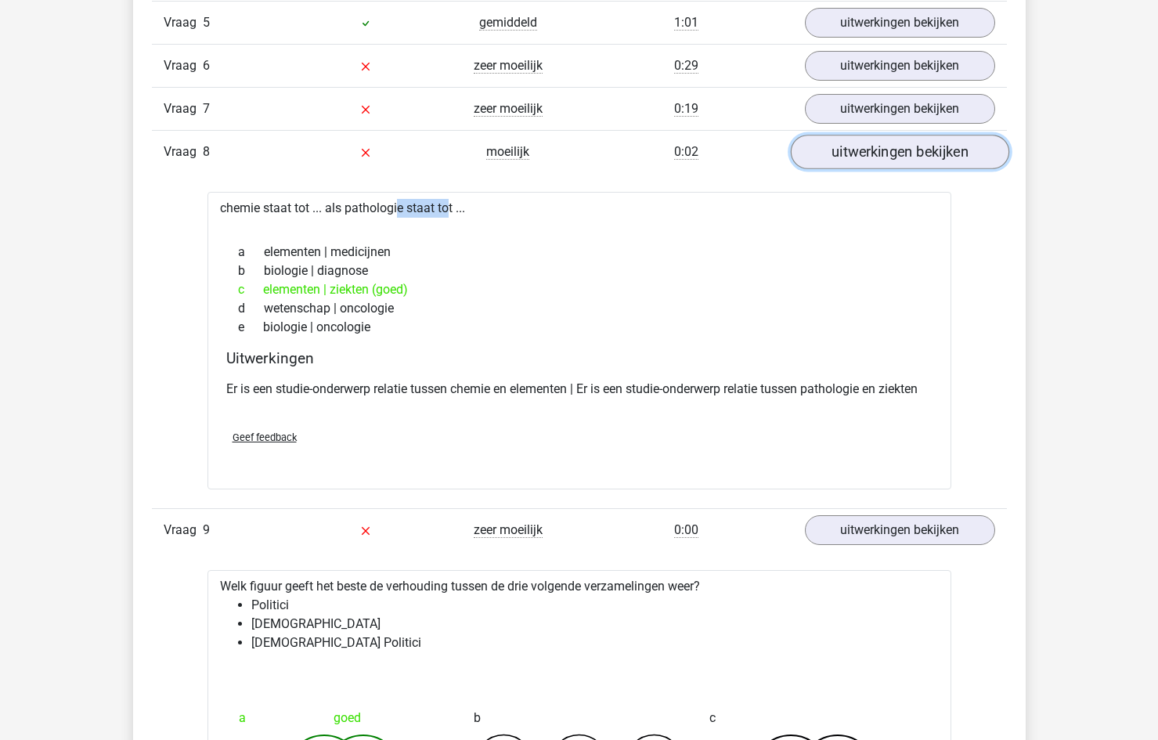
click at [900, 158] on link "uitwerkingen bekijken" at bounding box center [899, 152] width 218 height 34
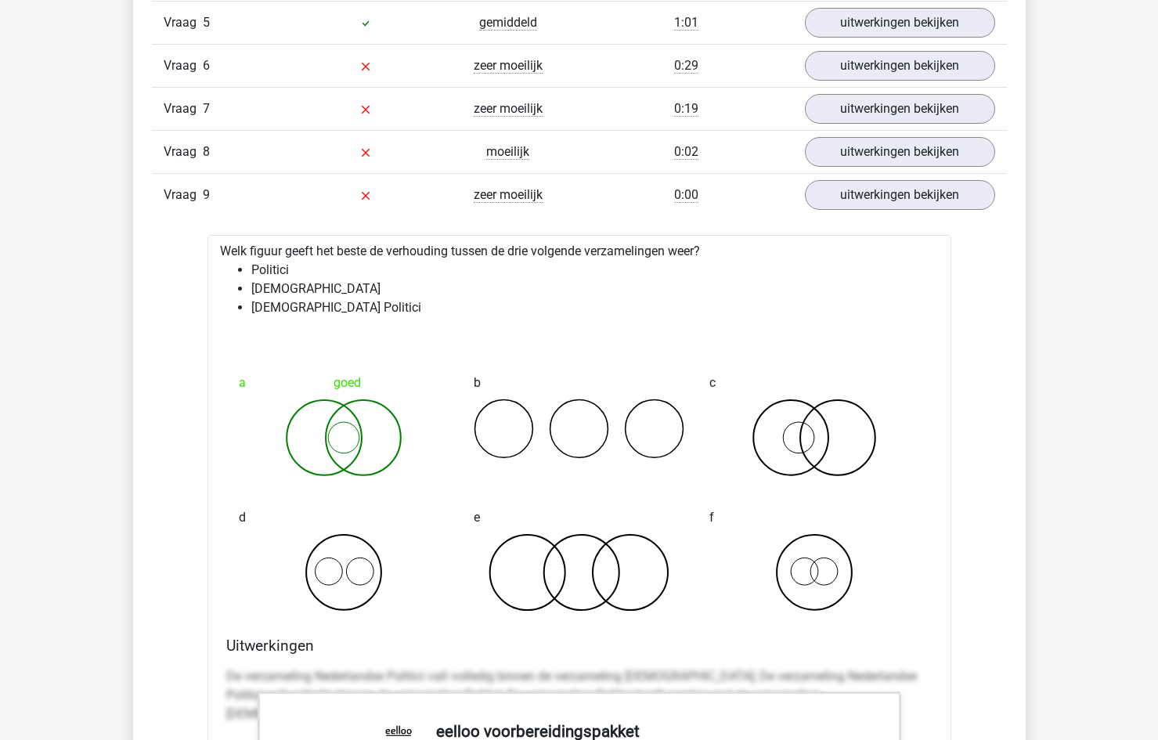
click at [241, 260] on div "Welk figuur geeft het beste de verhouding tussen de drie volgende verzamelingen…" at bounding box center [580, 719] width 744 height 968
drag, startPoint x: 264, startPoint y: 289, endPoint x: 345, endPoint y: 290, distance: 81.4
click at [345, 290] on li "Nederlanders" at bounding box center [595, 289] width 688 height 19
click at [316, 312] on li "Nederlandse Politici" at bounding box center [595, 307] width 688 height 19
click at [315, 311] on li "Nederlandse Politici" at bounding box center [595, 307] width 688 height 19
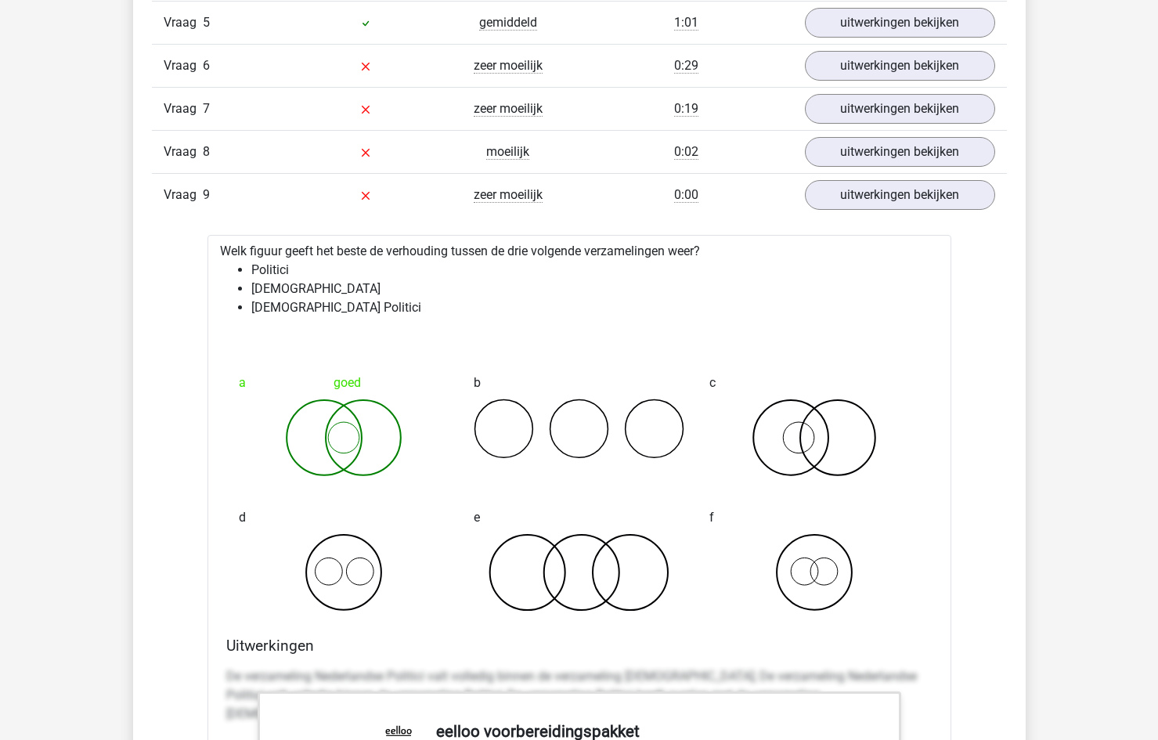
click at [272, 275] on li "Politici" at bounding box center [595, 270] width 688 height 19
drag, startPoint x: 250, startPoint y: 271, endPoint x: 340, endPoint y: 295, distance: 93.3
click at [340, 295] on ul "Politici Nederlanders Nederlandse Politici" at bounding box center [579, 289] width 719 height 56
drag, startPoint x: 276, startPoint y: 309, endPoint x: 375, endPoint y: 310, distance: 98.7
click at [375, 310] on li "Nederlandse Politici" at bounding box center [595, 307] width 688 height 19
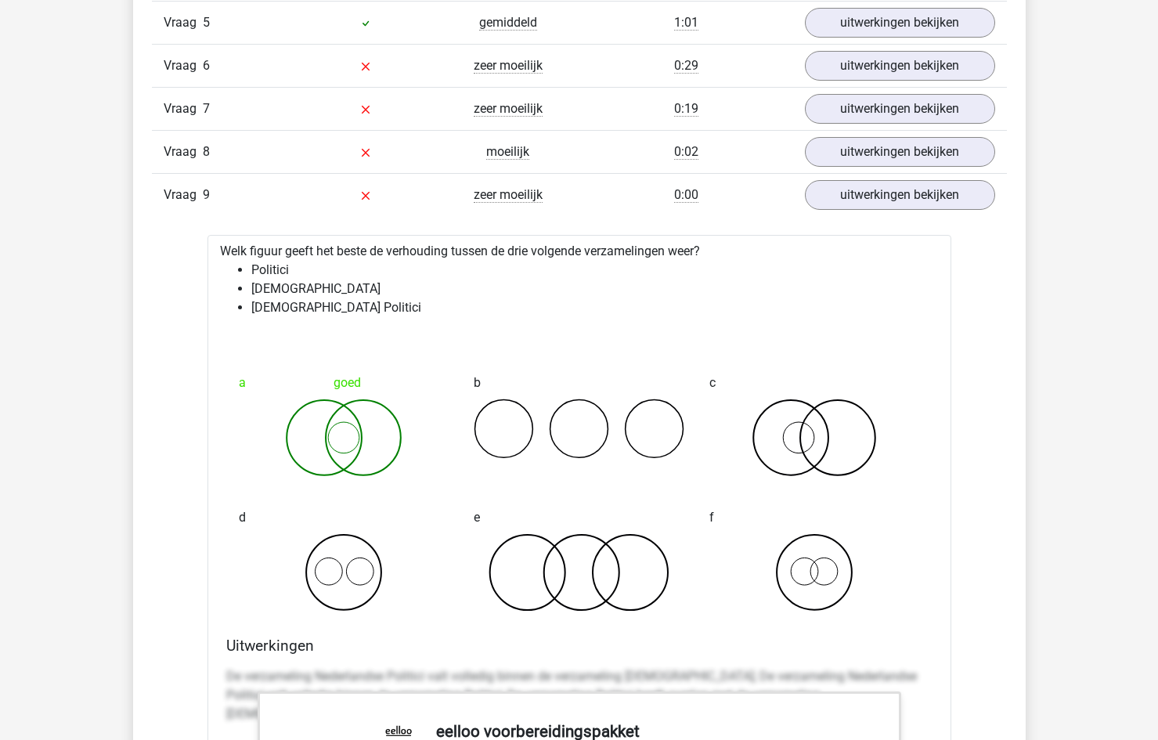
click at [377, 323] on div "Welk figuur geeft het beste de verhouding tussen de drie volgende verzamelingen…" at bounding box center [580, 719] width 744 height 968
drag, startPoint x: 288, startPoint y: 292, endPoint x: 362, endPoint y: 295, distance: 73.7
click at [362, 295] on li "Nederlanders" at bounding box center [595, 289] width 688 height 19
click at [334, 314] on li "Nederlandse Politici" at bounding box center [595, 307] width 688 height 19
drag, startPoint x: 259, startPoint y: 302, endPoint x: 398, endPoint y: 305, distance: 138.6
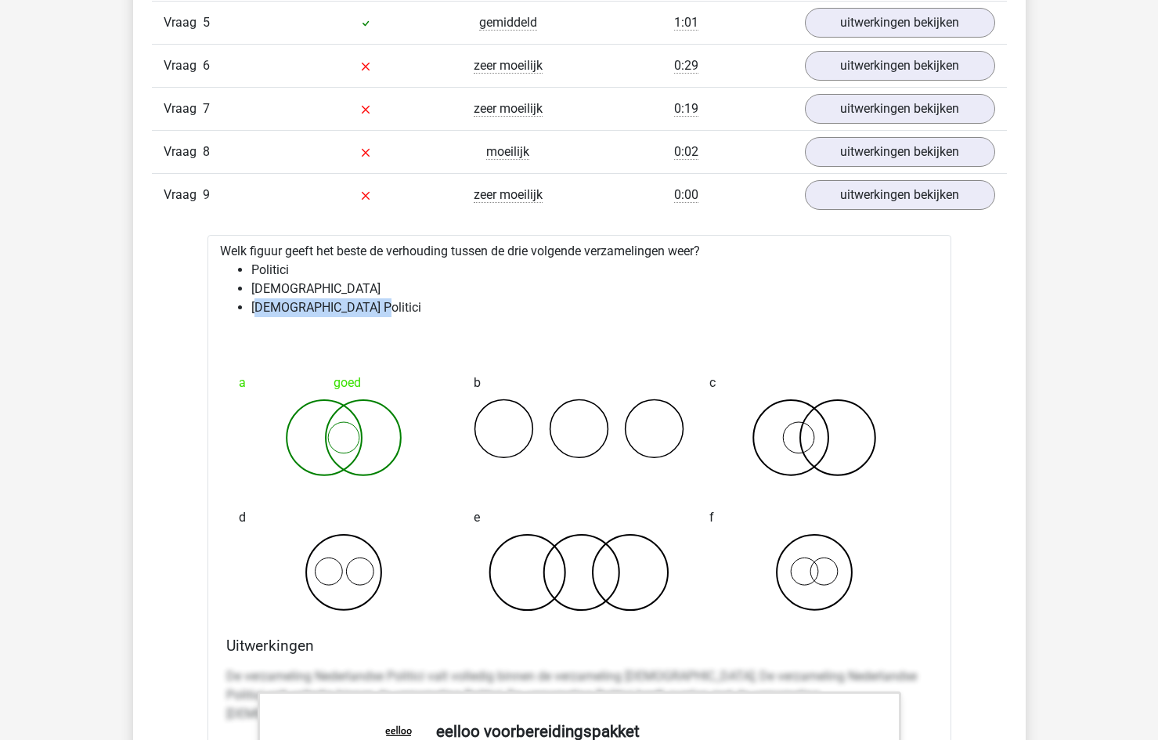
click at [396, 303] on li "Nederlandse Politici" at bounding box center [595, 307] width 688 height 19
click at [310, 290] on li "Nederlanders" at bounding box center [595, 289] width 688 height 19
click at [264, 276] on li "Politici" at bounding box center [595, 270] width 688 height 19
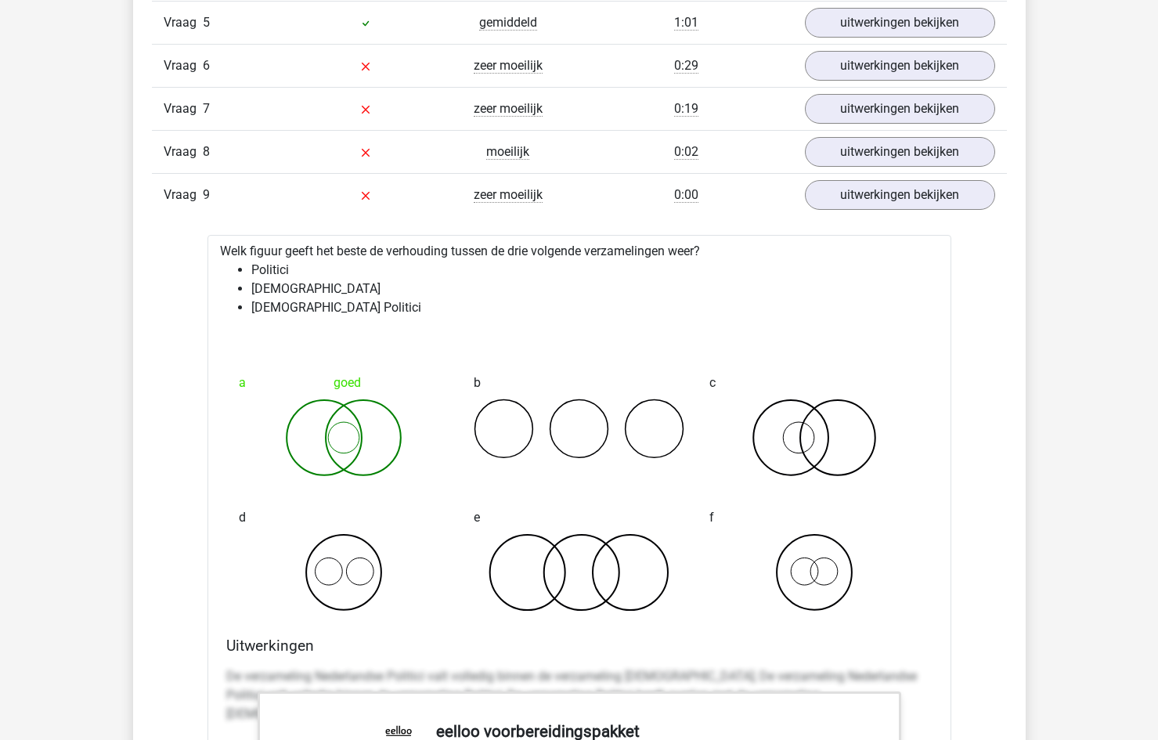
click at [264, 285] on li "Nederlanders" at bounding box center [595, 289] width 688 height 19
click at [280, 311] on li "Nederlandse Politici" at bounding box center [595, 307] width 688 height 19
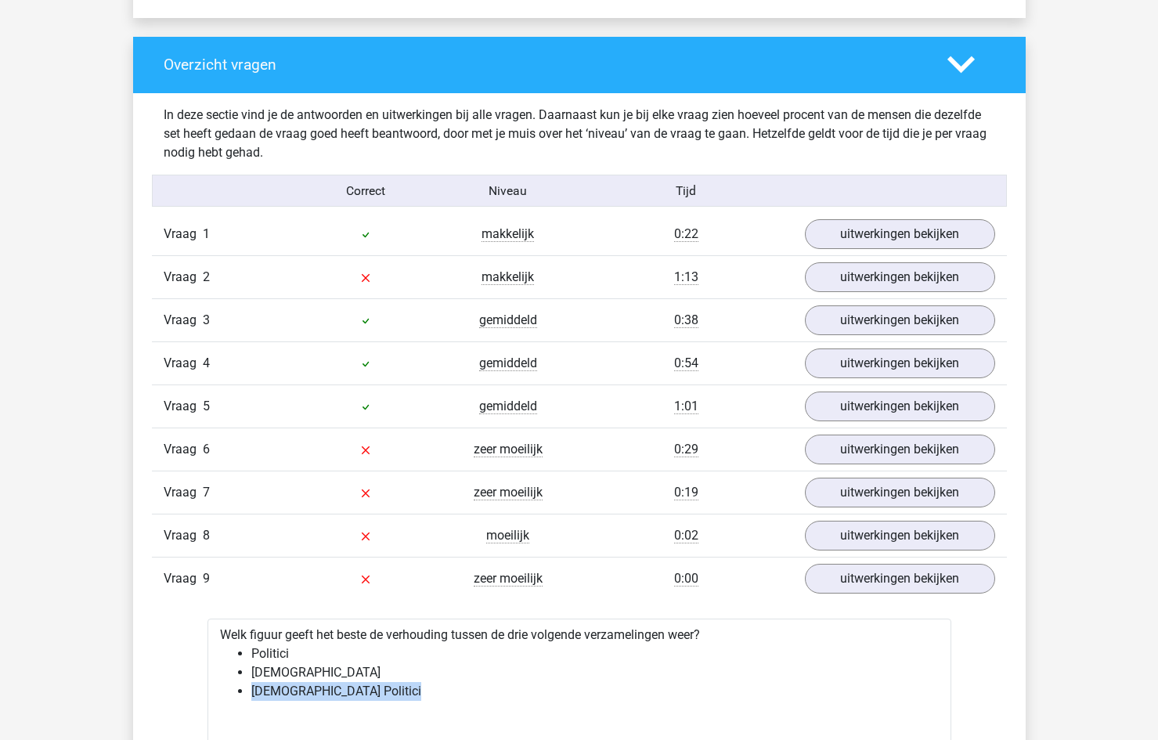
scroll to position [1566, 0]
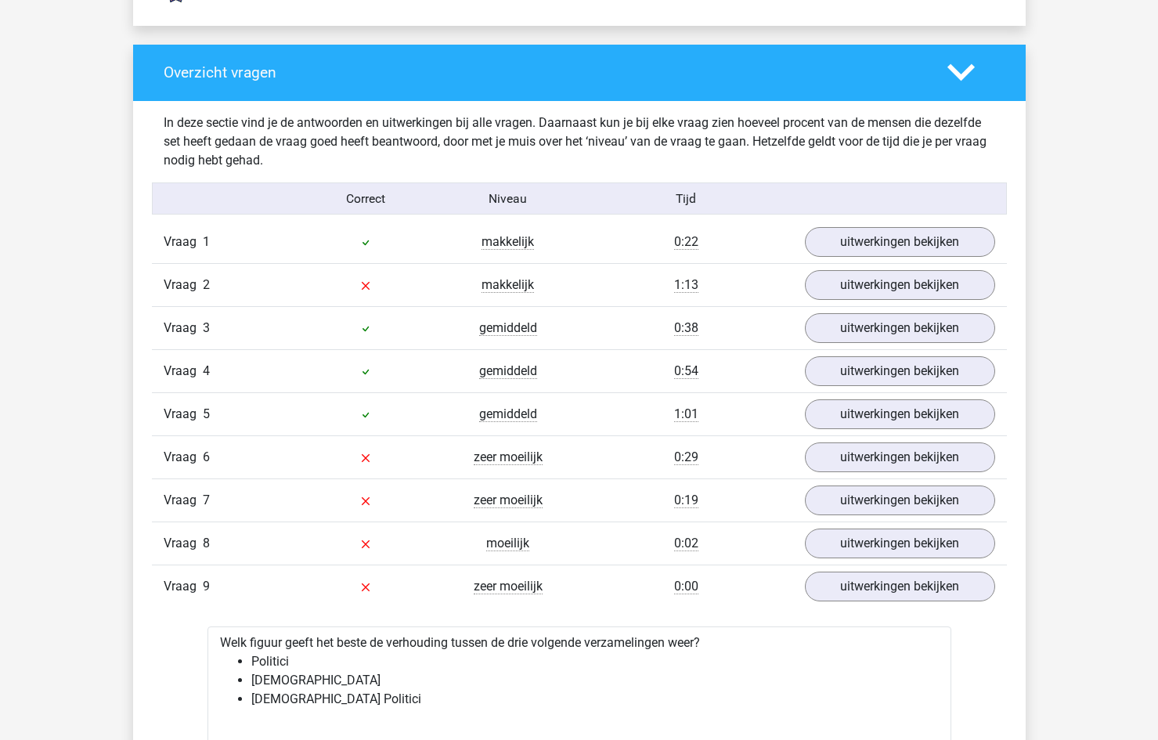
click at [866, 258] on div "Vraag 1 makkelijk 0:22 uitwerkingen bekijken" at bounding box center [579, 242] width 855 height 42
click at [861, 249] on link "uitwerkingen bekijken" at bounding box center [899, 242] width 218 height 34
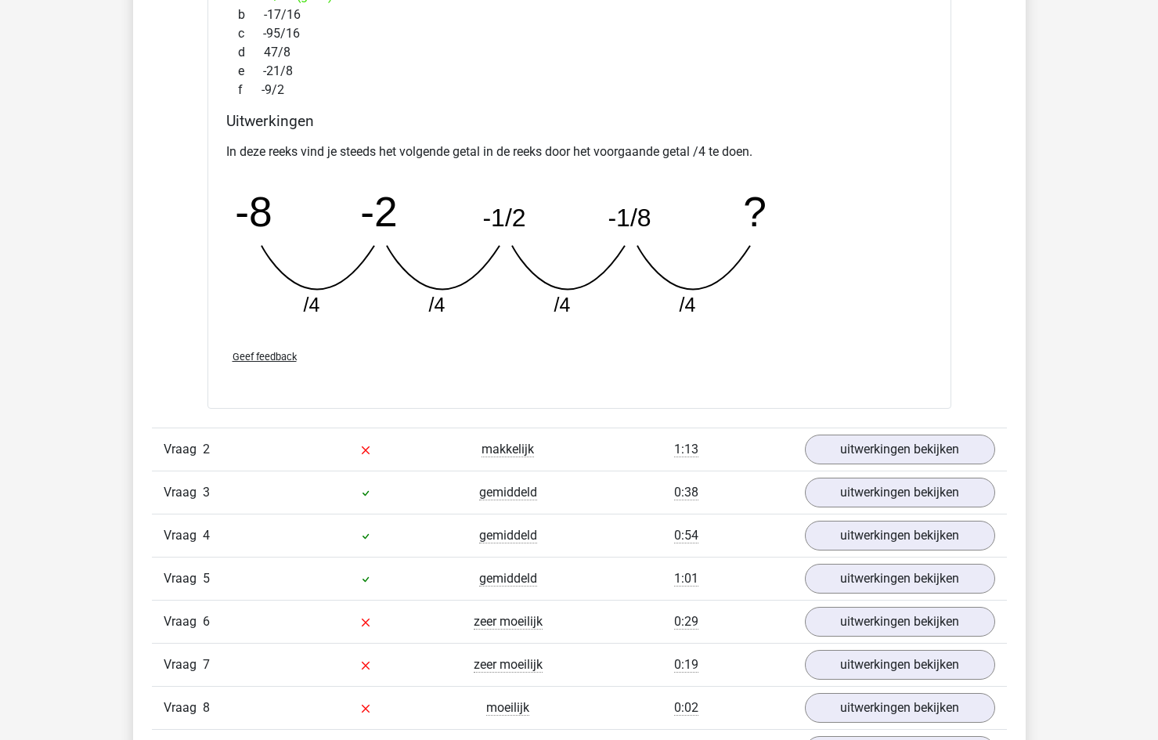
scroll to position [2114, 0]
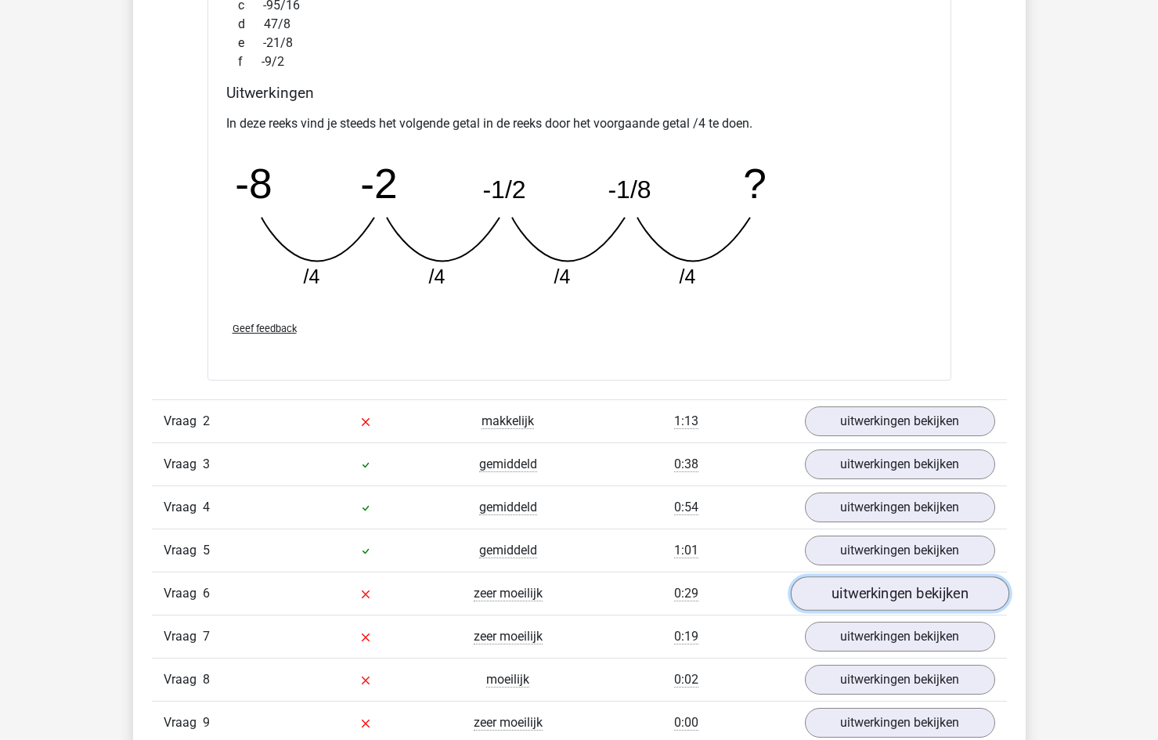
click at [869, 598] on link "uitwerkingen bekijken" at bounding box center [899, 593] width 218 height 34
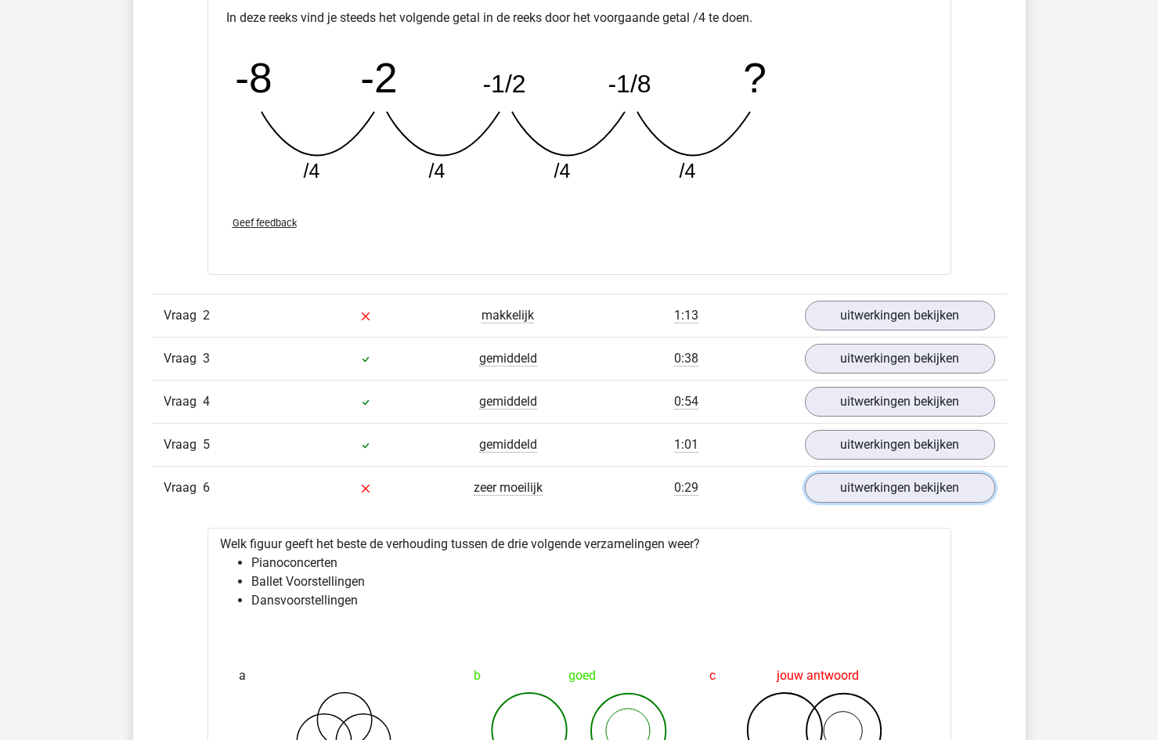
scroll to position [2427, 0]
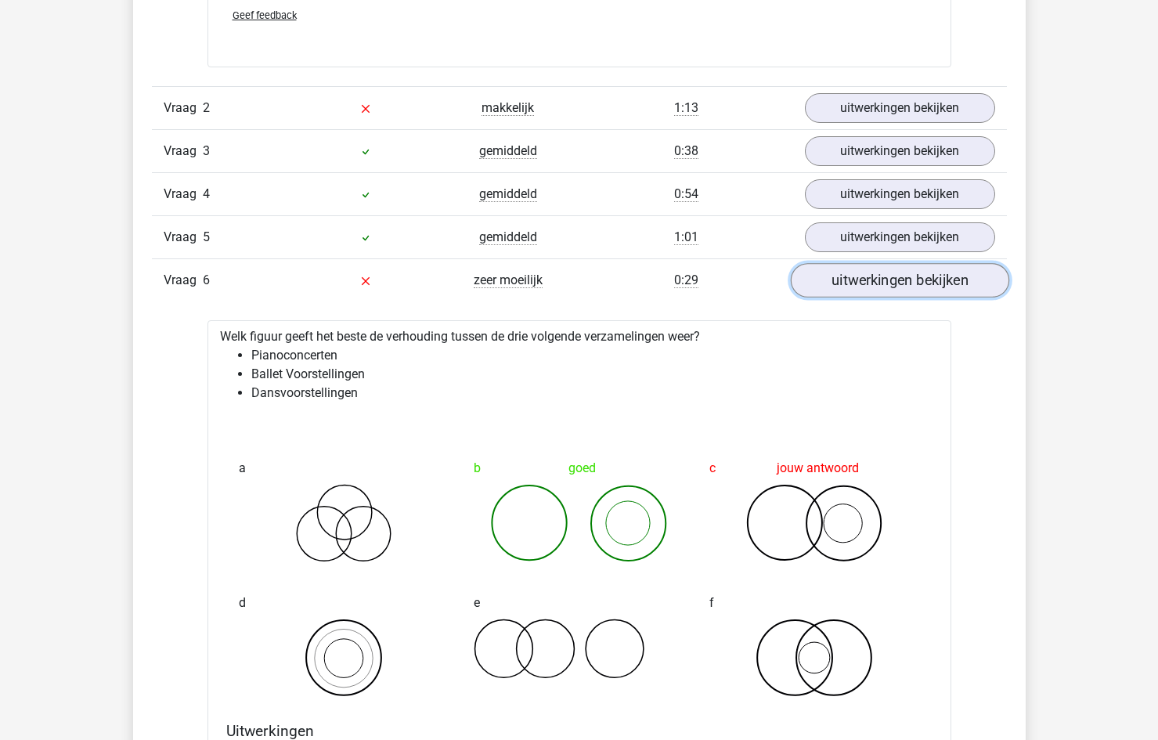
click at [857, 286] on link "uitwerkingen bekijken" at bounding box center [899, 280] width 218 height 34
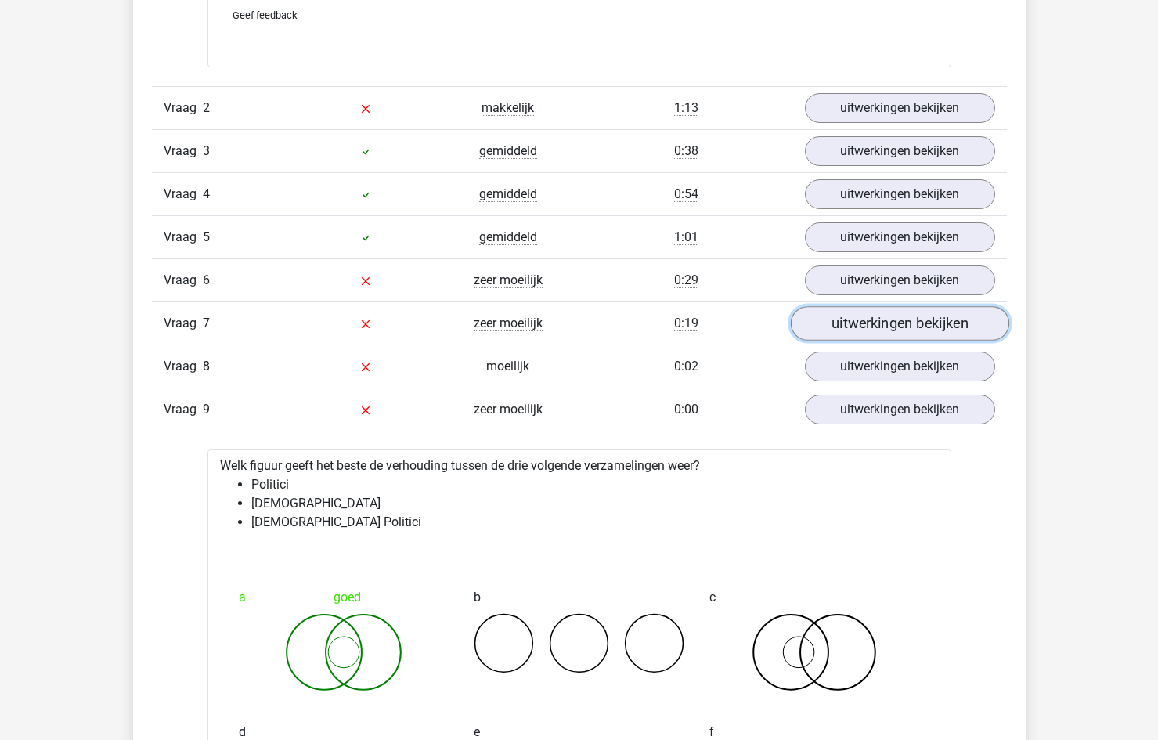
click at [860, 329] on link "uitwerkingen bekijken" at bounding box center [899, 323] width 218 height 34
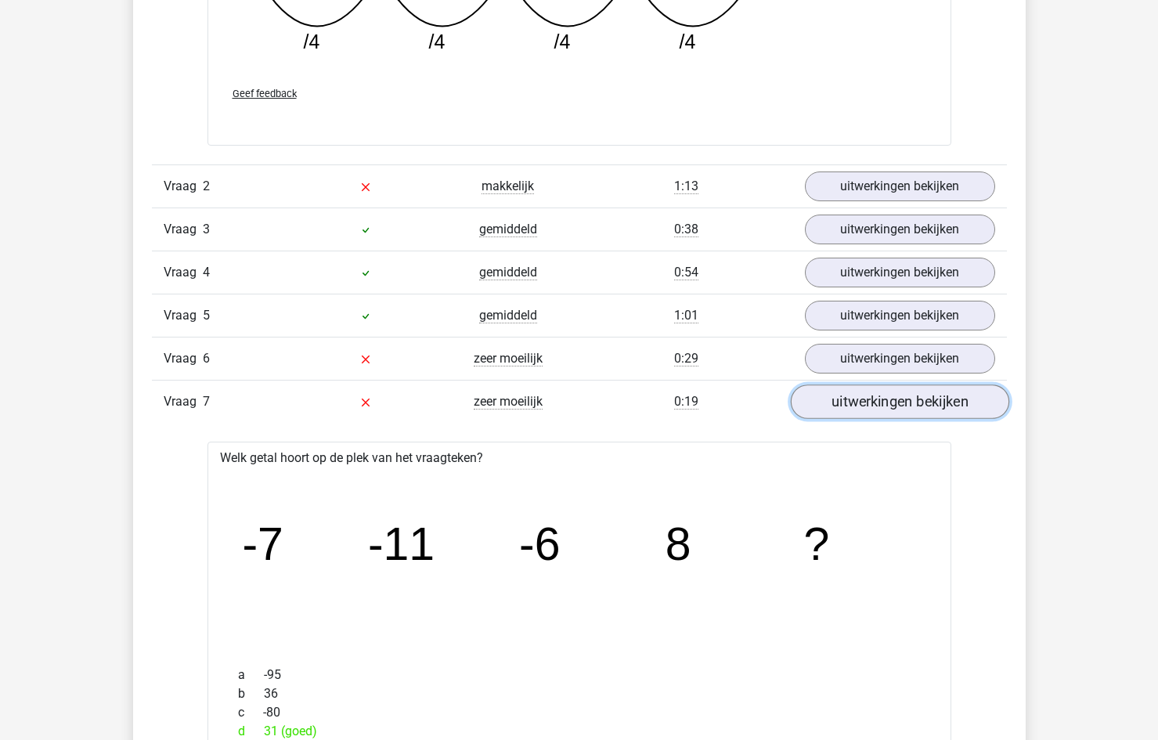
click at [839, 407] on link "uitwerkingen bekijken" at bounding box center [899, 401] width 218 height 34
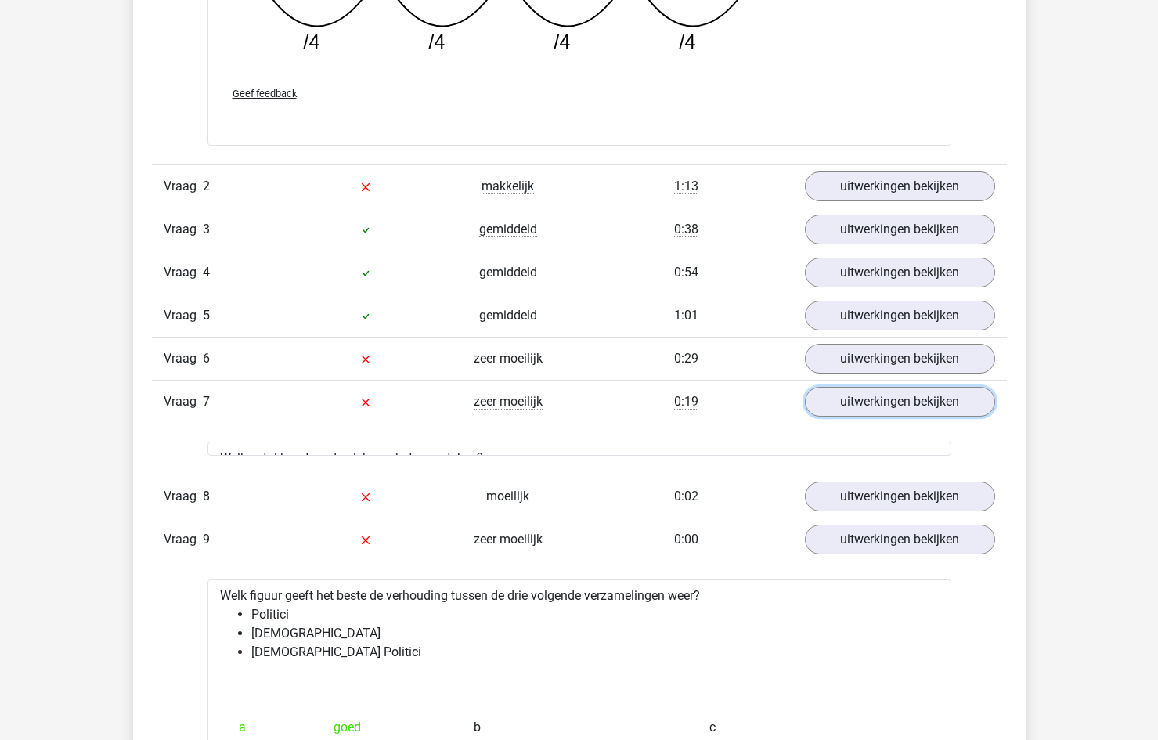
scroll to position [2193, 0]
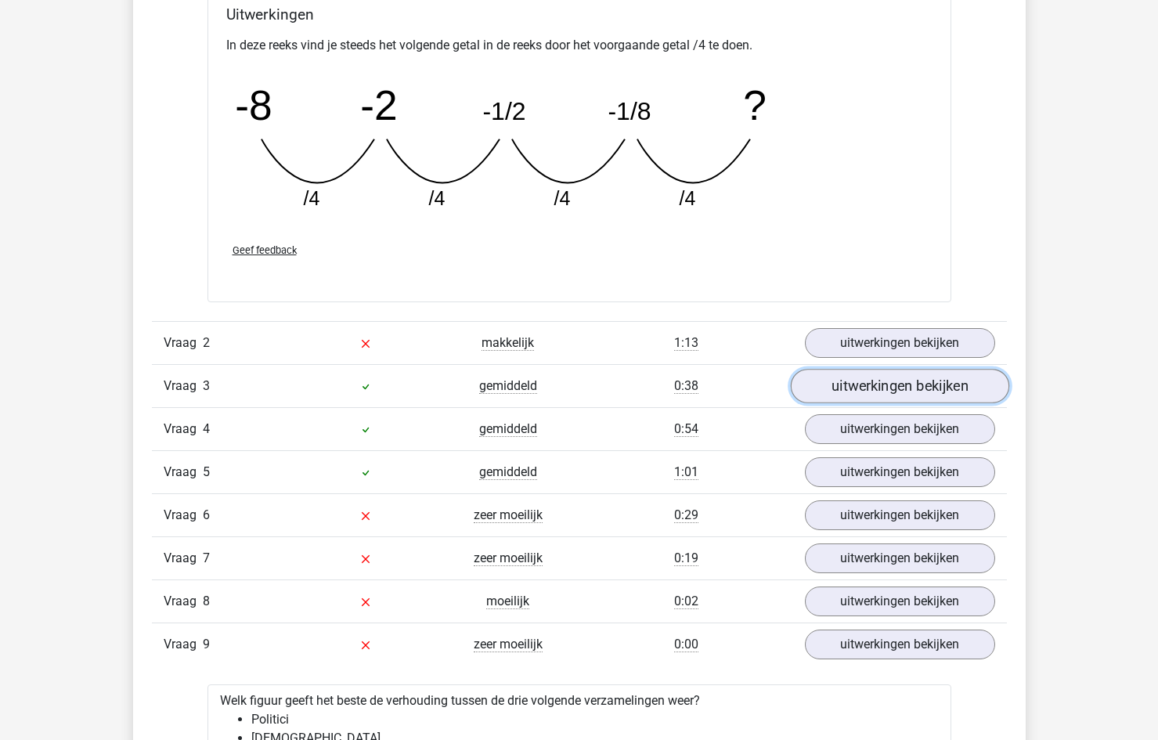
click at [876, 395] on link "uitwerkingen bekijken" at bounding box center [899, 386] width 218 height 34
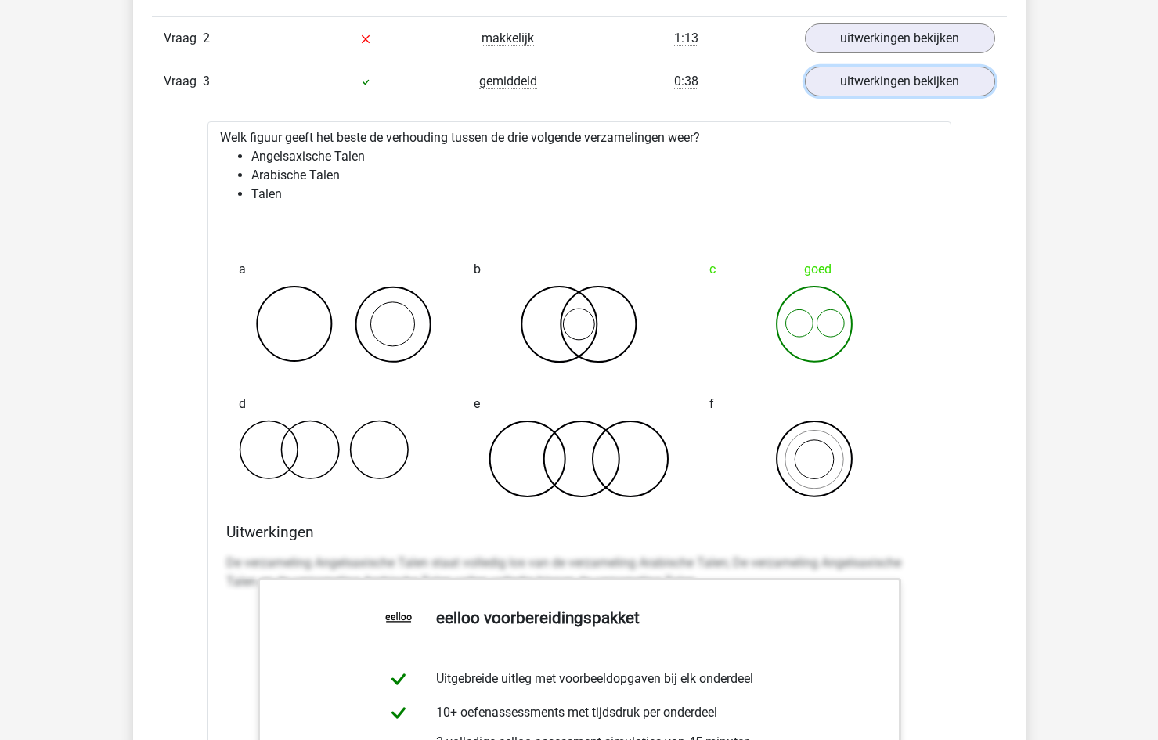
scroll to position [2427, 0]
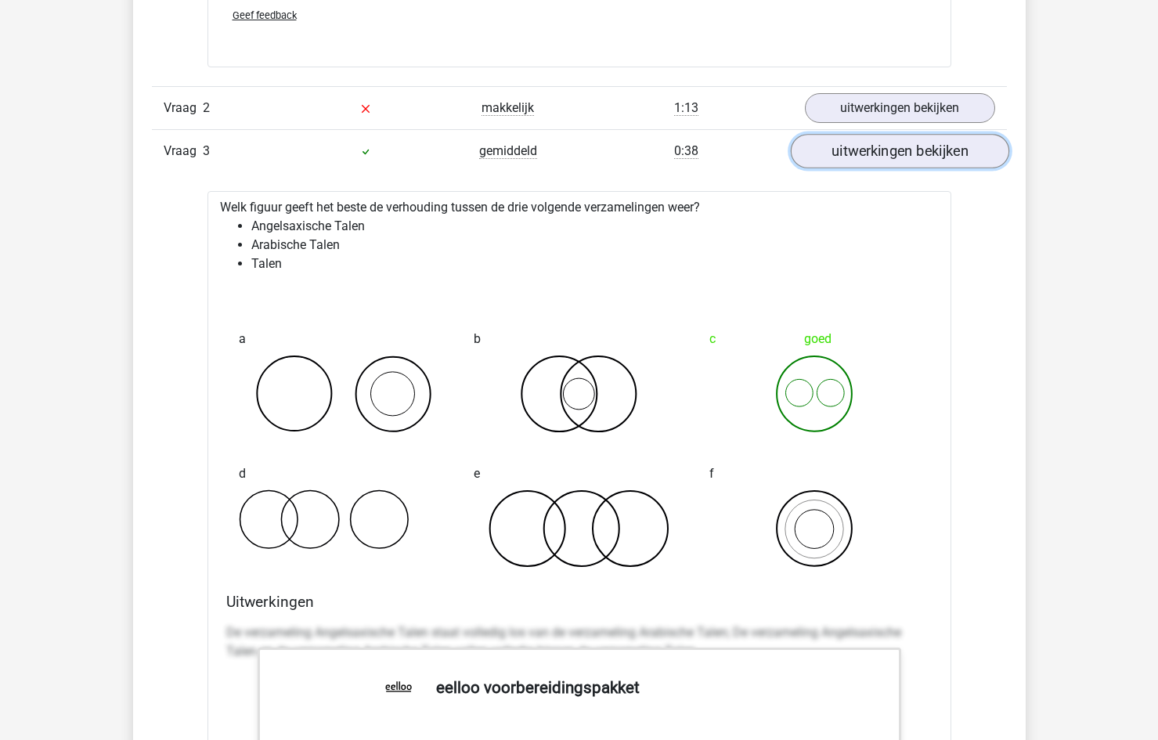
click at [904, 159] on link "uitwerkingen bekijken" at bounding box center [899, 151] width 218 height 34
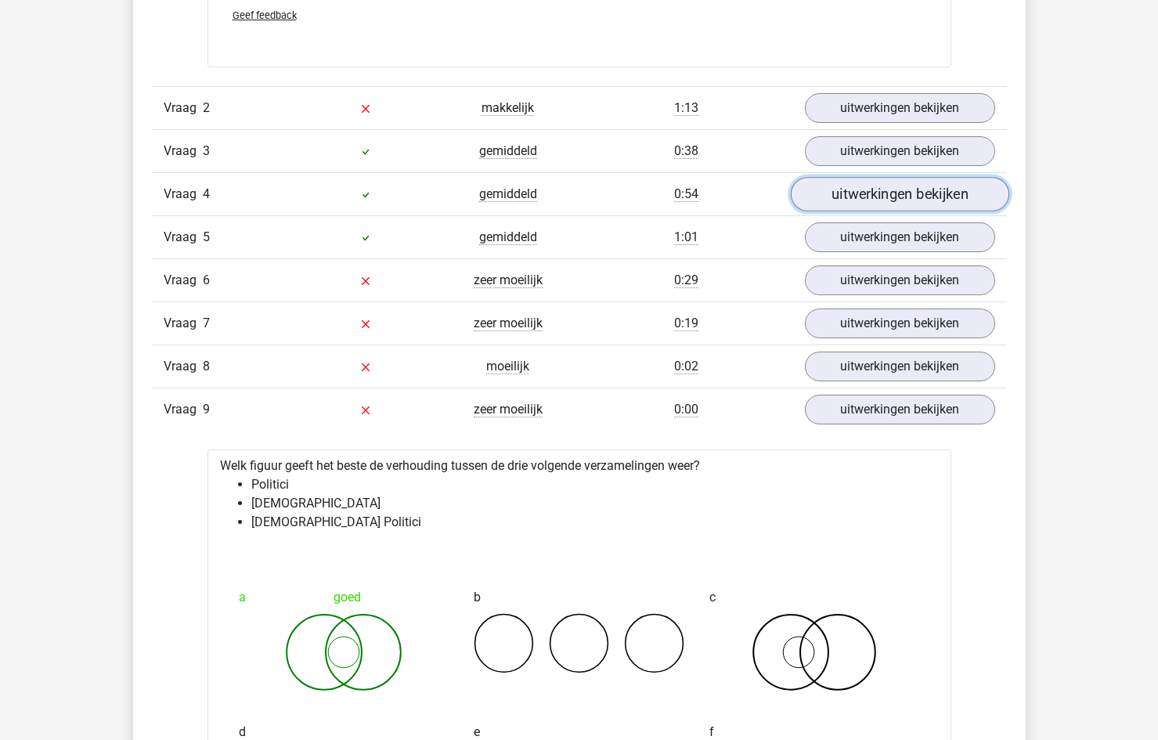
click at [904, 201] on link "uitwerkingen bekijken" at bounding box center [899, 194] width 218 height 34
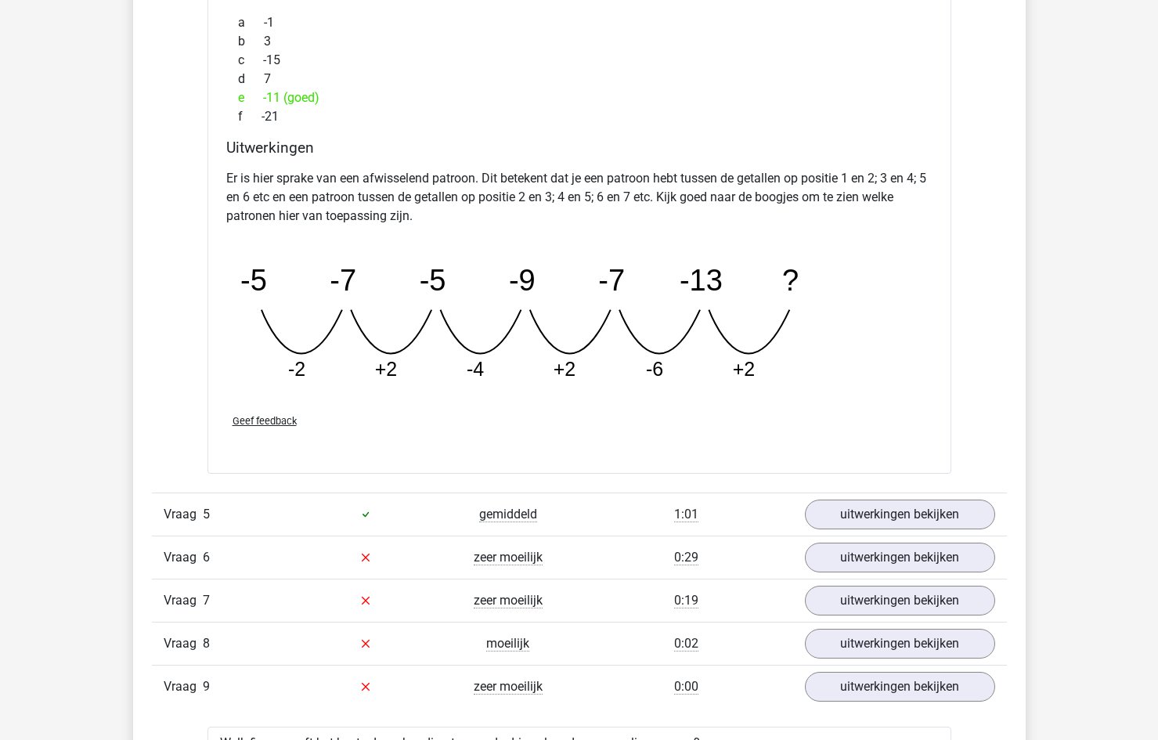
scroll to position [2897, 0]
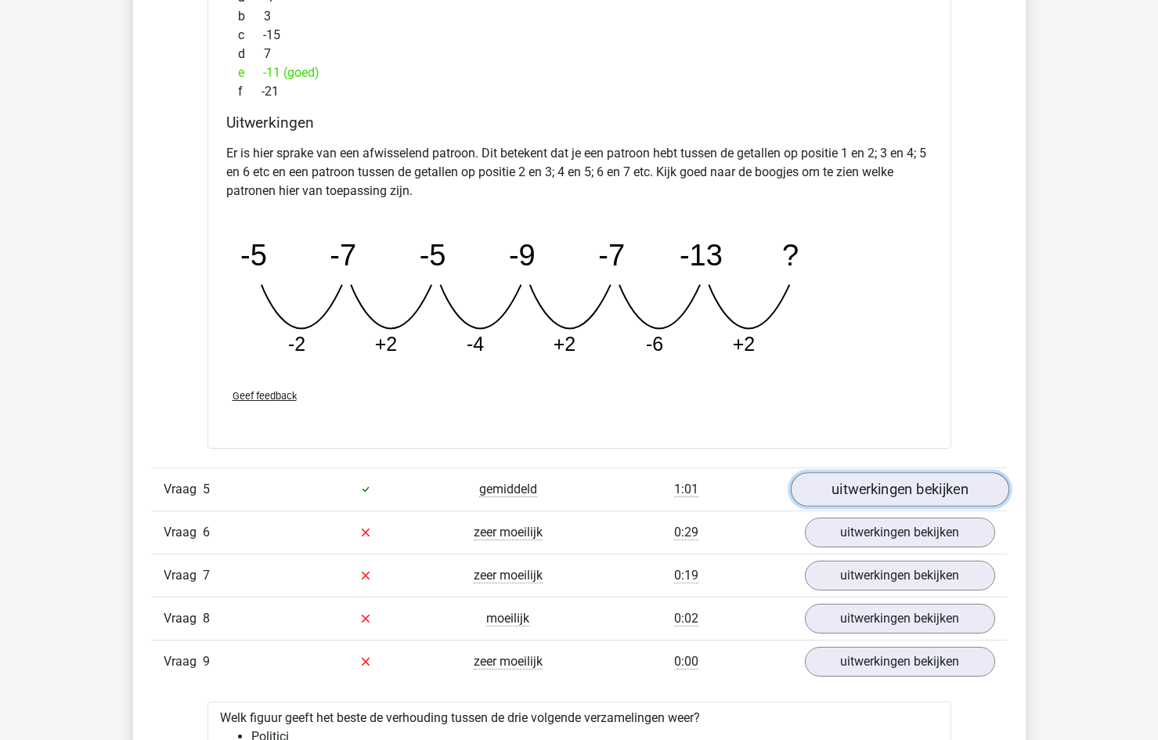
click at [882, 484] on link "uitwerkingen bekijken" at bounding box center [899, 489] width 218 height 34
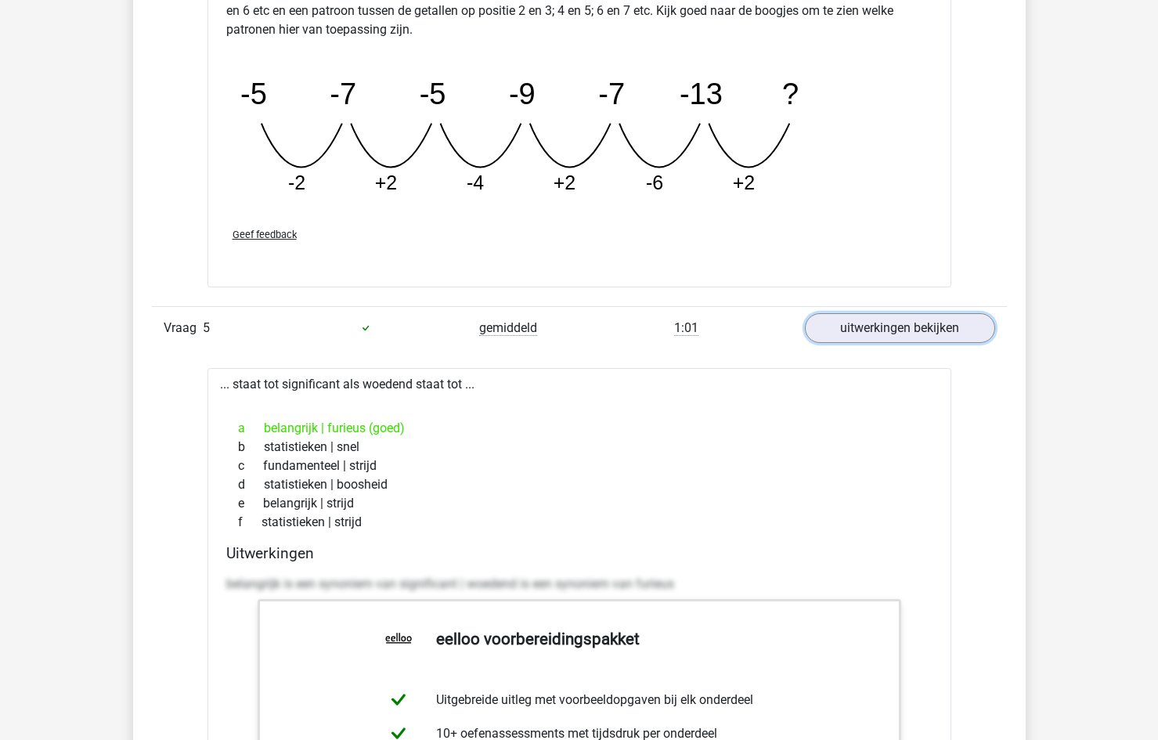
scroll to position [3054, 0]
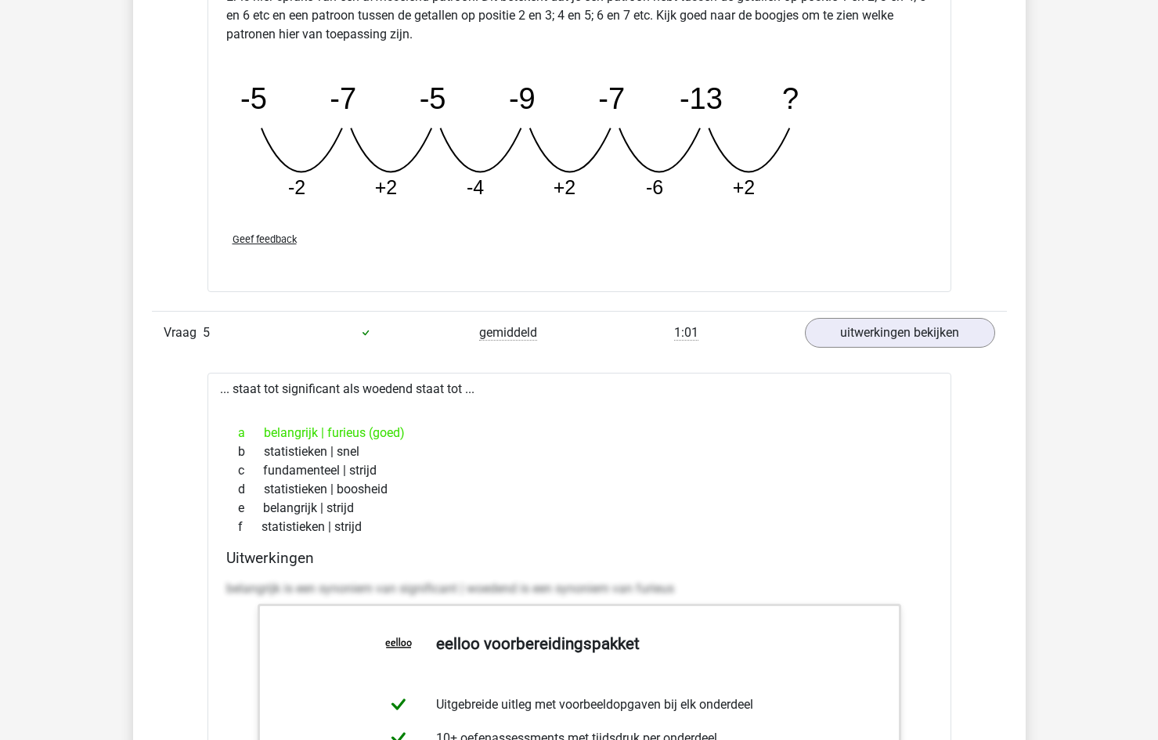
click at [294, 435] on div "a belangrijk | furieus (goed)" at bounding box center [579, 433] width 706 height 19
click at [278, 431] on div "a belangrijk | furieus (goed)" at bounding box center [579, 433] width 706 height 19
drag, startPoint x: 265, startPoint y: 431, endPoint x: 323, endPoint y: 429, distance: 58.8
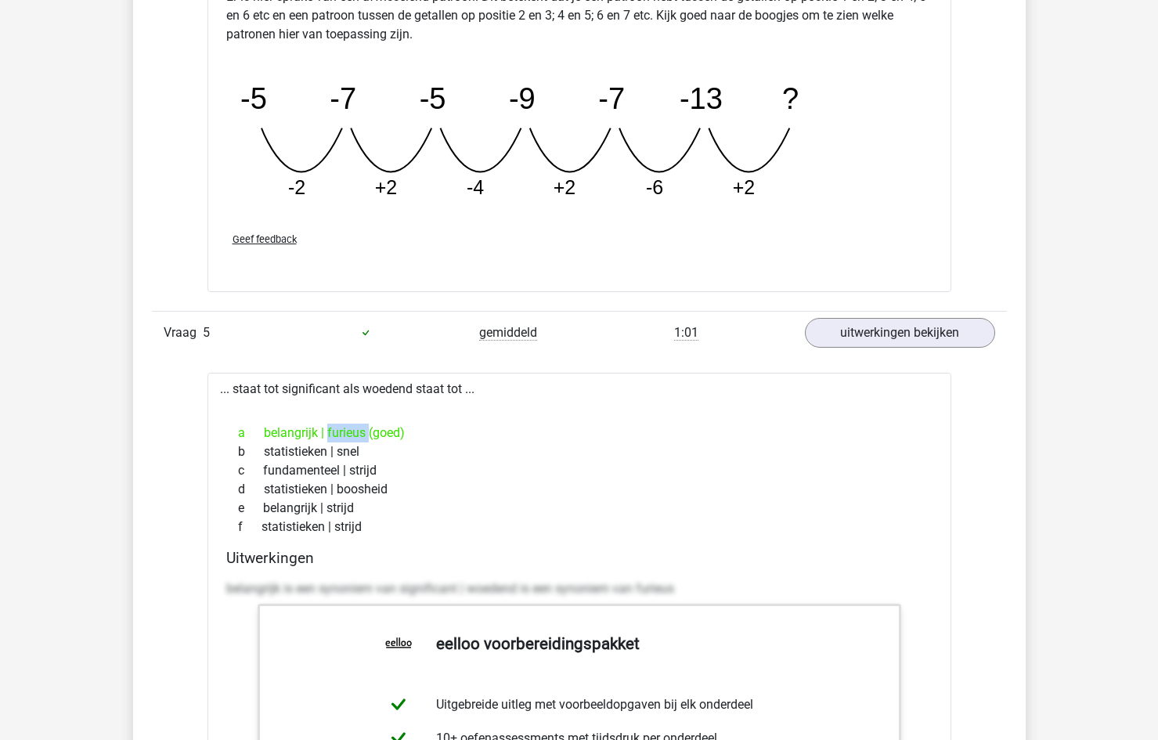
click at [323, 429] on div "a belangrijk | furieus (goed)" at bounding box center [579, 433] width 706 height 19
drag, startPoint x: 287, startPoint y: 390, endPoint x: 326, endPoint y: 384, distance: 39.5
click at [331, 384] on div "... staat tot significant als woedend staat tot ... a belangrijk | furieus (goe…" at bounding box center [580, 744] width 744 height 742
click at [316, 392] on div "... staat tot significant als woedend staat tot ... a belangrijk | furieus (goe…" at bounding box center [580, 744] width 744 height 742
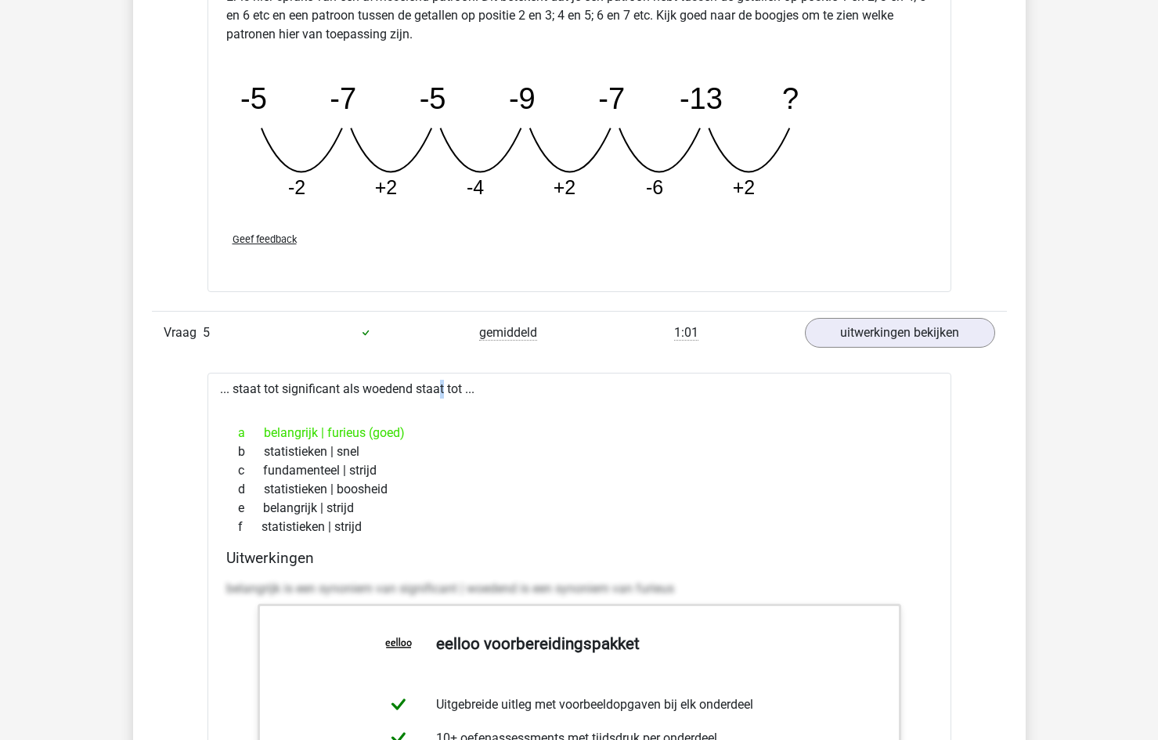
click at [398, 391] on div "... staat tot significant als woedend staat tot ... a belangrijk | furieus (goe…" at bounding box center [580, 744] width 744 height 742
drag, startPoint x: 331, startPoint y: 431, endPoint x: 363, endPoint y: 432, distance: 32.1
click at [363, 432] on div "a belangrijk | furieus (goed)" at bounding box center [579, 433] width 706 height 19
click at [430, 516] on div "e belangrijk | strijd" at bounding box center [579, 508] width 706 height 19
